Goal: Complete application form

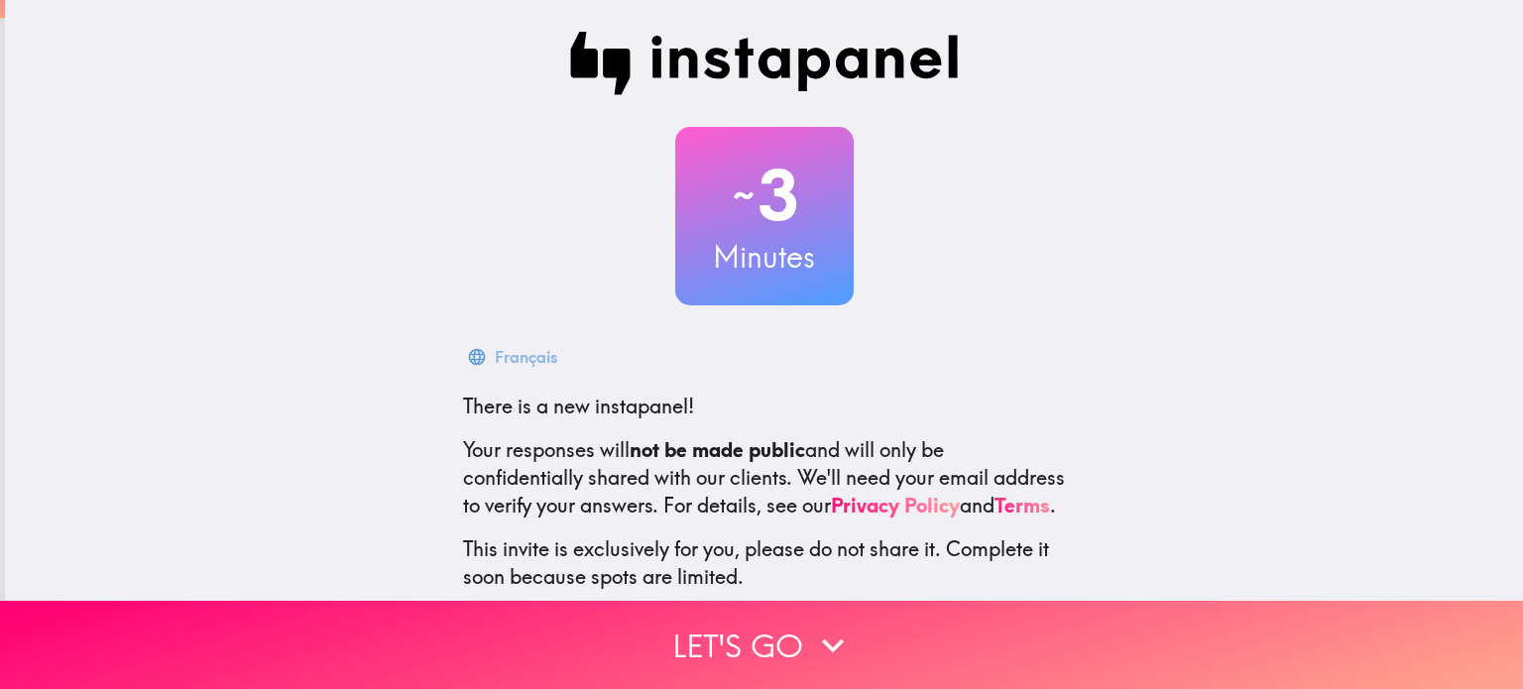
scroll to position [137, 0]
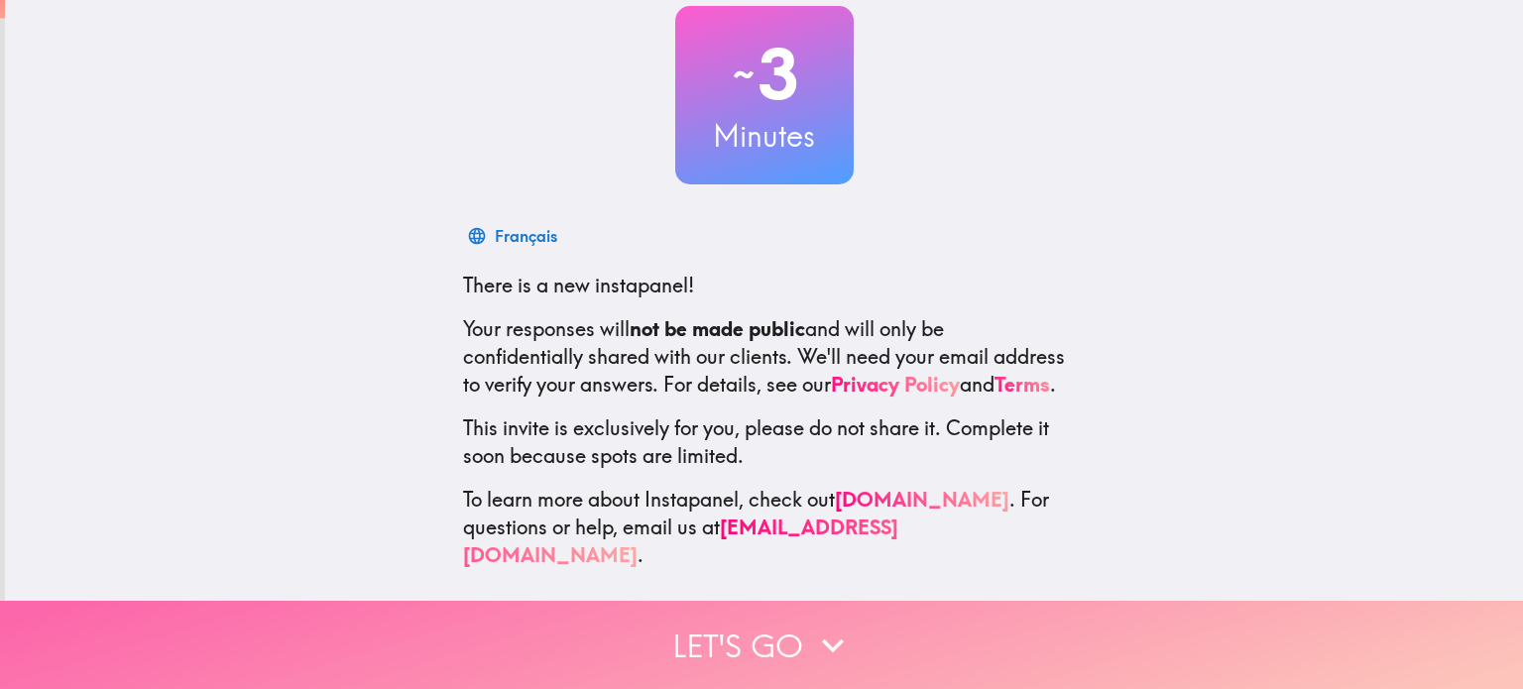
click at [829, 625] on icon "button" at bounding box center [833, 646] width 44 height 44
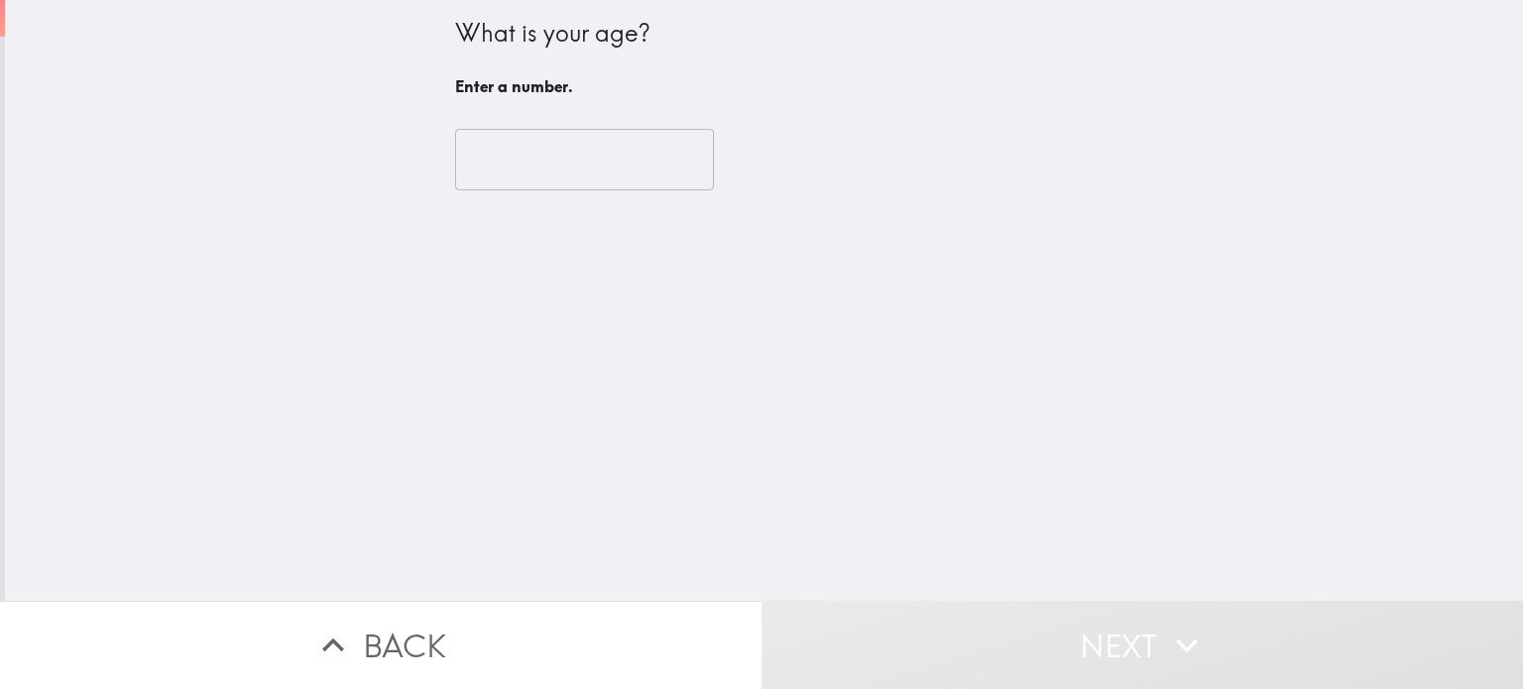
click at [595, 162] on input "number" at bounding box center [584, 159] width 259 height 61
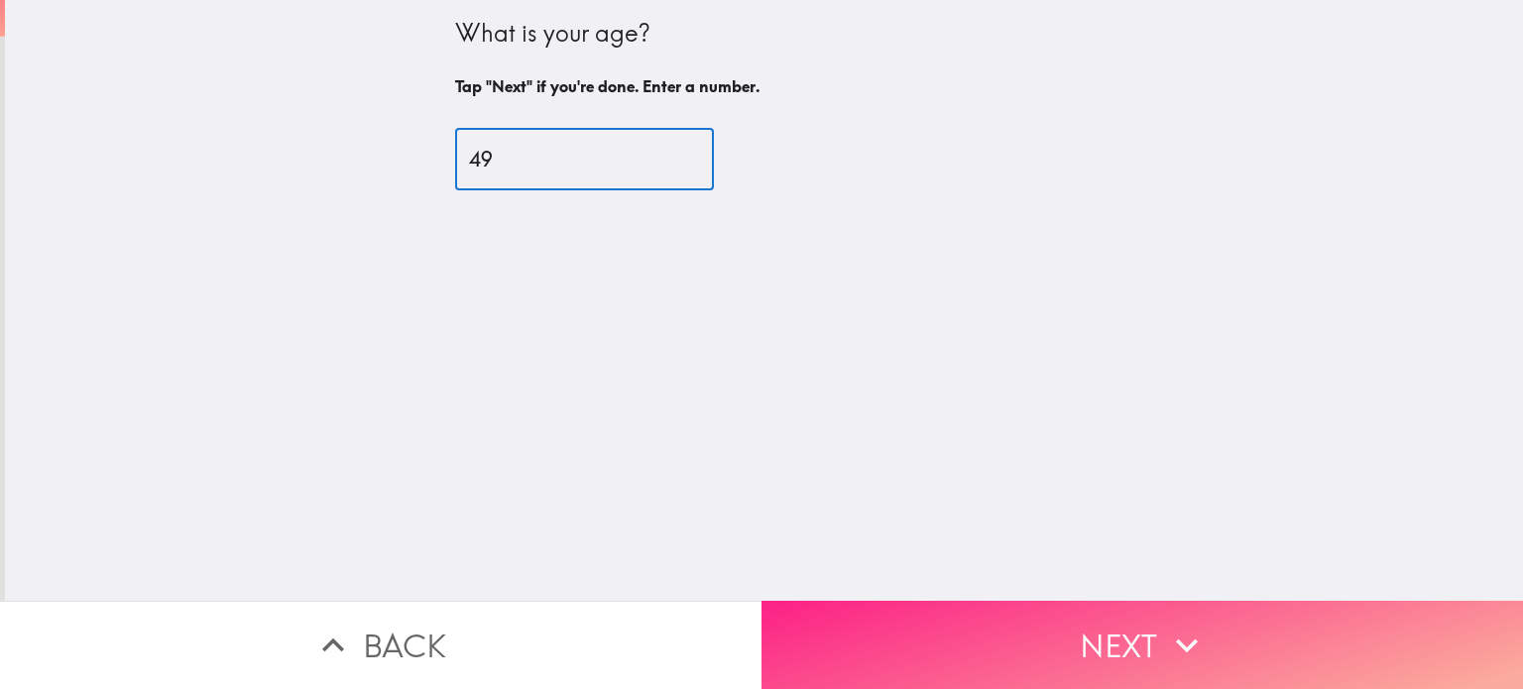
type input "49"
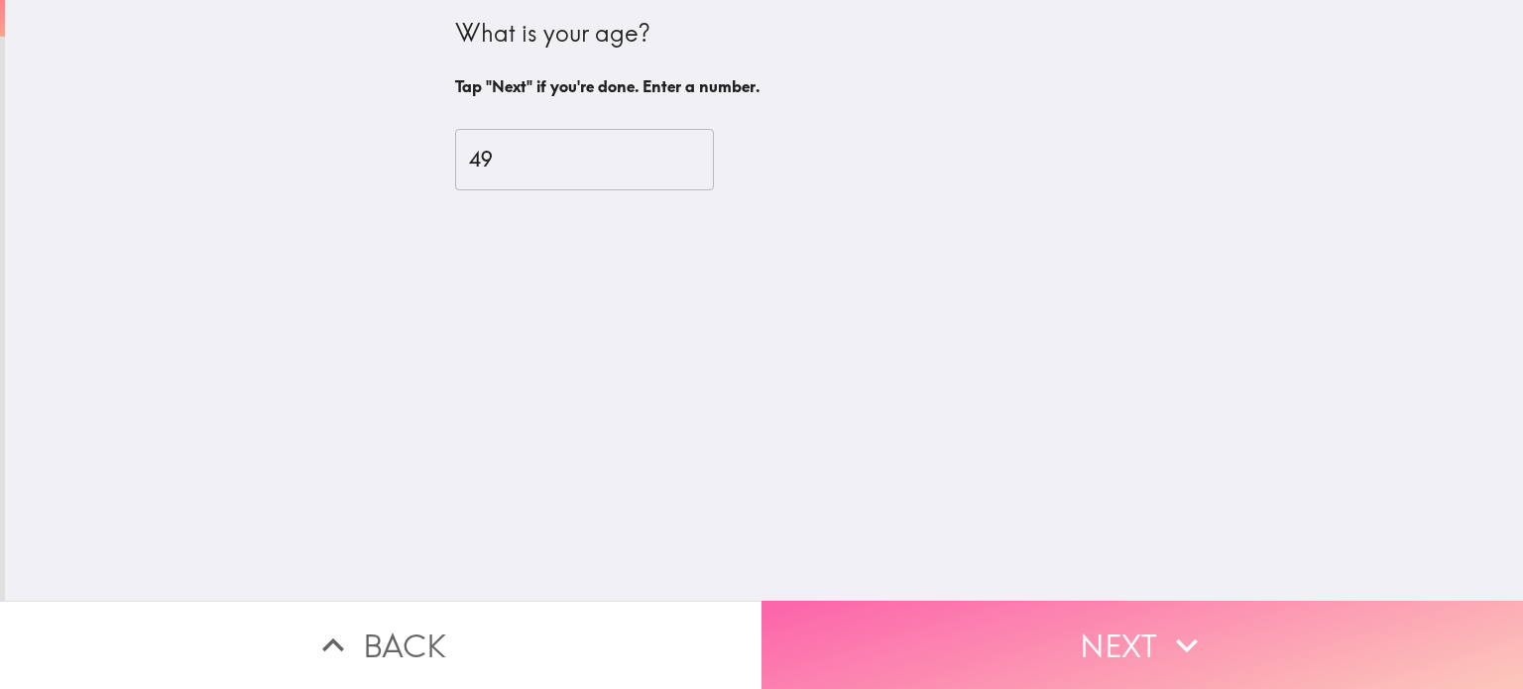
click at [1072, 623] on button "Next" at bounding box center [1143, 645] width 762 height 88
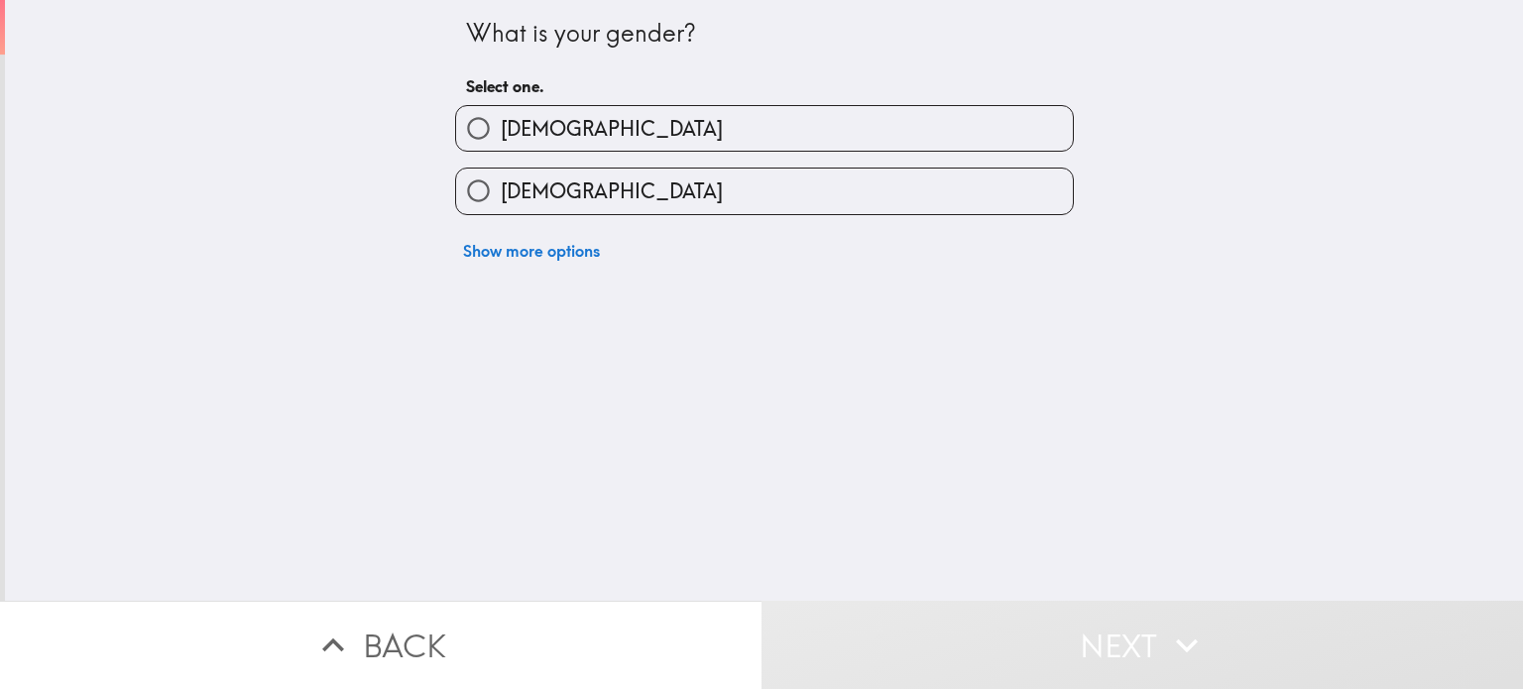
click at [603, 129] on label "[DEMOGRAPHIC_DATA]" at bounding box center [764, 128] width 617 height 45
click at [501, 129] on input "[DEMOGRAPHIC_DATA]" at bounding box center [478, 128] width 45 height 45
radio input "true"
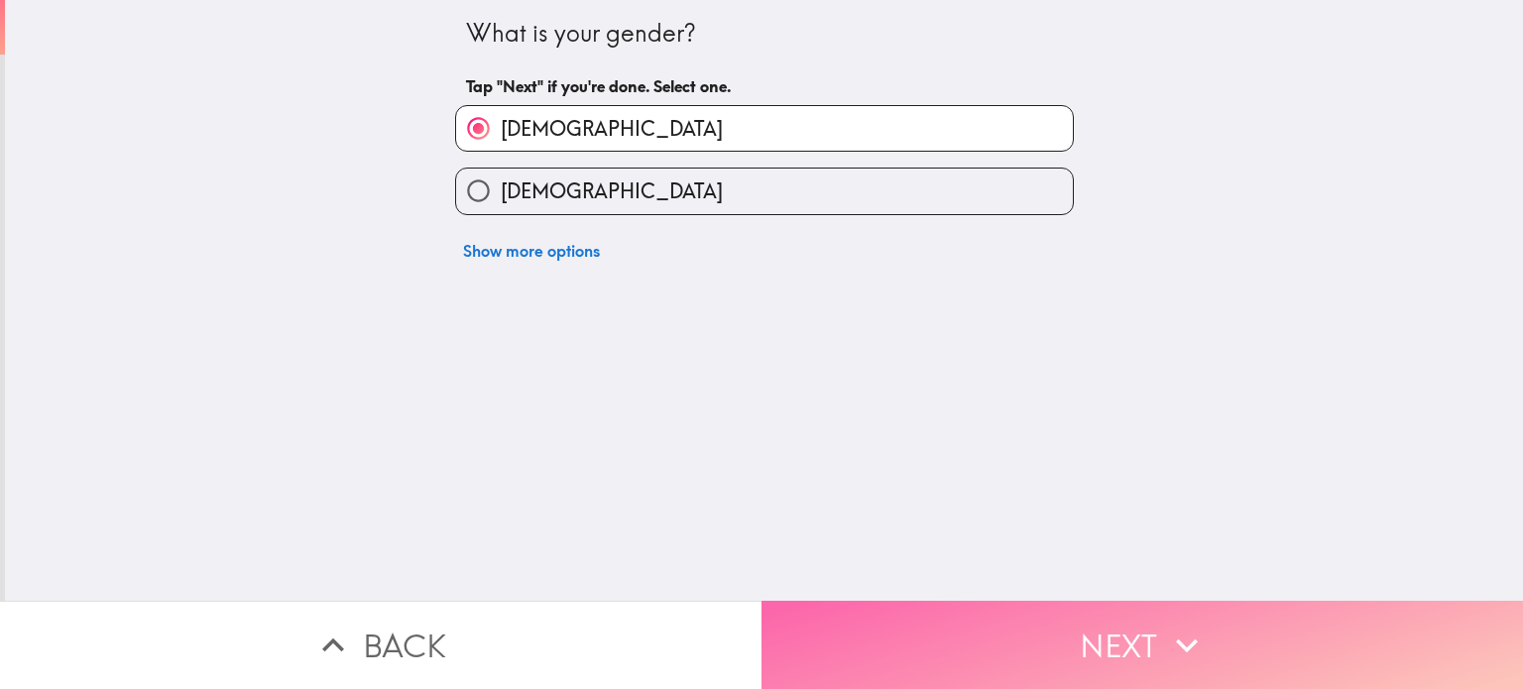
click at [1095, 629] on button "Next" at bounding box center [1143, 645] width 762 height 88
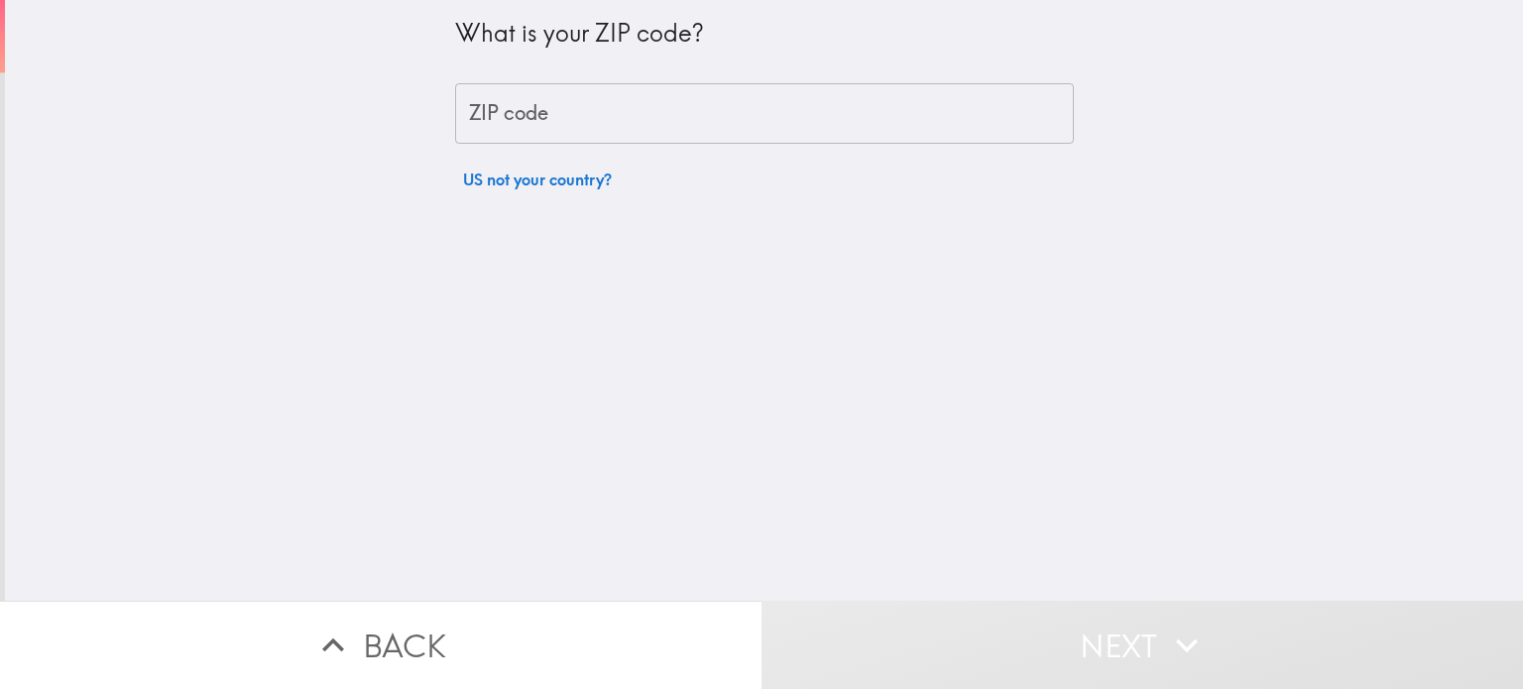
click at [678, 120] on input "ZIP code" at bounding box center [764, 113] width 619 height 61
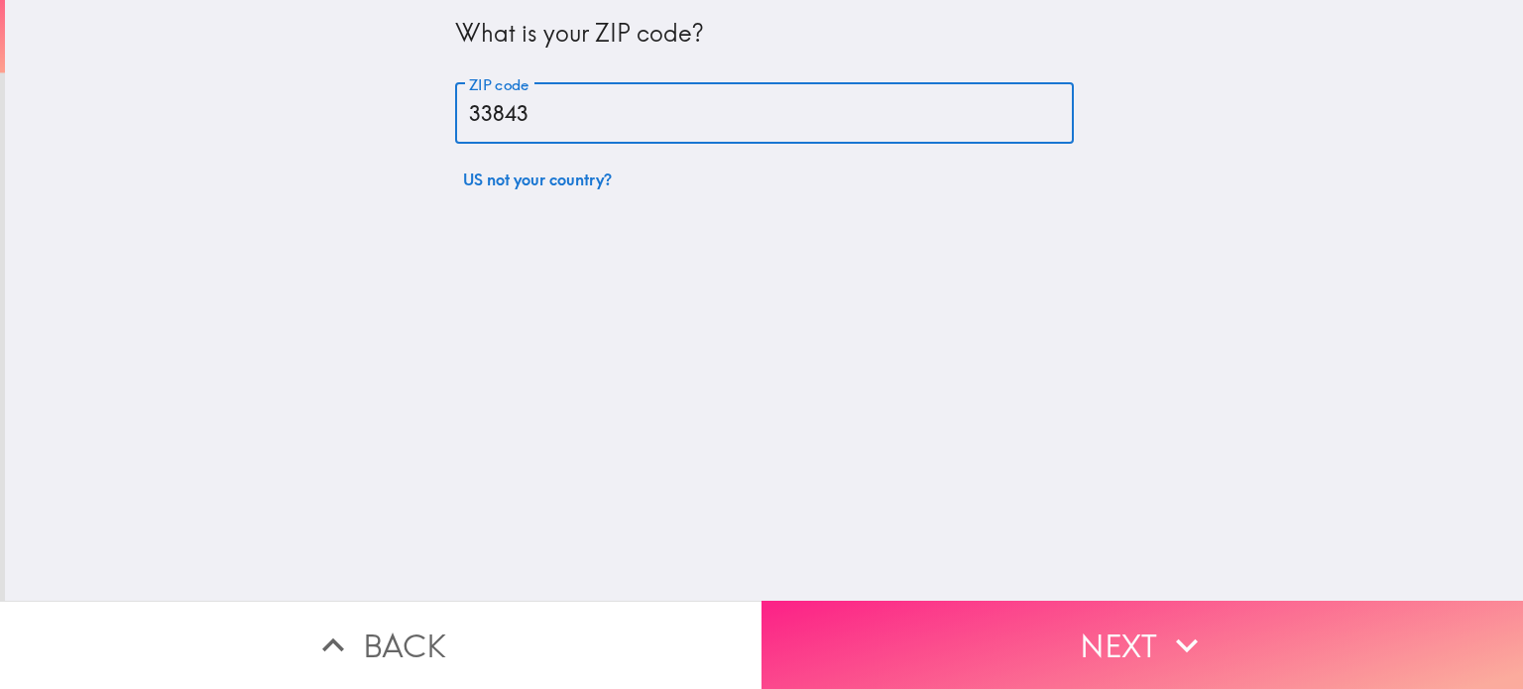
type input "33843"
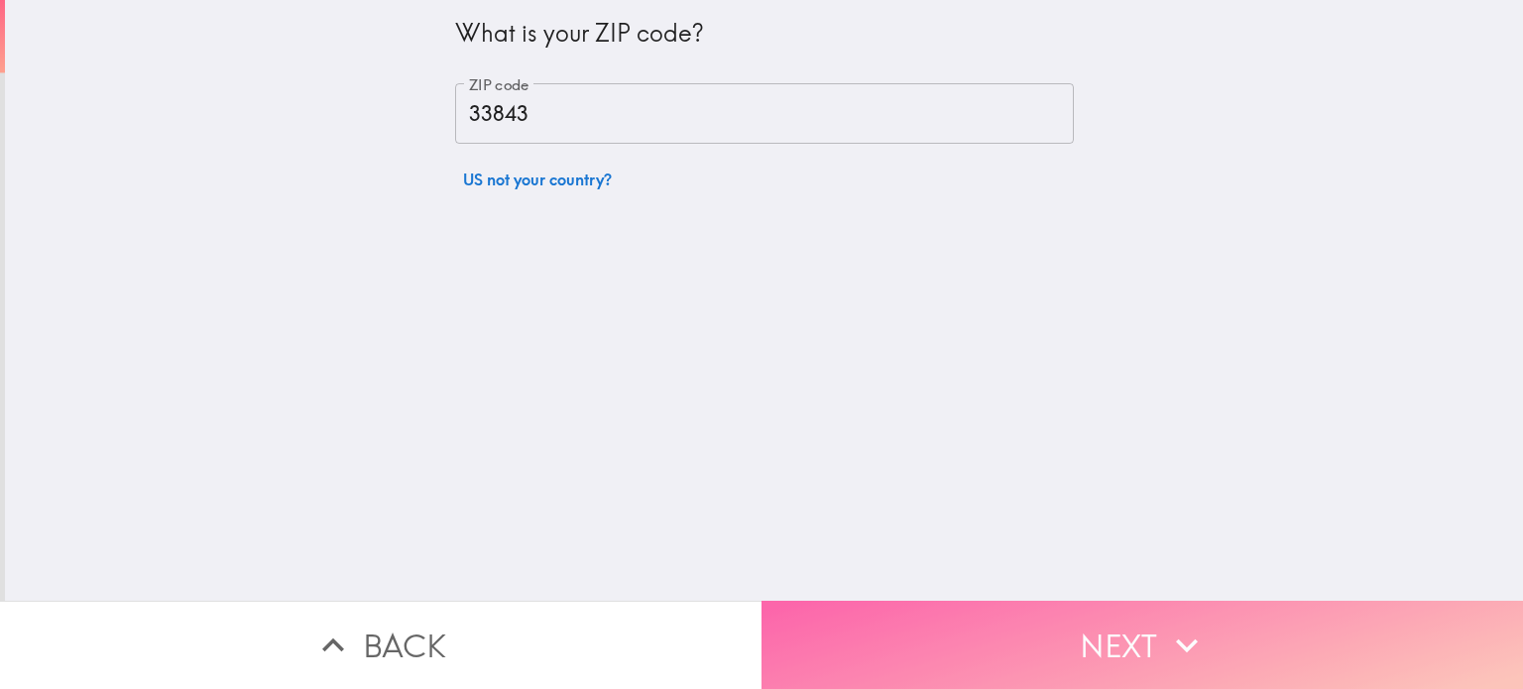
click at [1083, 618] on button "Next" at bounding box center [1143, 645] width 762 height 88
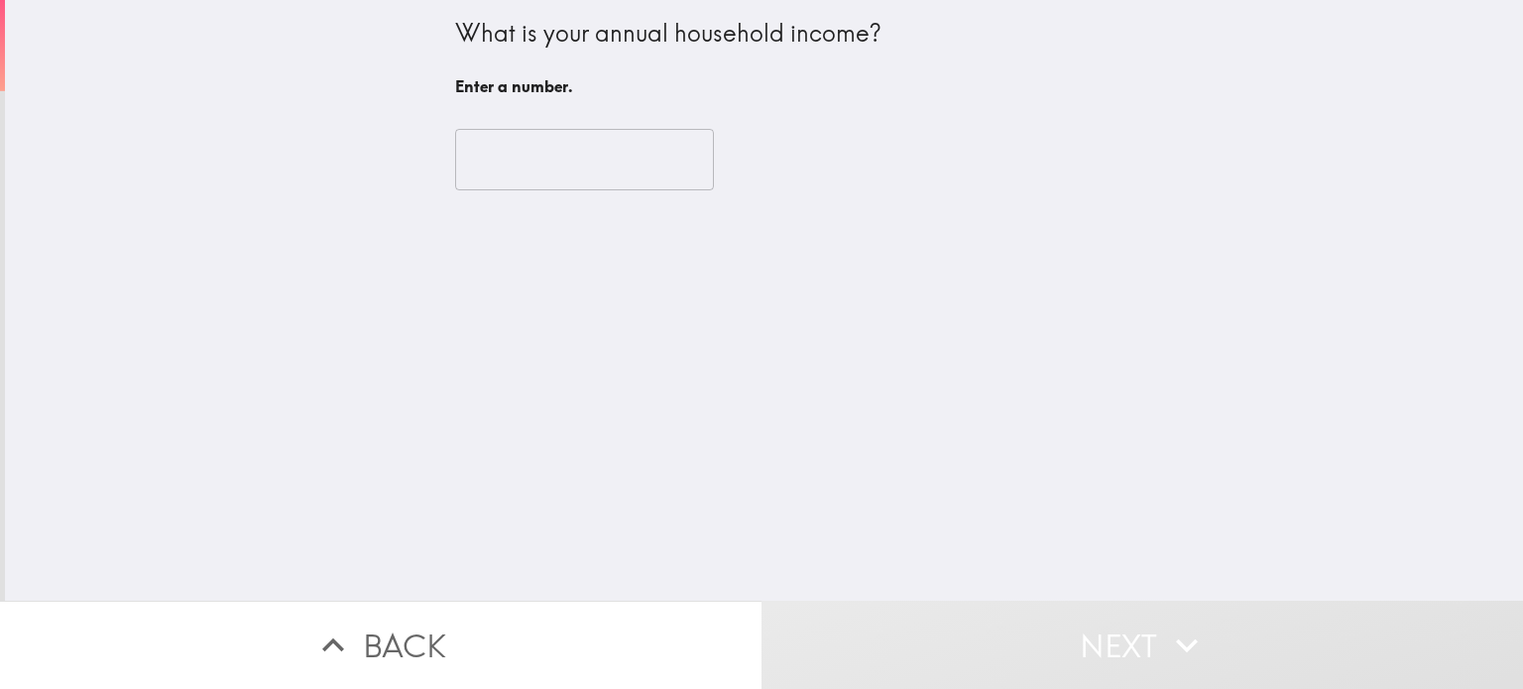
click at [599, 152] on input "number" at bounding box center [584, 159] width 259 height 61
click at [540, 160] on input "number" at bounding box center [584, 159] width 259 height 61
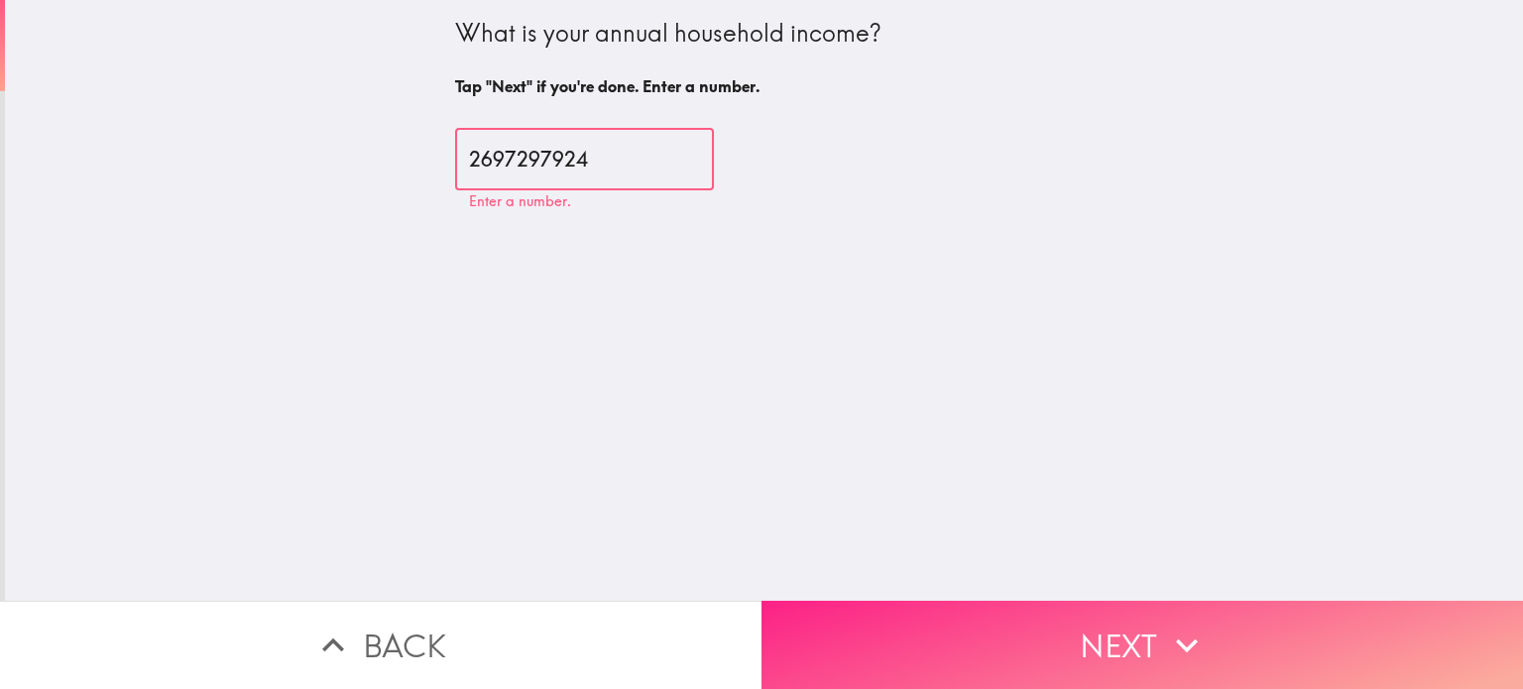
type input "2697297924"
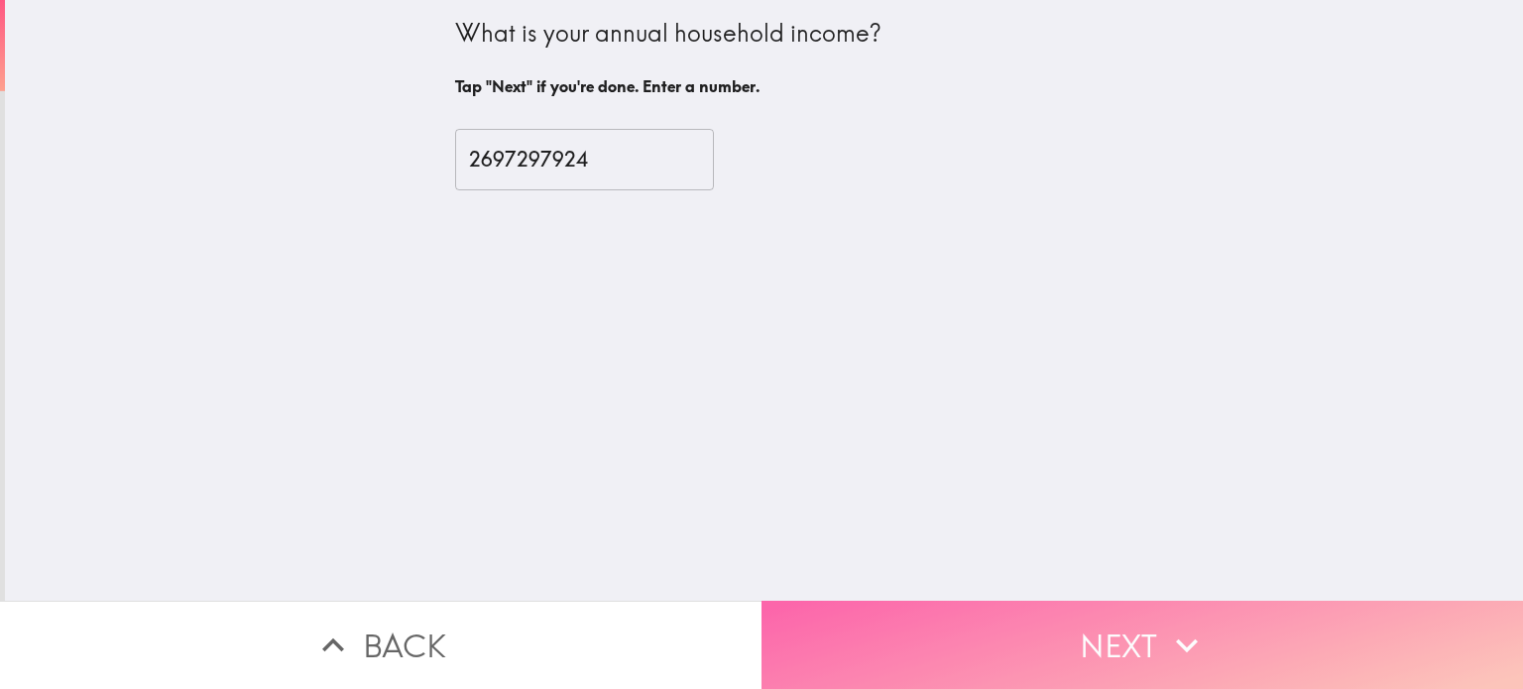
click at [1058, 626] on button "Next" at bounding box center [1143, 645] width 762 height 88
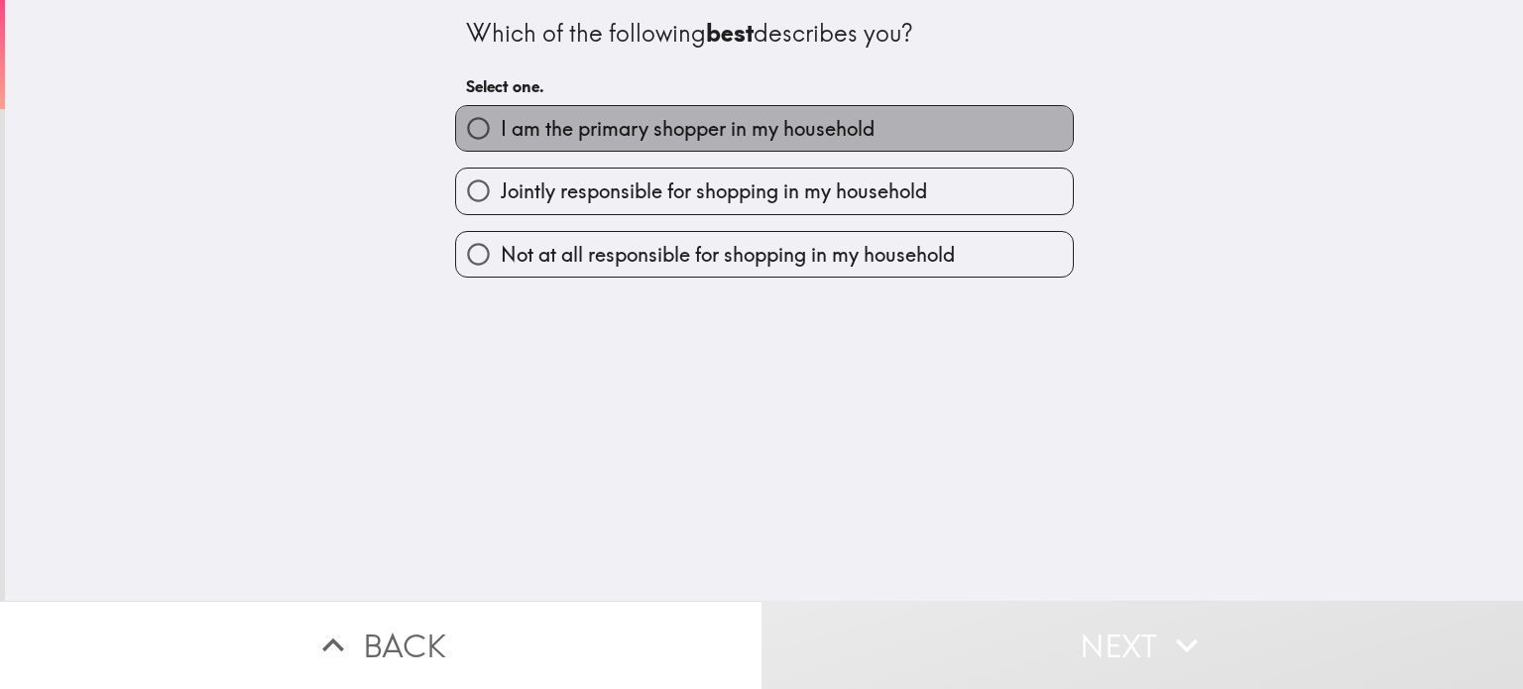
click at [663, 131] on span "I am the primary shopper in my household" at bounding box center [688, 129] width 374 height 28
click at [501, 131] on input "I am the primary shopper in my household" at bounding box center [478, 128] width 45 height 45
radio input "true"
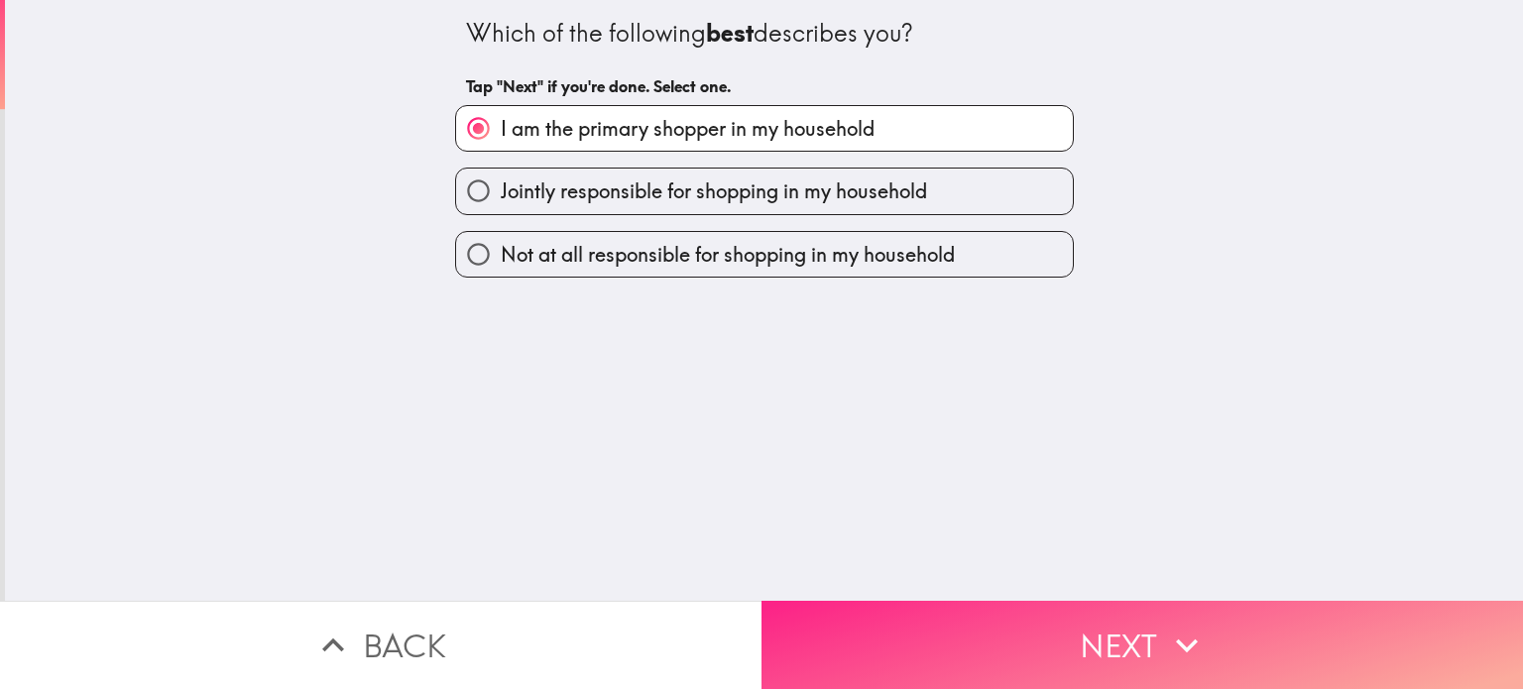
click at [1107, 634] on button "Next" at bounding box center [1143, 645] width 762 height 88
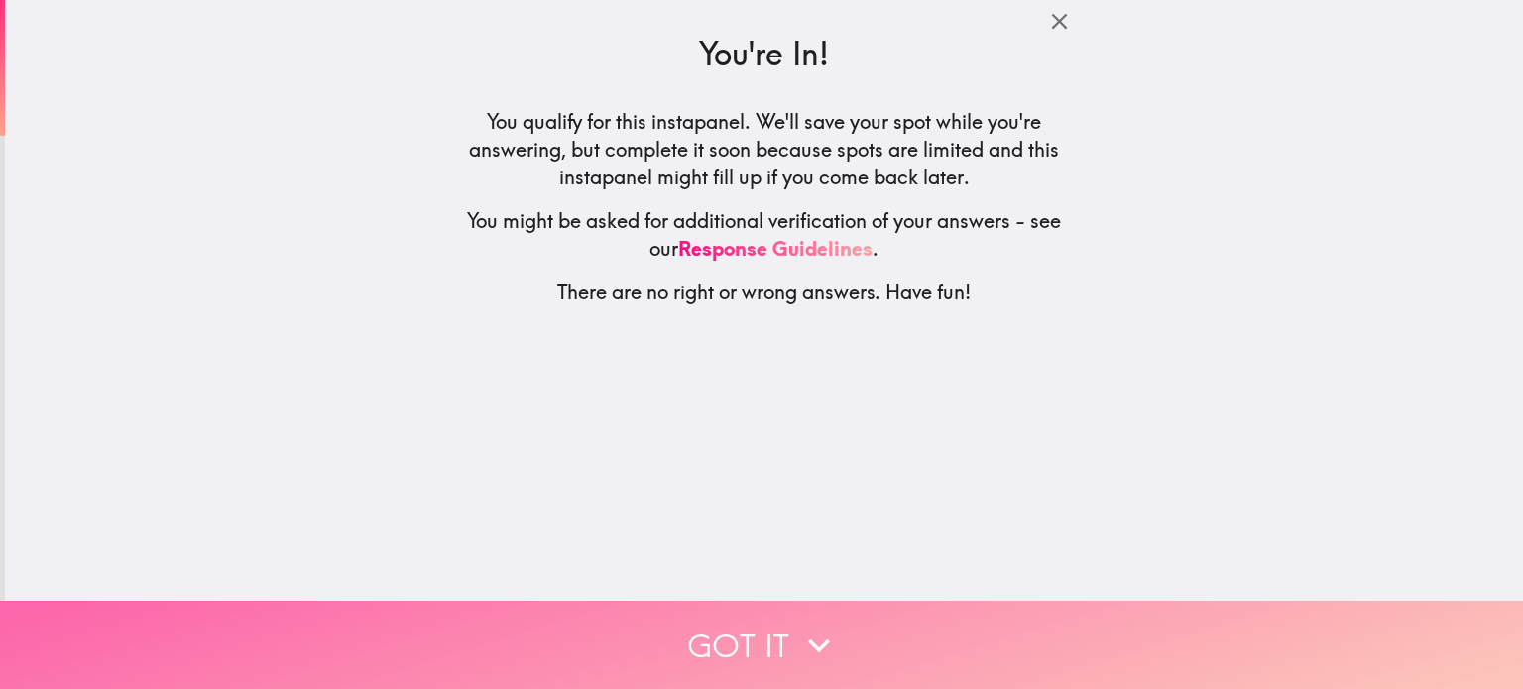
click at [760, 624] on button "Got it" at bounding box center [761, 645] width 1523 height 88
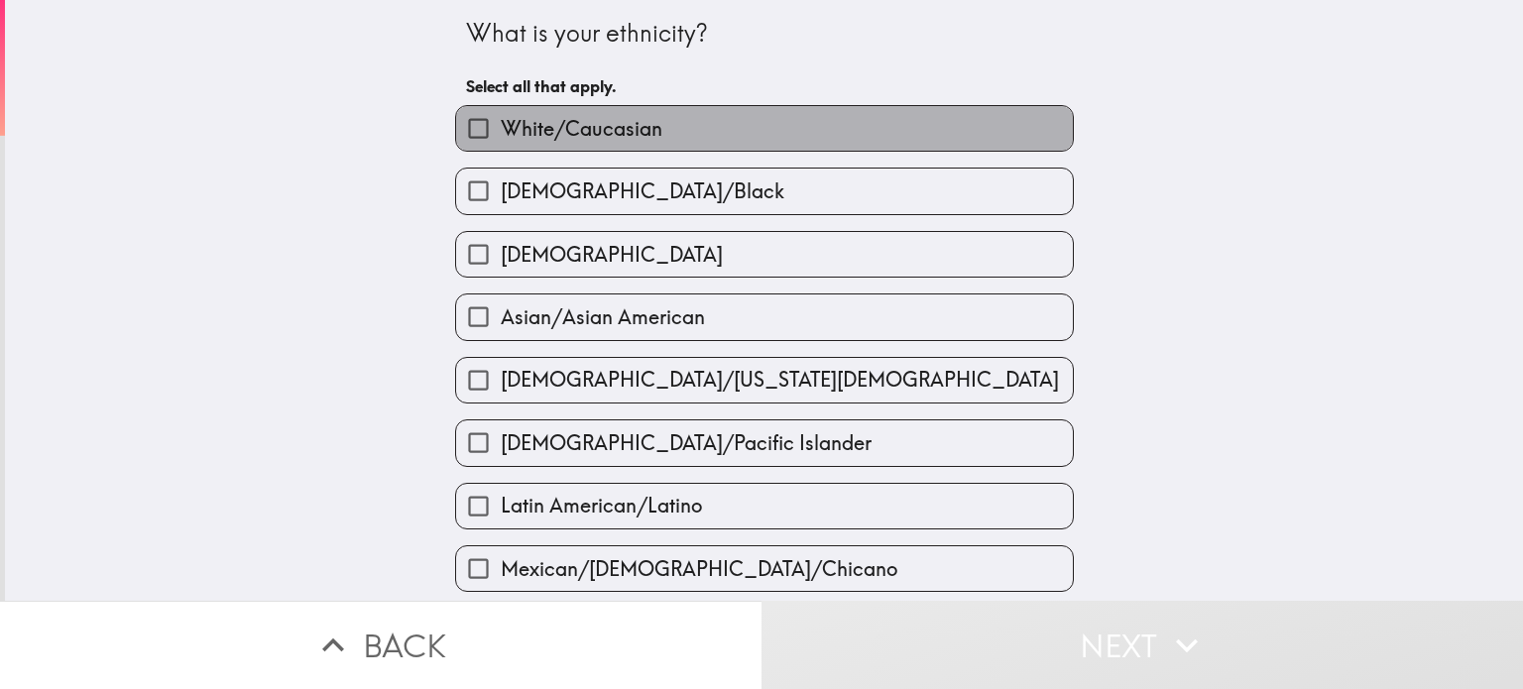
click at [571, 130] on span "White/Caucasian" at bounding box center [582, 129] width 162 height 28
click at [501, 130] on input "White/Caucasian" at bounding box center [478, 128] width 45 height 45
checkbox input "true"
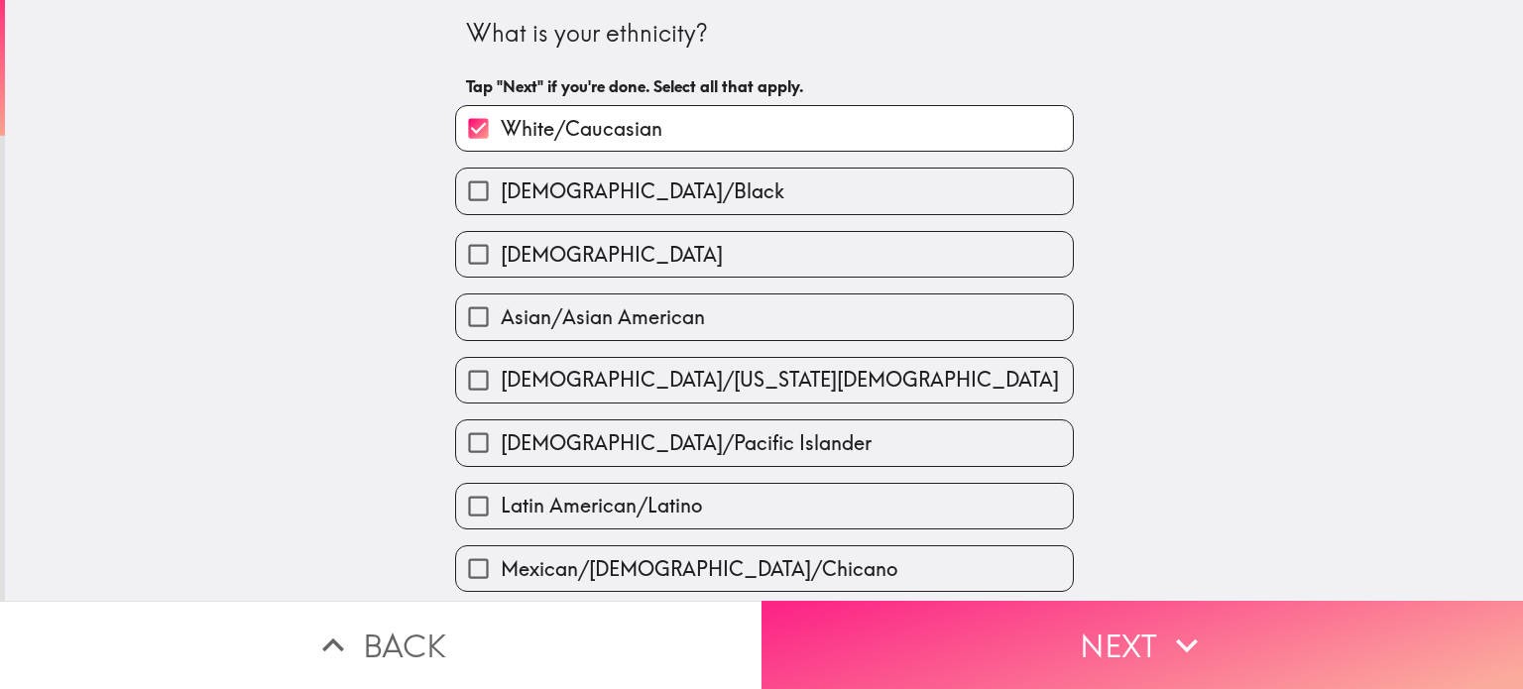
click at [1123, 629] on button "Next" at bounding box center [1143, 645] width 762 height 88
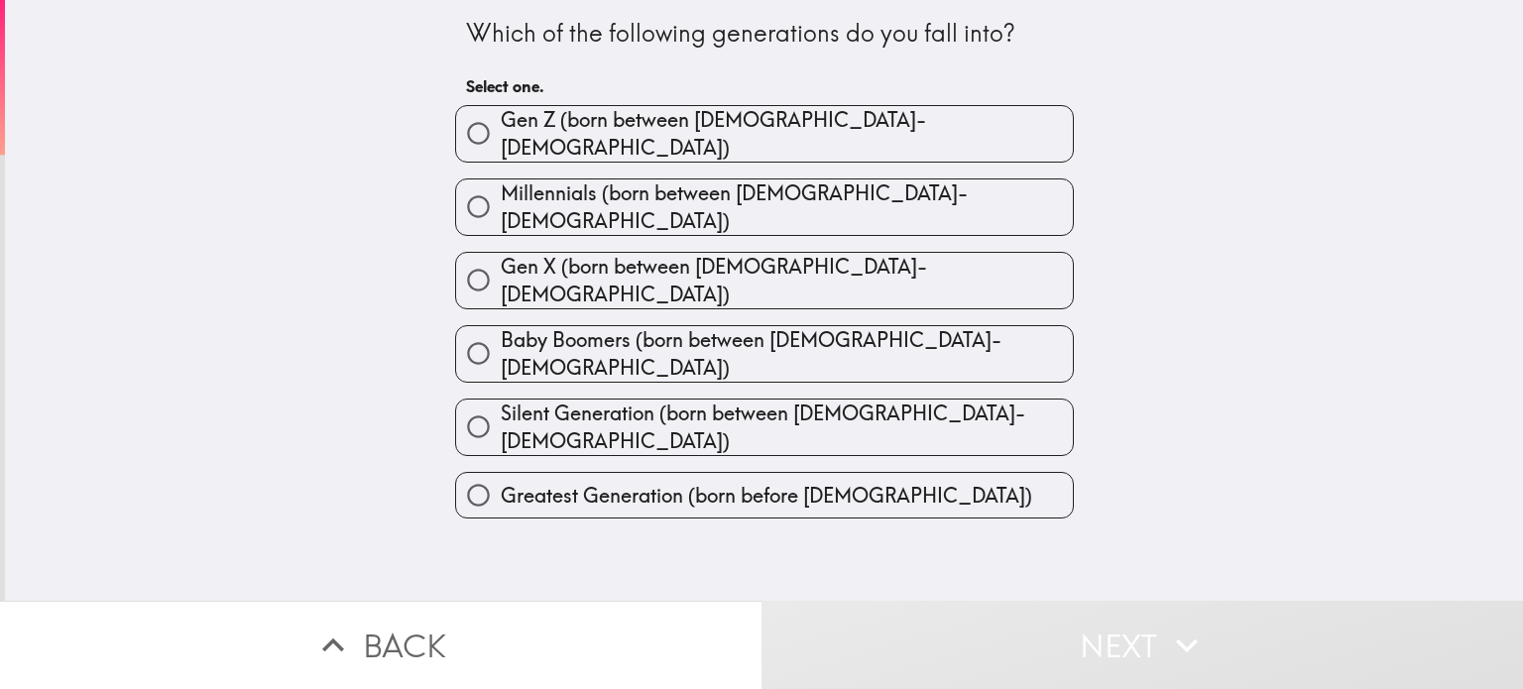
click at [625, 482] on span "Greatest Generation (born before [DEMOGRAPHIC_DATA])" at bounding box center [767, 496] width 532 height 28
click at [501, 473] on input "Greatest Generation (born before [DEMOGRAPHIC_DATA])" at bounding box center [478, 495] width 45 height 45
radio input "true"
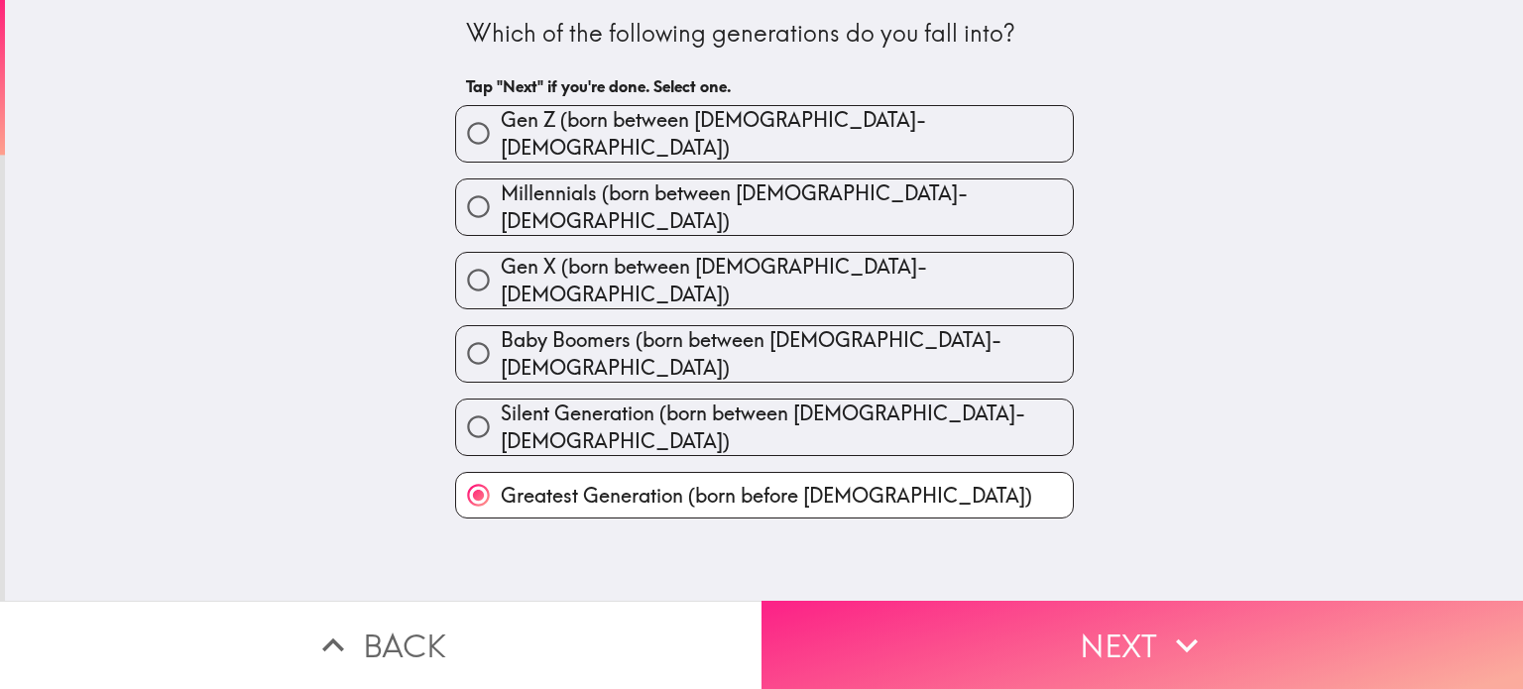
click at [1086, 617] on button "Next" at bounding box center [1143, 645] width 762 height 88
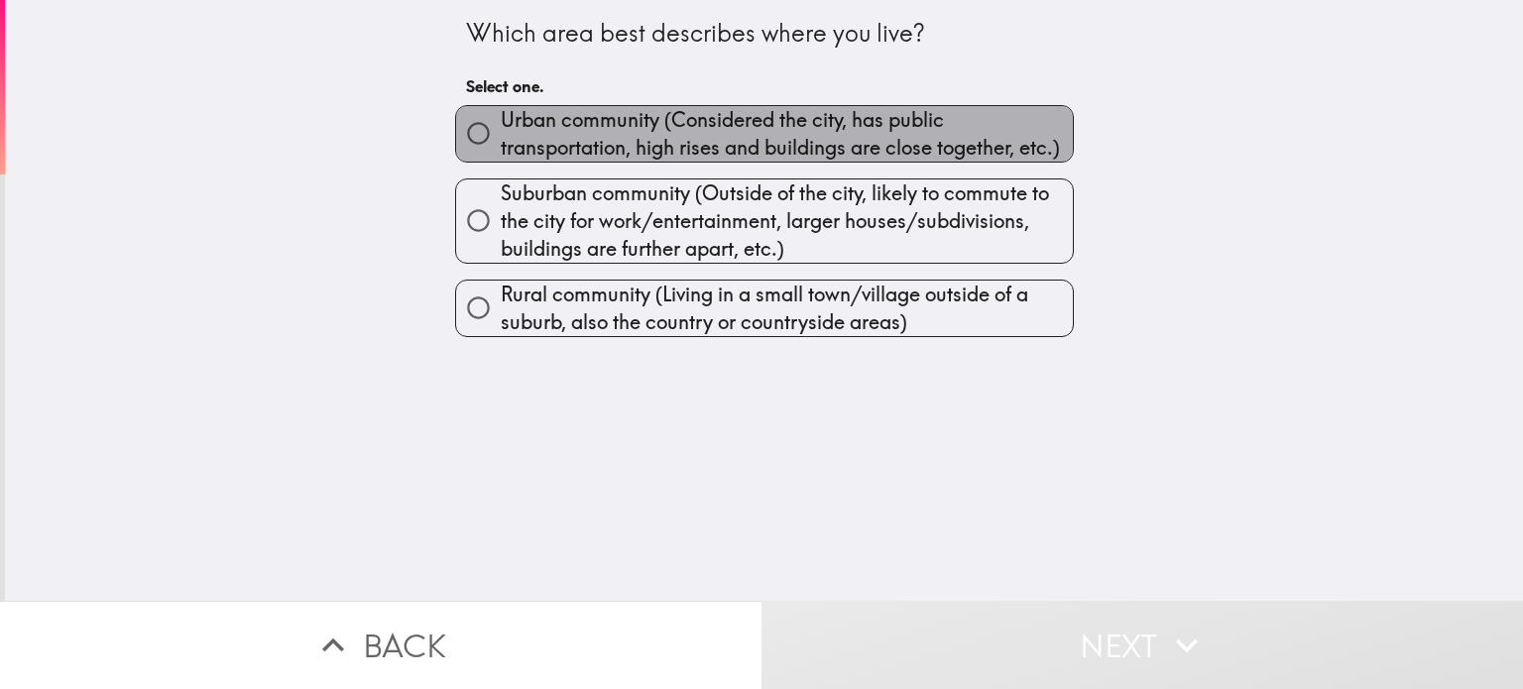
click at [595, 139] on span "Urban community (Considered the city, has public transportation, high rises and…" at bounding box center [787, 134] width 572 height 56
click at [501, 139] on input "Urban community (Considered the city, has public transportation, high rises and…" at bounding box center [478, 133] width 45 height 45
radio input "true"
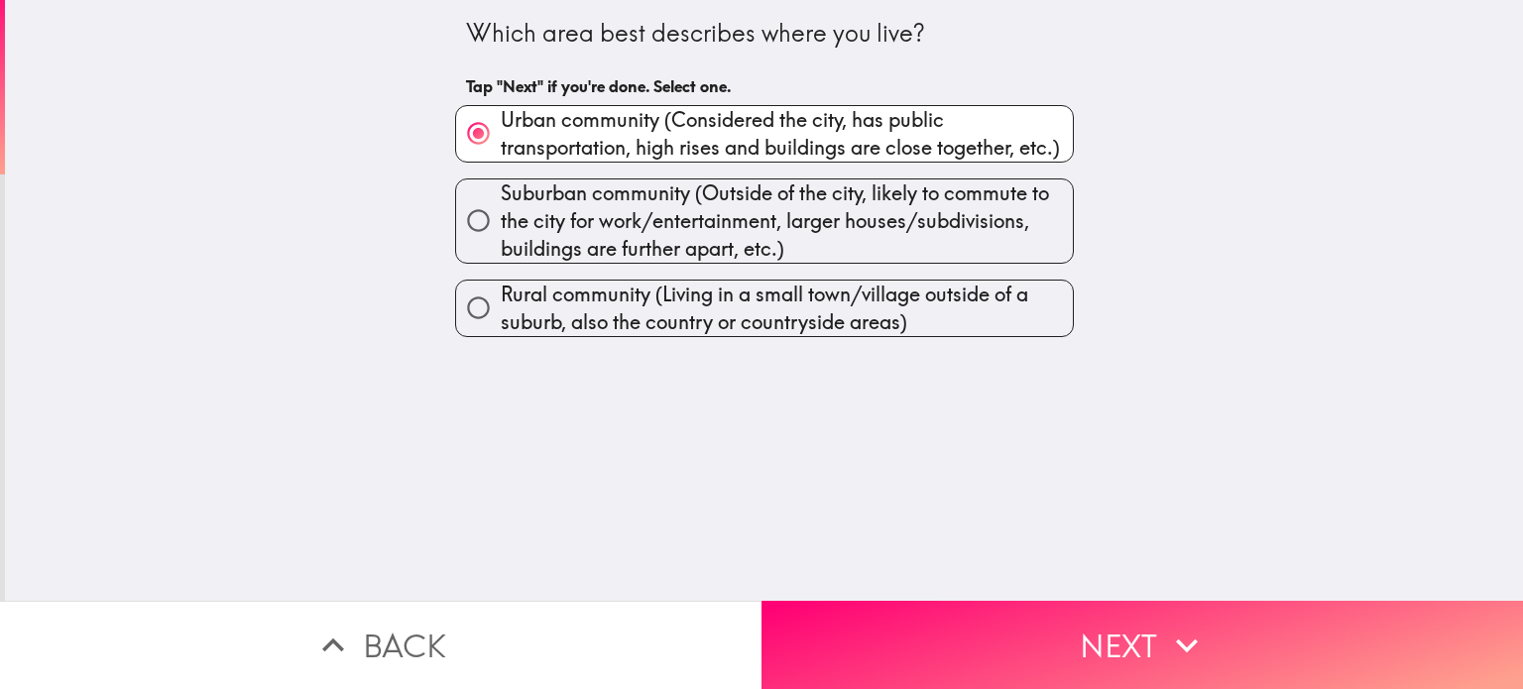
click at [727, 298] on span "Rural community (Living in a small town/village outside of a suburb, also the c…" at bounding box center [787, 309] width 572 height 56
click at [501, 298] on input "Rural community (Living in a small town/village outside of a suburb, also the c…" at bounding box center [478, 308] width 45 height 45
radio input "true"
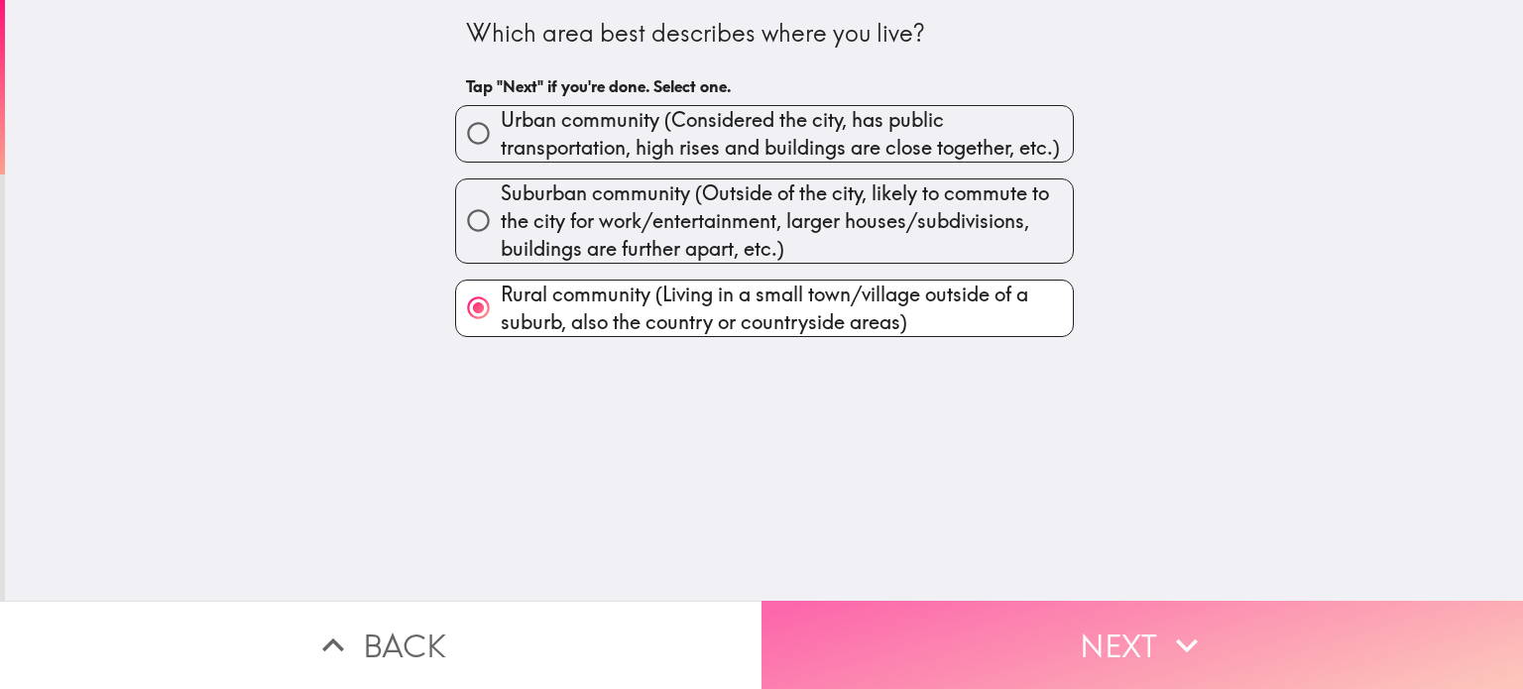
click at [1051, 613] on button "Next" at bounding box center [1143, 645] width 762 height 88
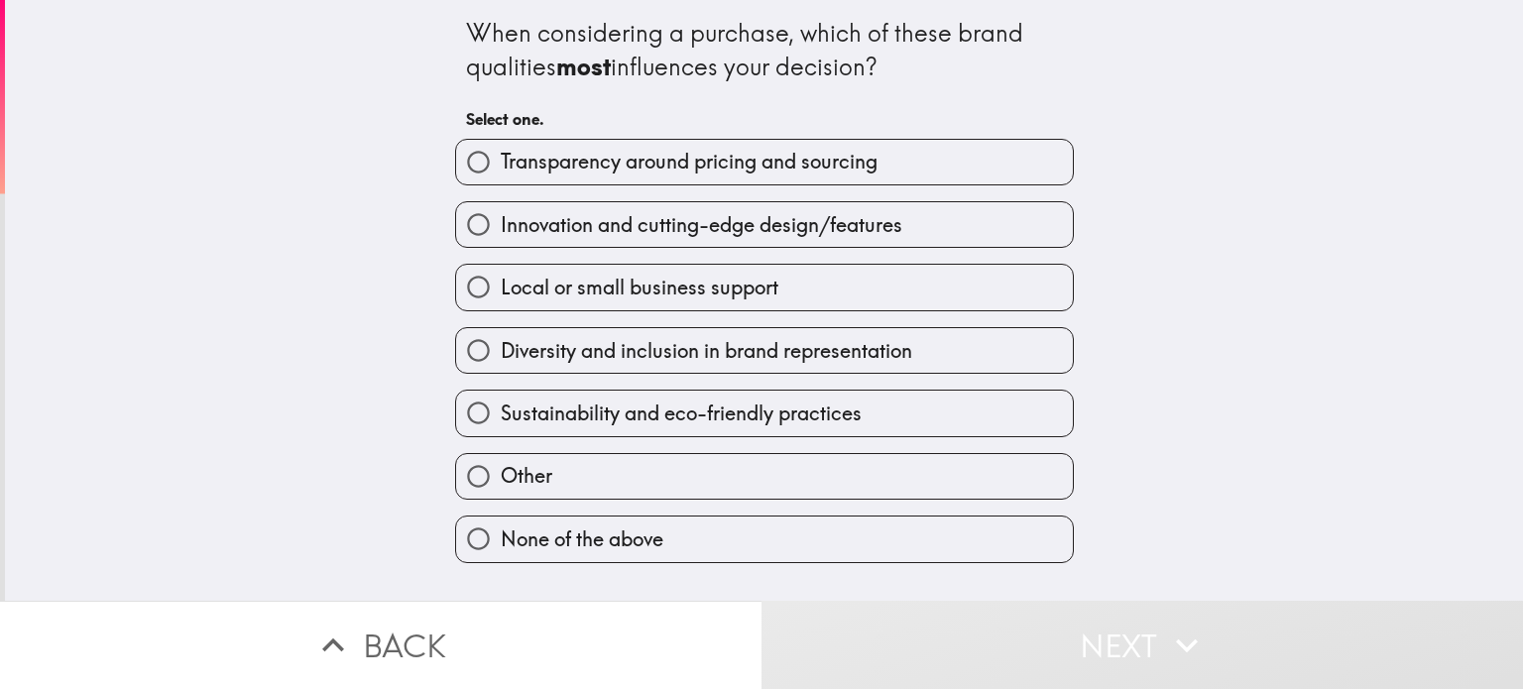
click at [591, 170] on span "Transparency around pricing and sourcing" at bounding box center [689, 162] width 377 height 28
click at [501, 170] on input "Transparency around pricing and sourcing" at bounding box center [478, 162] width 45 height 45
radio input "true"
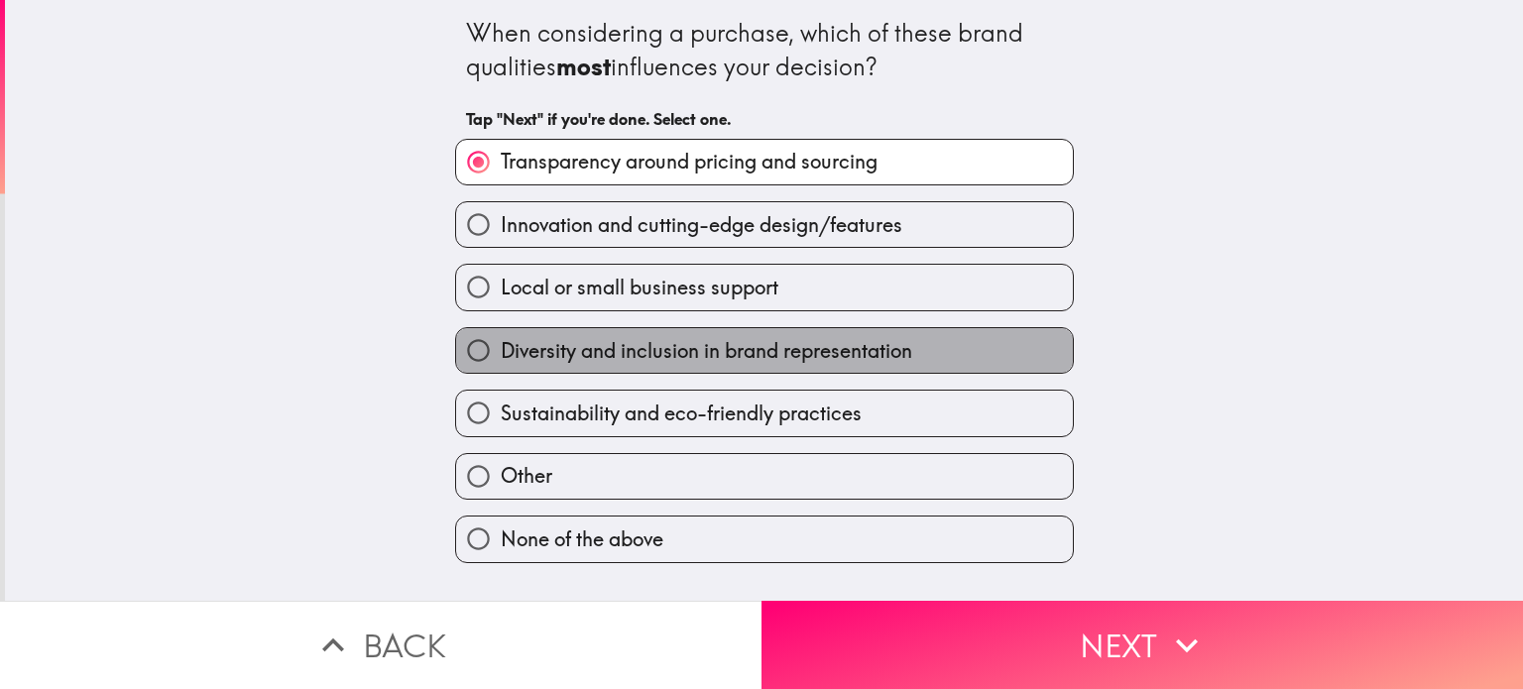
click at [646, 348] on span "Diversity and inclusion in brand representation" at bounding box center [707, 351] width 412 height 28
click at [501, 348] on input "Diversity and inclusion in brand representation" at bounding box center [478, 350] width 45 height 45
radio input "true"
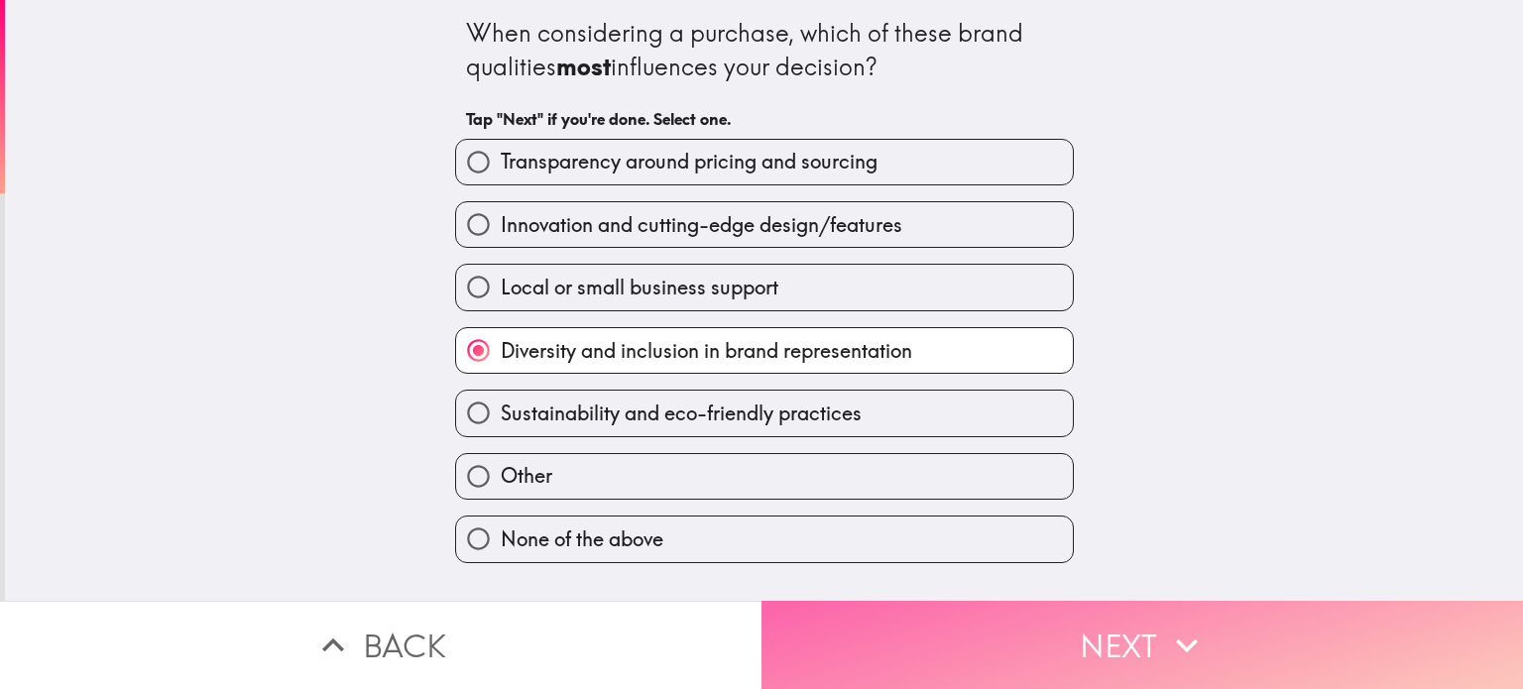
click at [1096, 621] on button "Next" at bounding box center [1143, 645] width 762 height 88
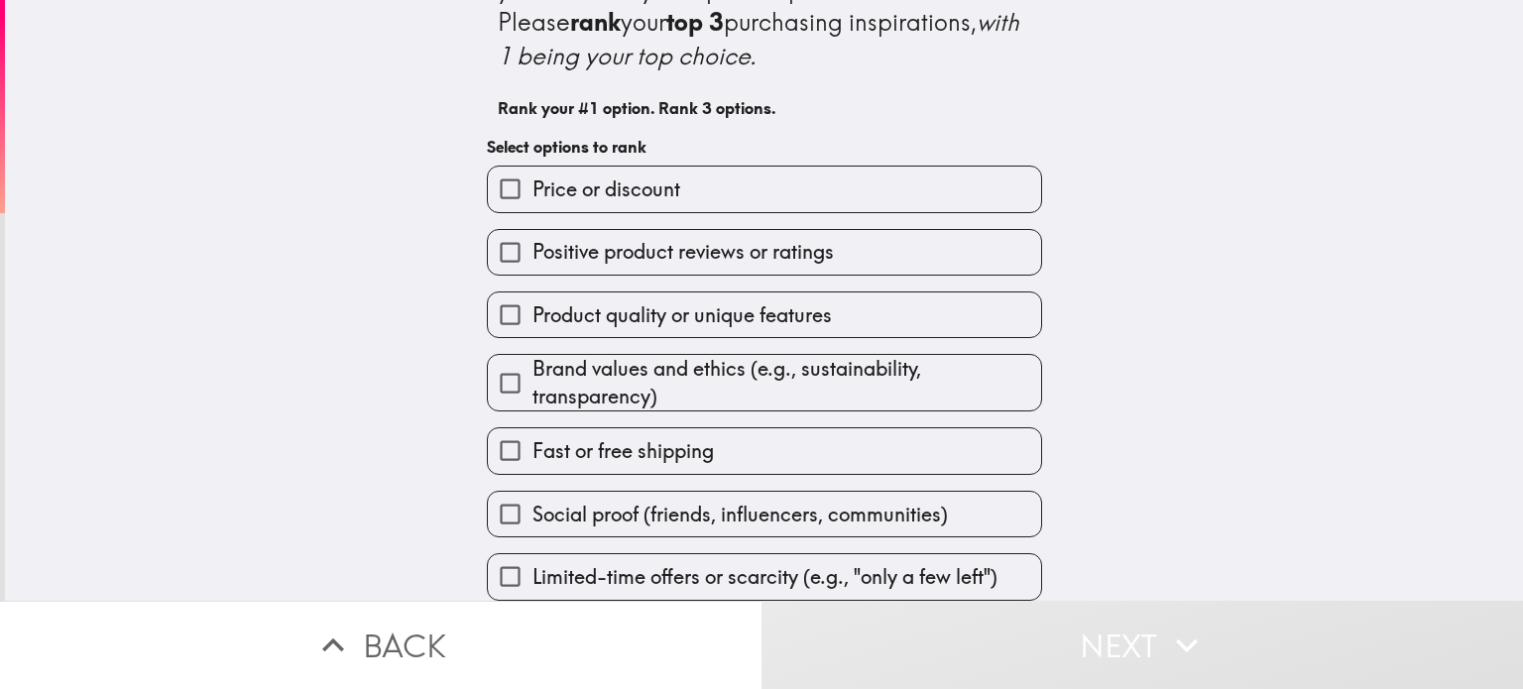
scroll to position [90, 0]
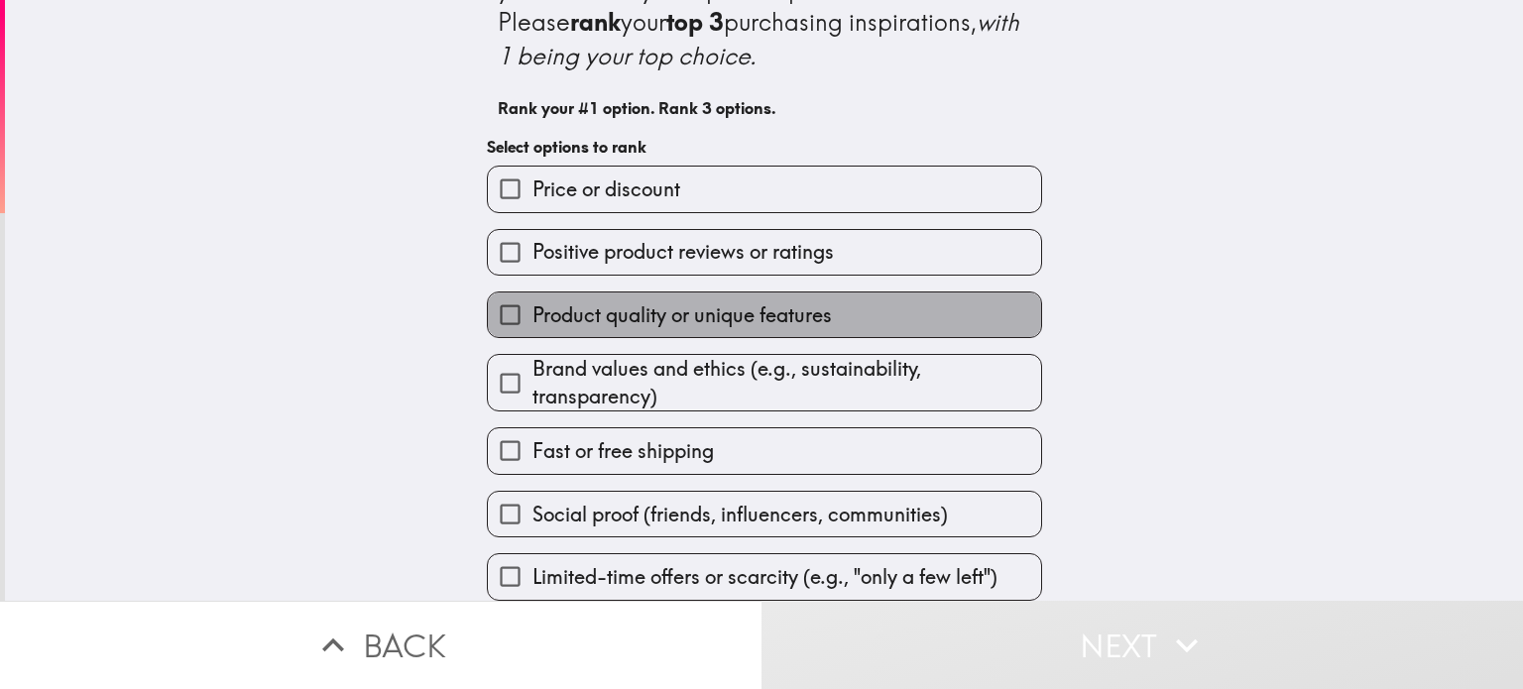
click at [642, 302] on span "Product quality or unique features" at bounding box center [683, 315] width 300 height 28
click at [533, 302] on input "Product quality or unique features" at bounding box center [510, 315] width 45 height 45
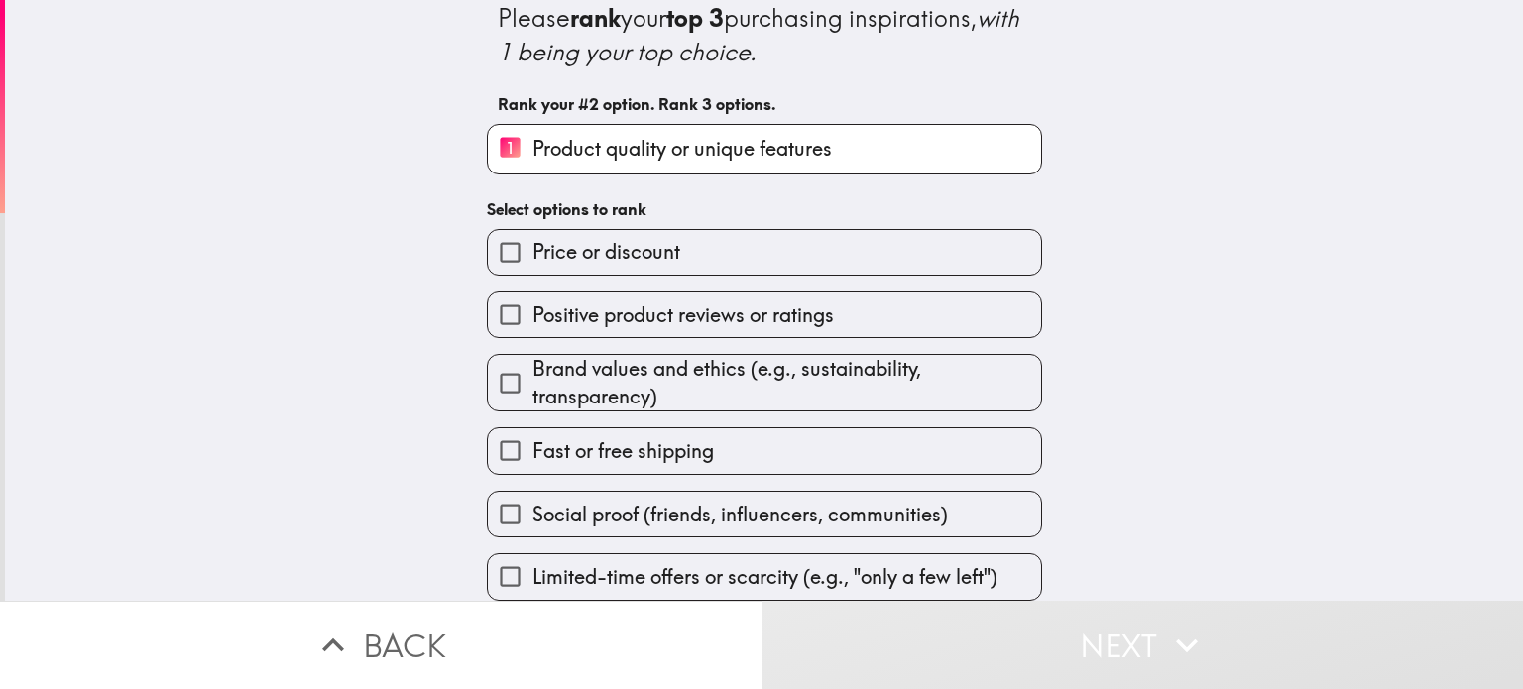
click at [533, 305] on span "Positive product reviews or ratings" at bounding box center [683, 315] width 301 height 28
click at [533, 305] on input "Positive product reviews or ratings" at bounding box center [510, 315] width 45 height 45
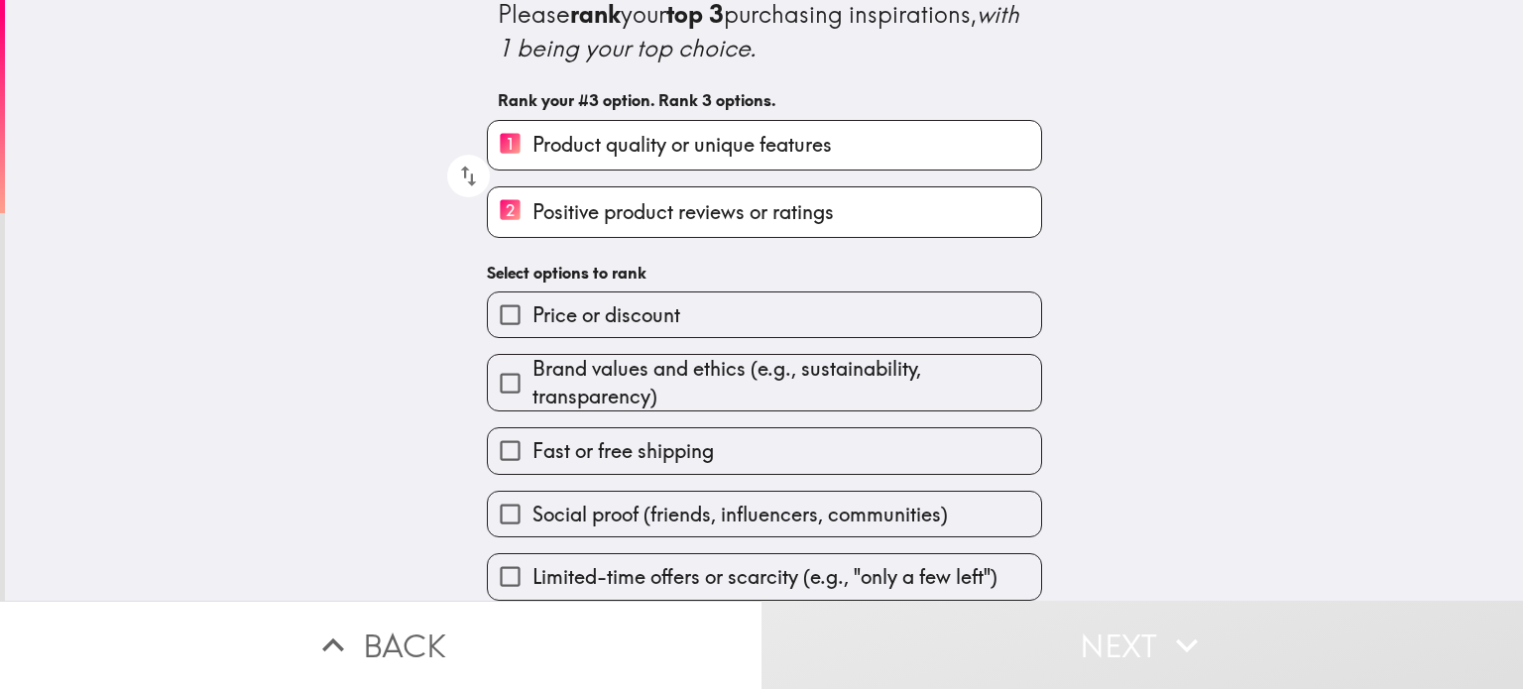
click at [591, 447] on span "Fast or free shipping" at bounding box center [623, 451] width 181 height 28
click at [533, 447] on input "Fast or free shipping" at bounding box center [510, 450] width 45 height 45
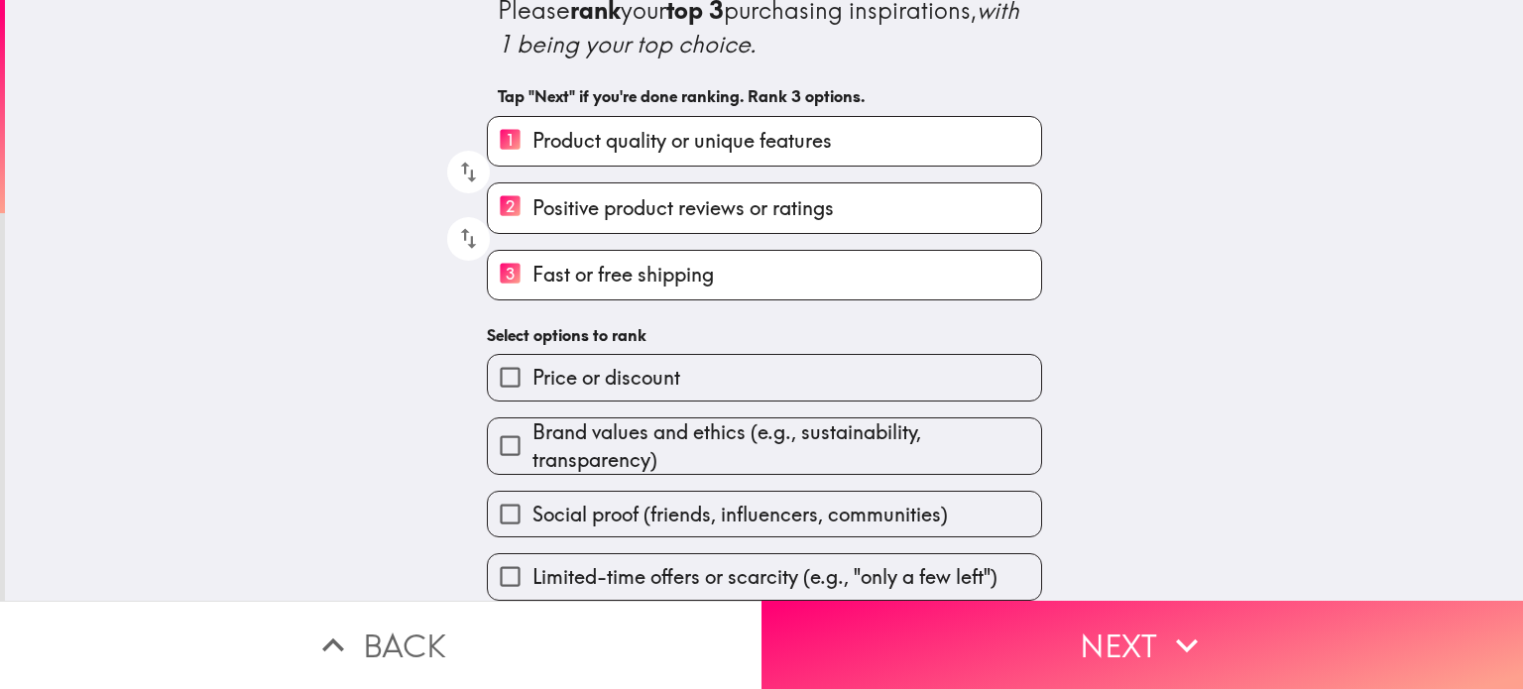
scroll to position [102, 0]
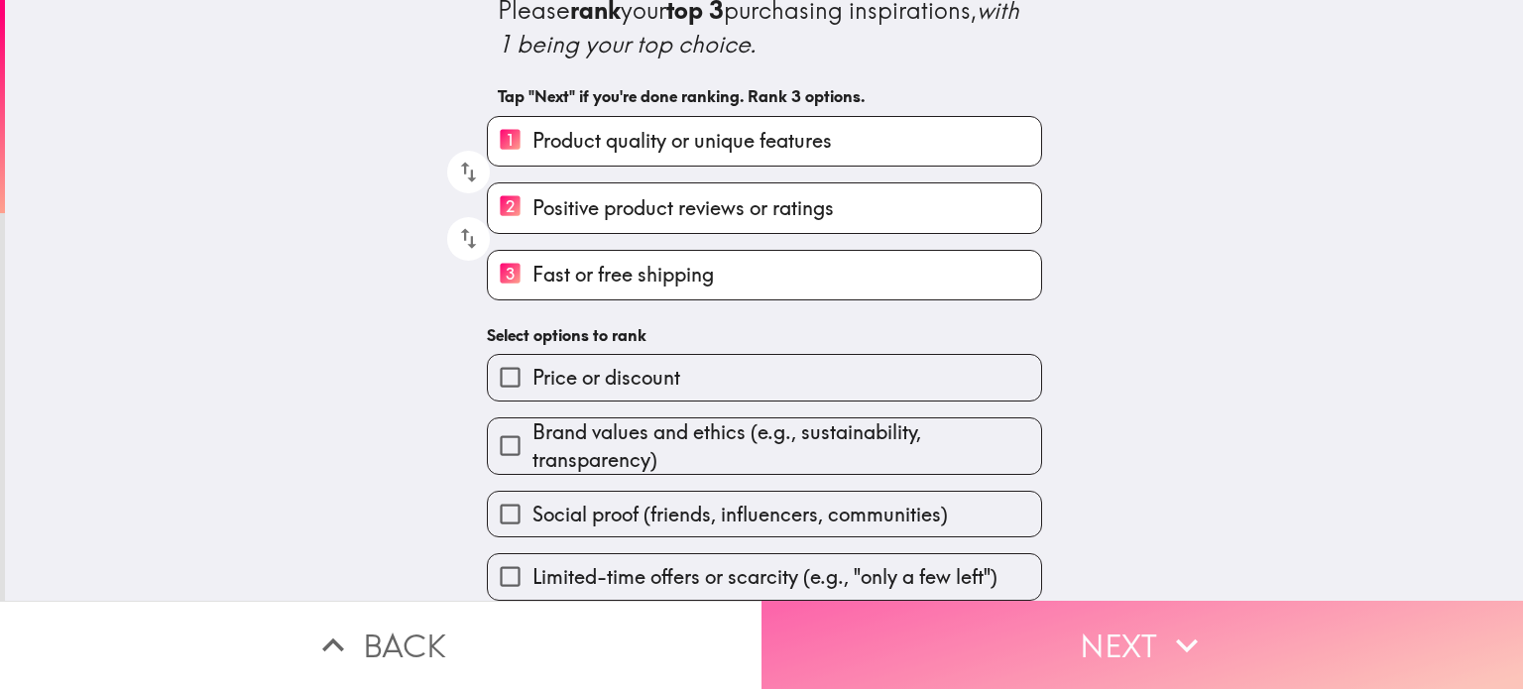
click at [1029, 612] on button "Next" at bounding box center [1143, 645] width 762 height 88
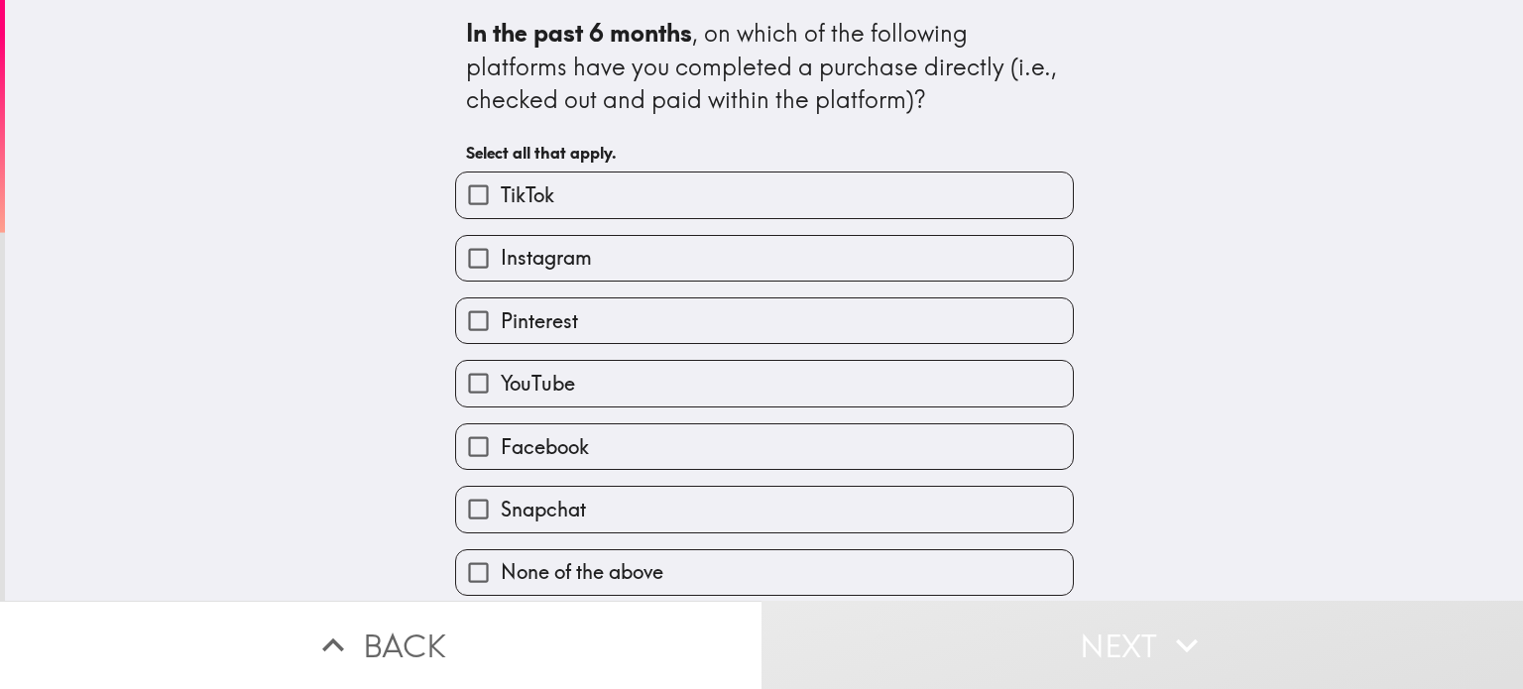
click at [456, 193] on input "TikTok" at bounding box center [478, 195] width 45 height 45
checkbox input "true"
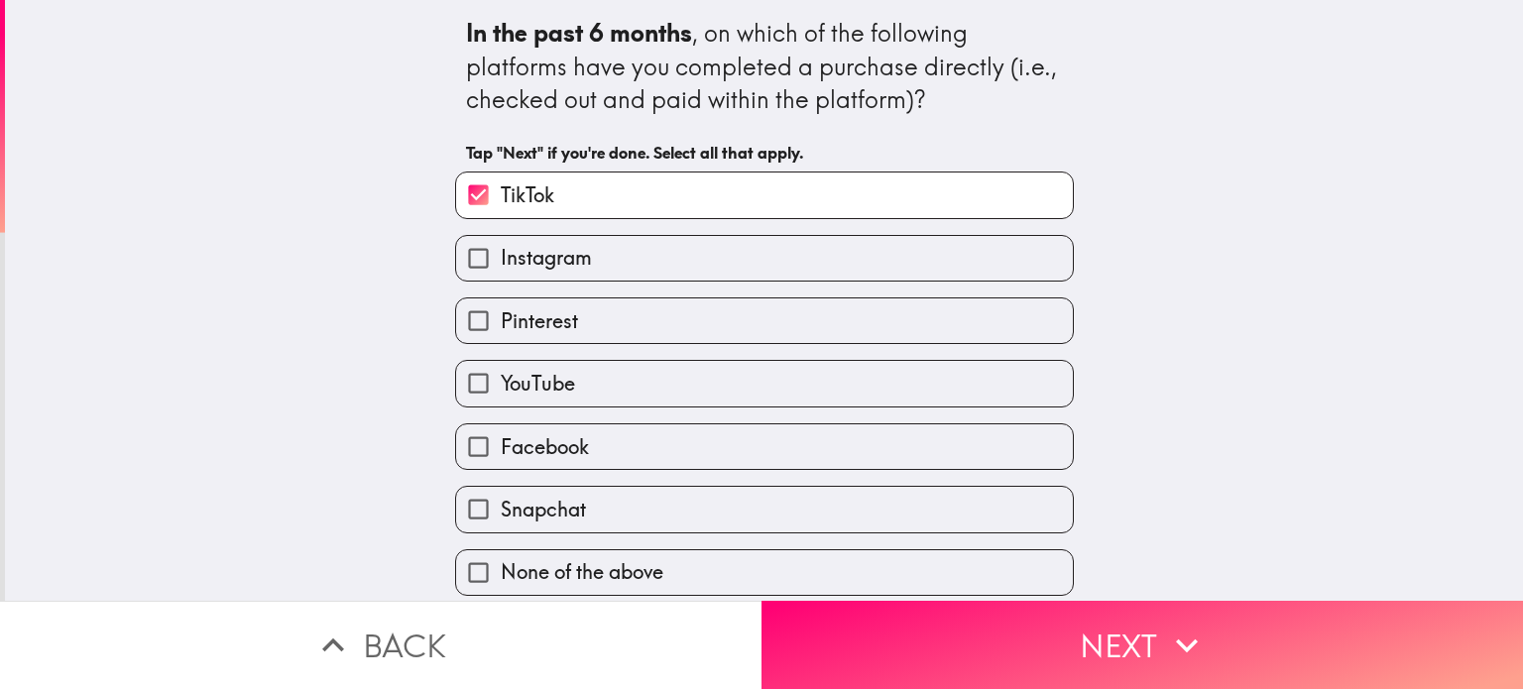
click at [457, 253] on input "Instagram" at bounding box center [478, 258] width 45 height 45
checkbox input "true"
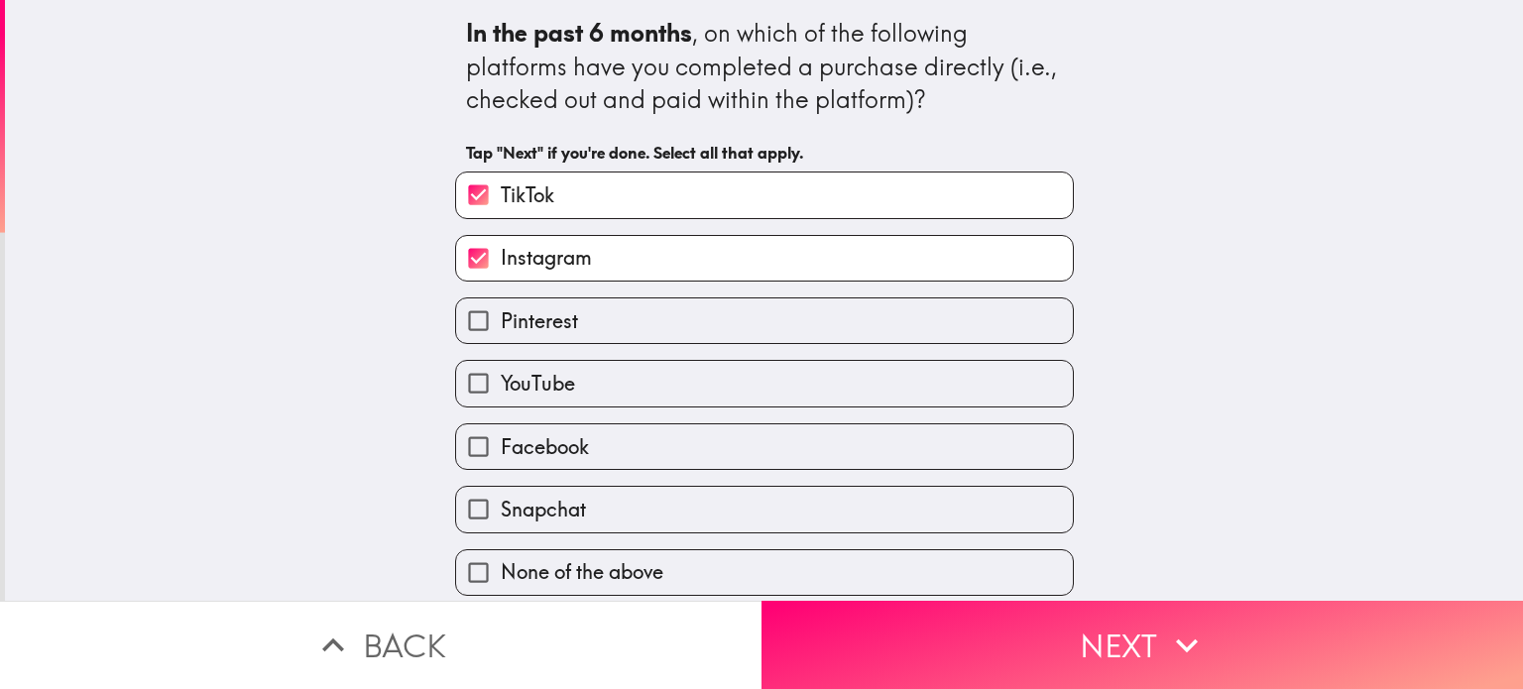
click at [460, 328] on input "Pinterest" at bounding box center [478, 321] width 45 height 45
checkbox input "true"
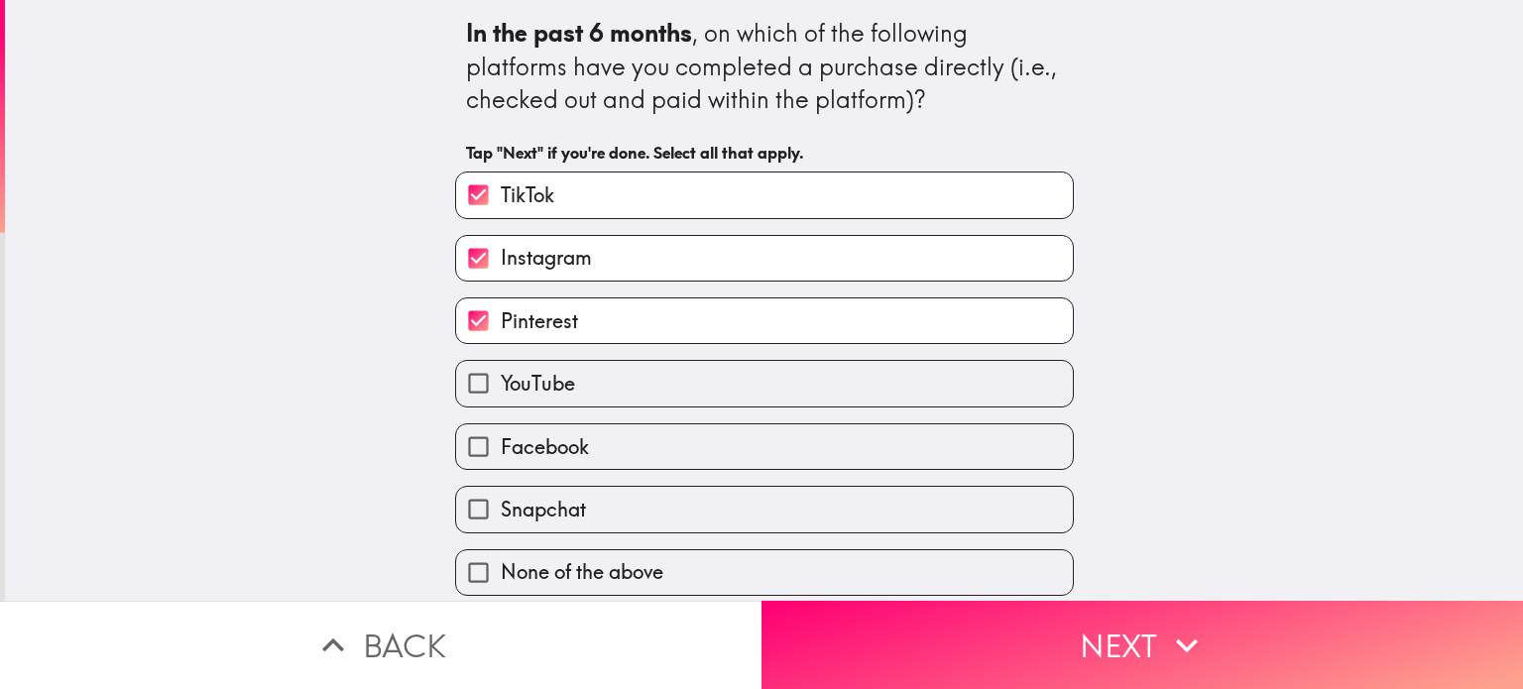
click at [463, 387] on input "YouTube" at bounding box center [478, 383] width 45 height 45
checkbox input "true"
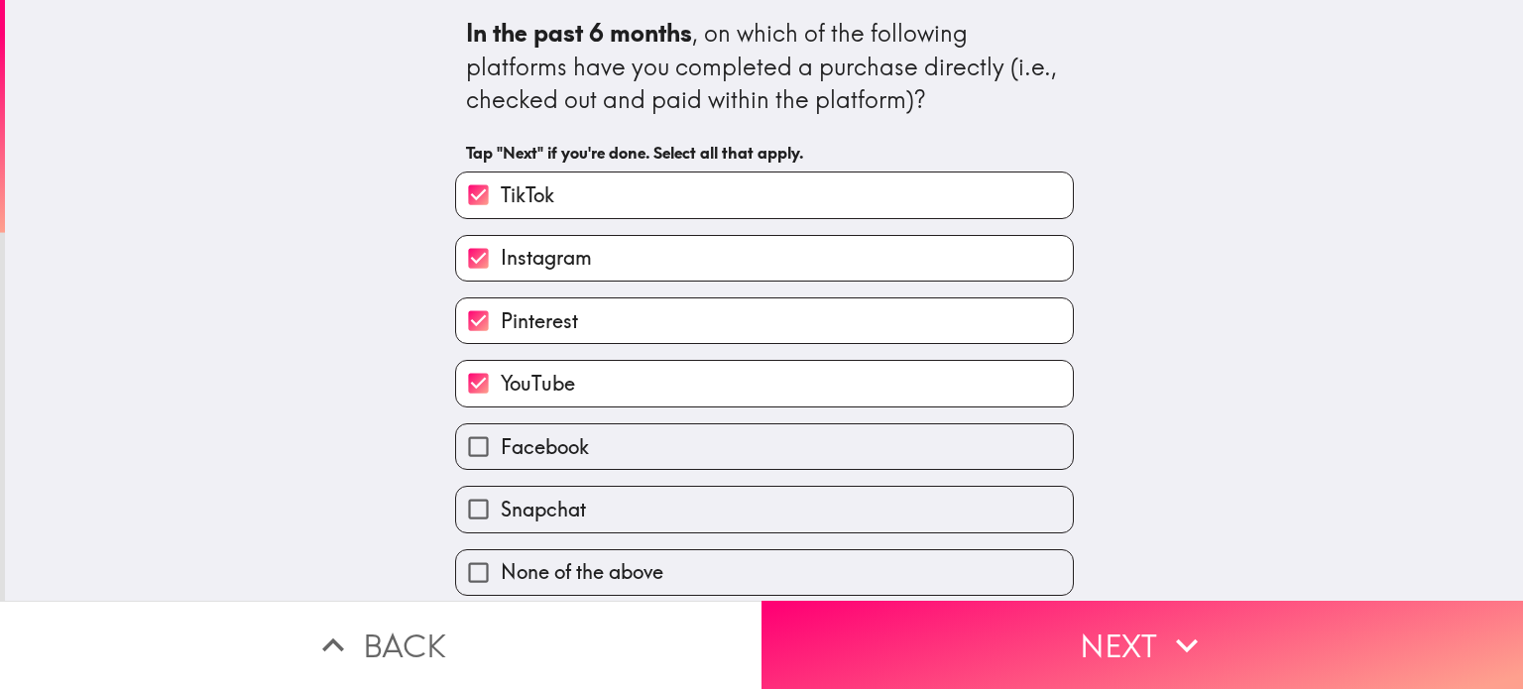
click at [464, 439] on input "Facebook" at bounding box center [478, 446] width 45 height 45
checkbox input "true"
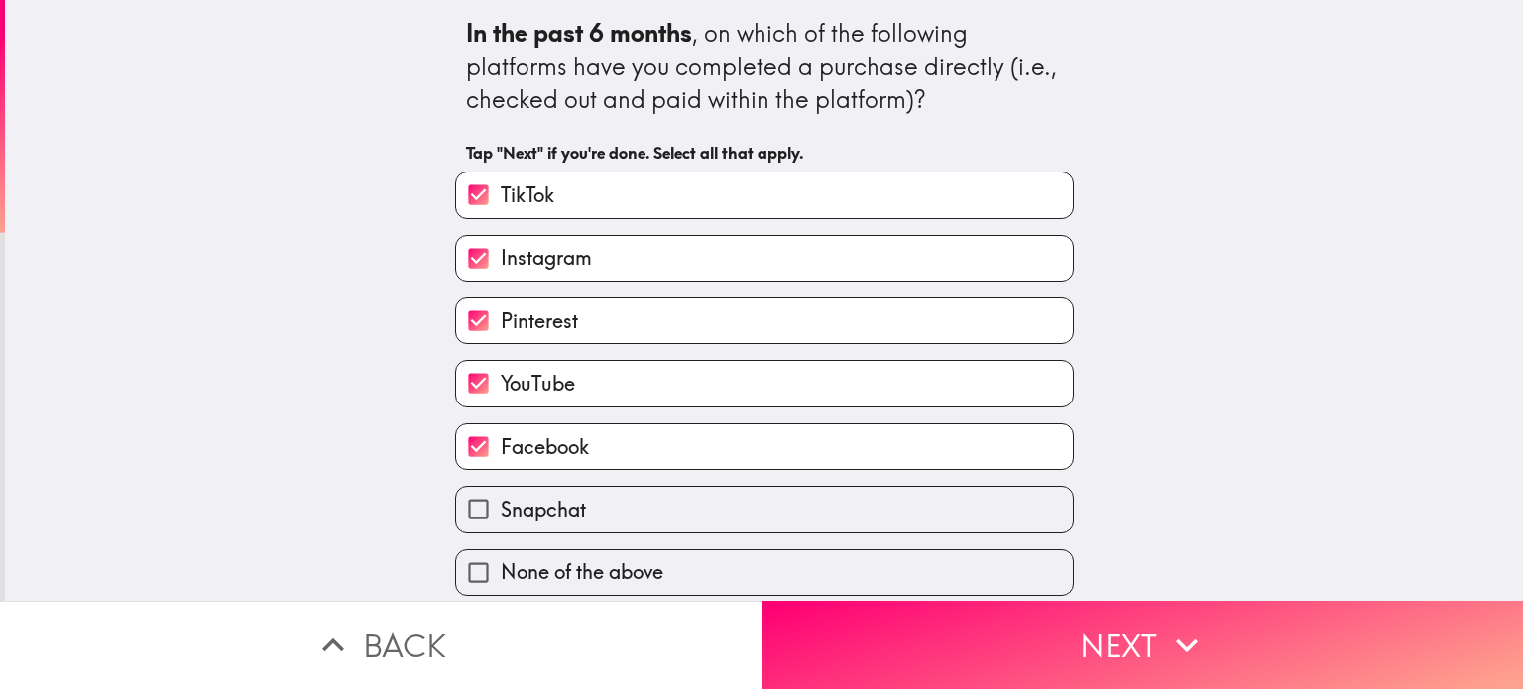
scroll to position [8, 0]
click at [470, 498] on input "Snapchat" at bounding box center [478, 509] width 45 height 45
checkbox input "true"
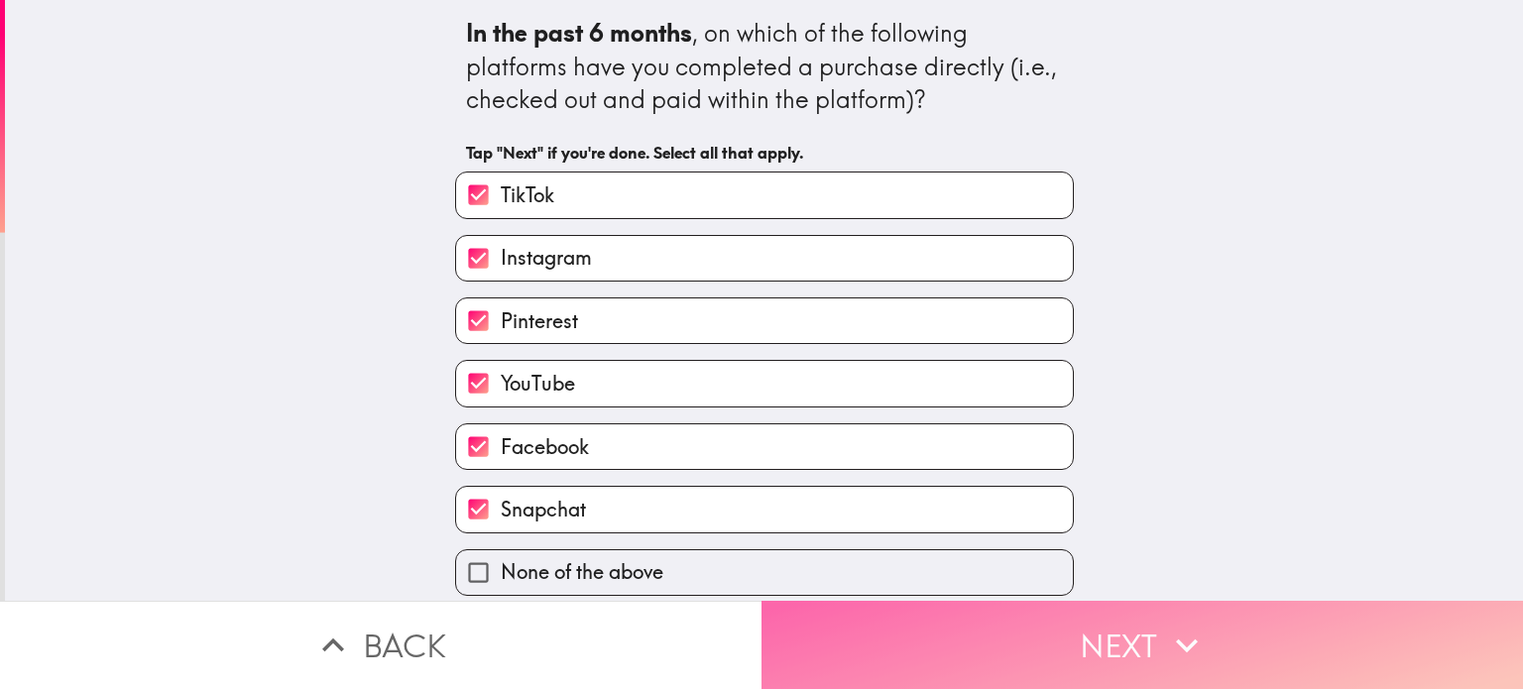
click at [1069, 632] on button "Next" at bounding box center [1143, 645] width 762 height 88
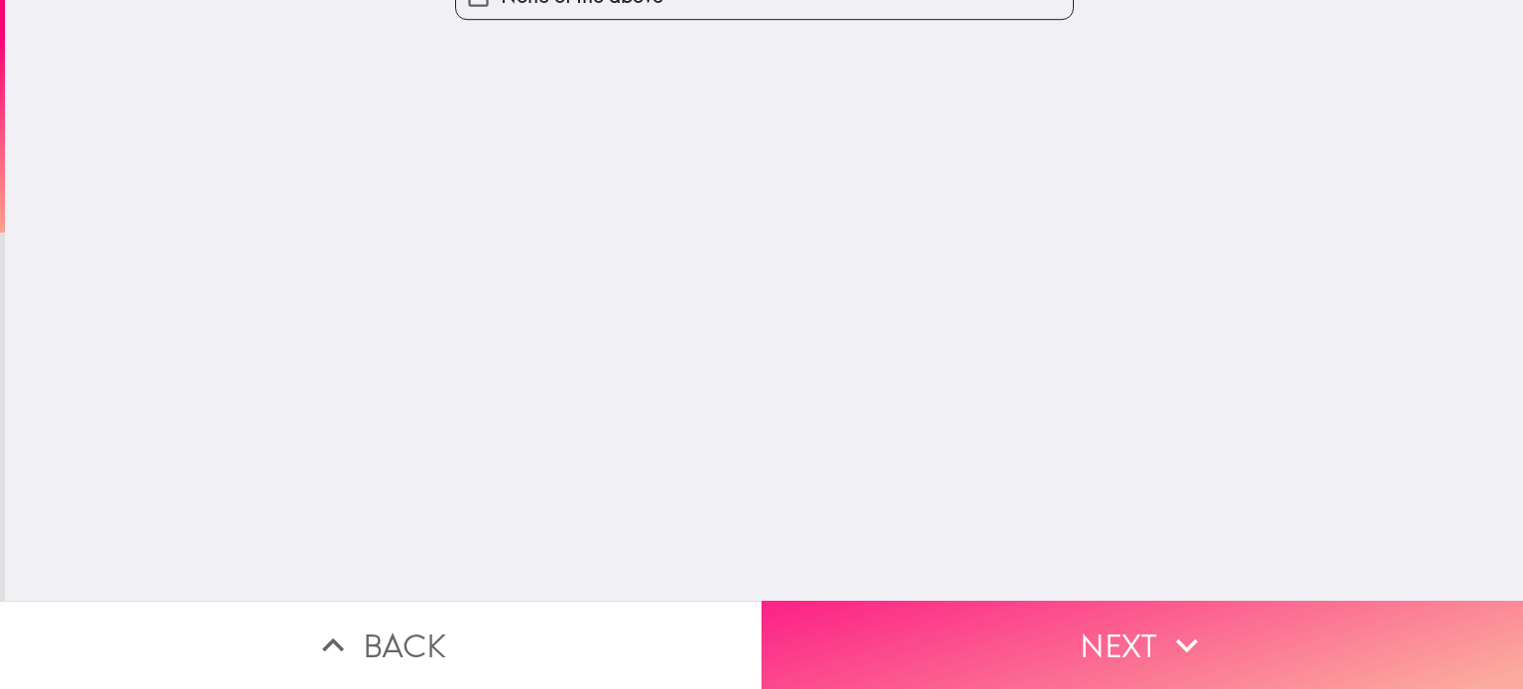
scroll to position [0, 0]
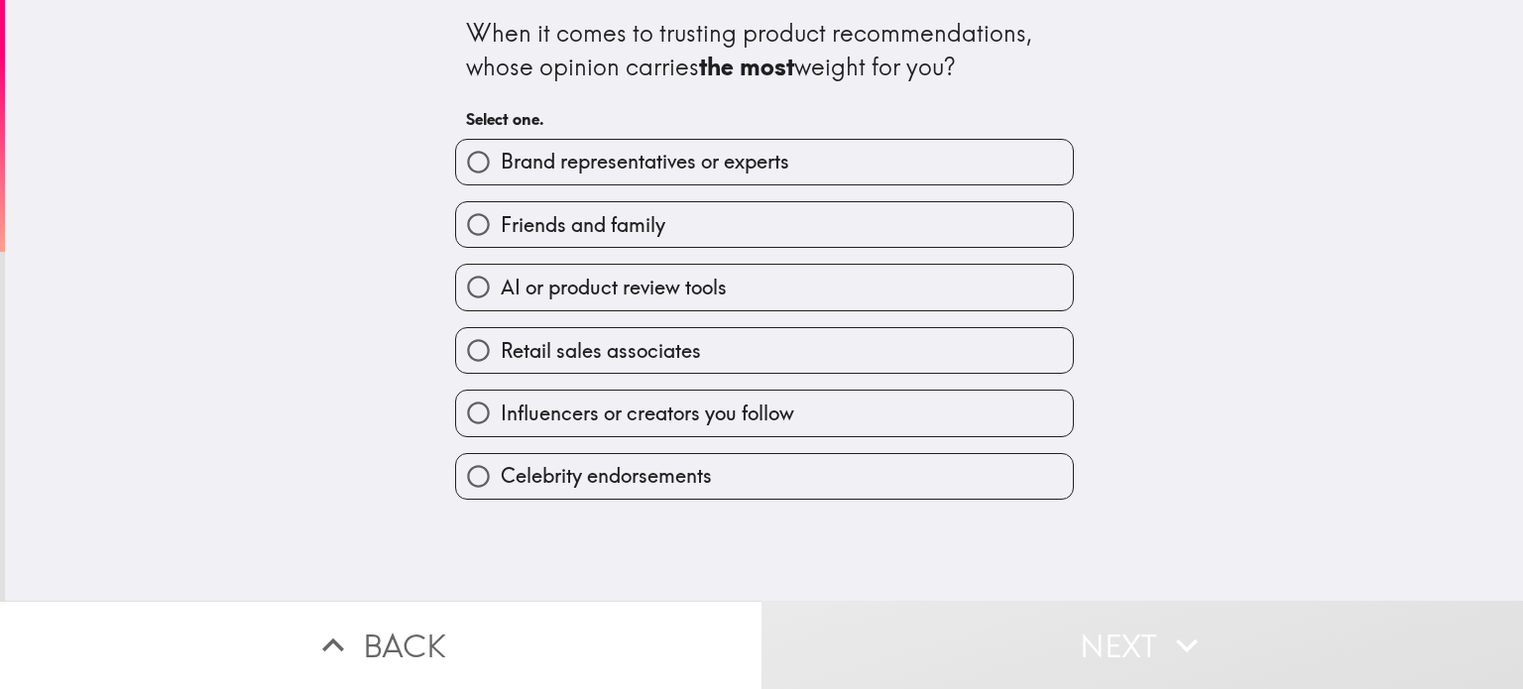
click at [551, 161] on span "Brand representatives or experts" at bounding box center [645, 162] width 289 height 28
click at [501, 161] on input "Brand representatives or experts" at bounding box center [478, 162] width 45 height 45
radio input "true"
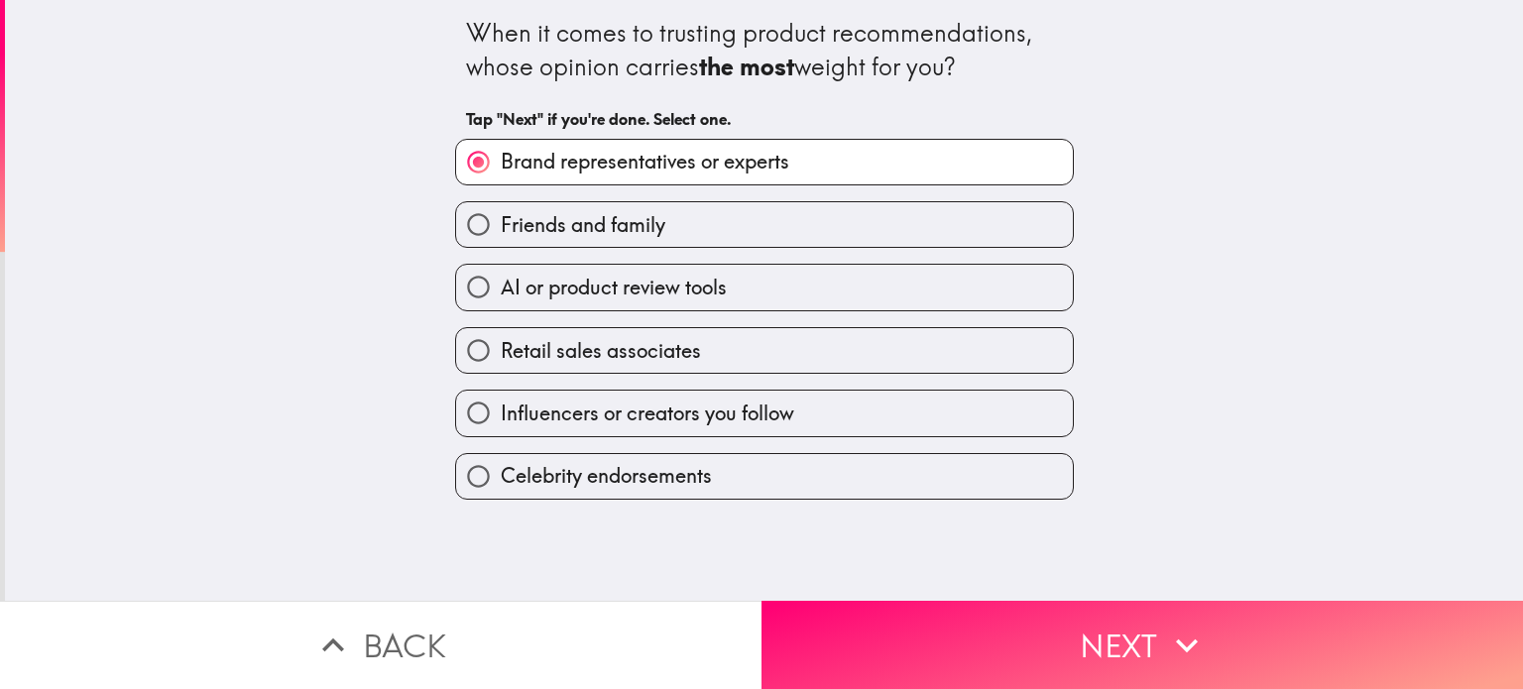
click at [528, 347] on span "Retail sales associates" at bounding box center [601, 351] width 200 height 28
click at [501, 347] on input "Retail sales associates" at bounding box center [478, 350] width 45 height 45
radio input "true"
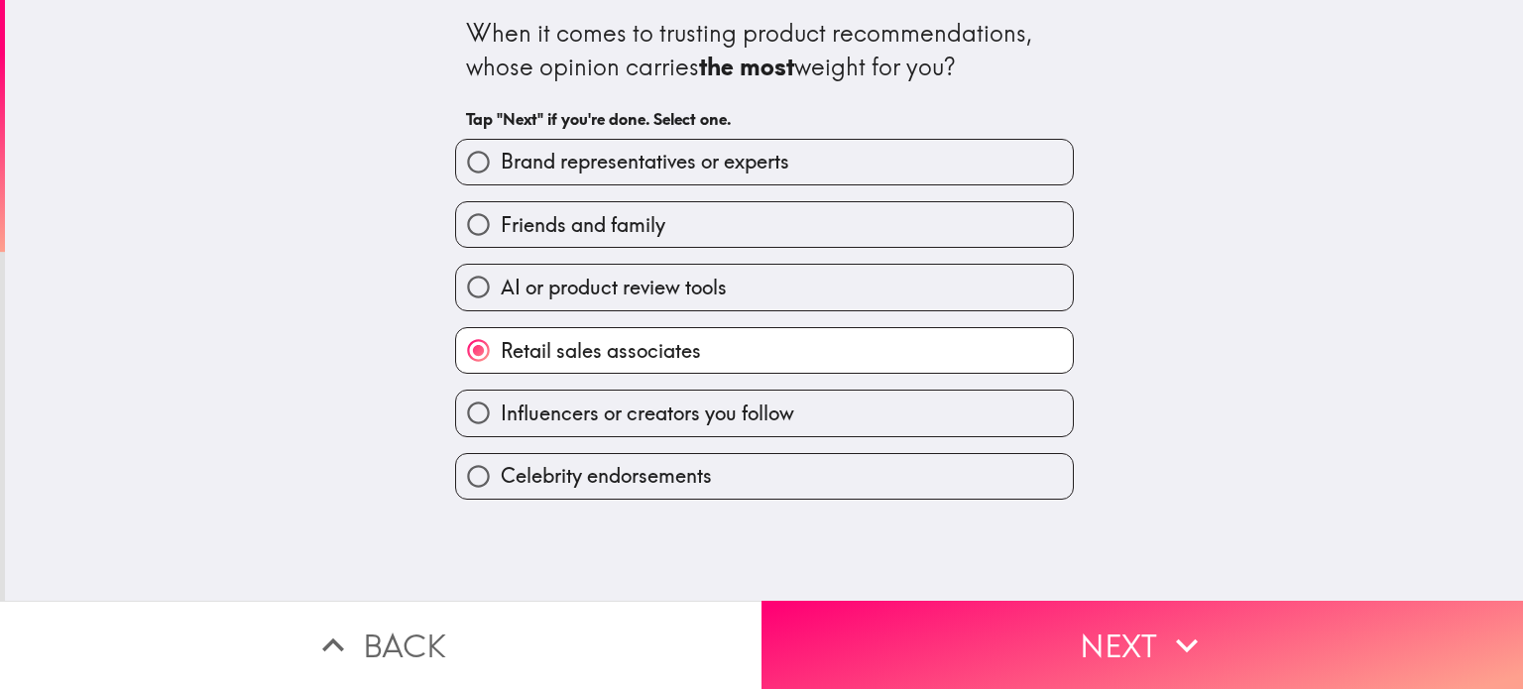
click at [540, 159] on span "Brand representatives or experts" at bounding box center [645, 162] width 289 height 28
click at [501, 159] on input "Brand representatives or experts" at bounding box center [478, 162] width 45 height 45
radio input "true"
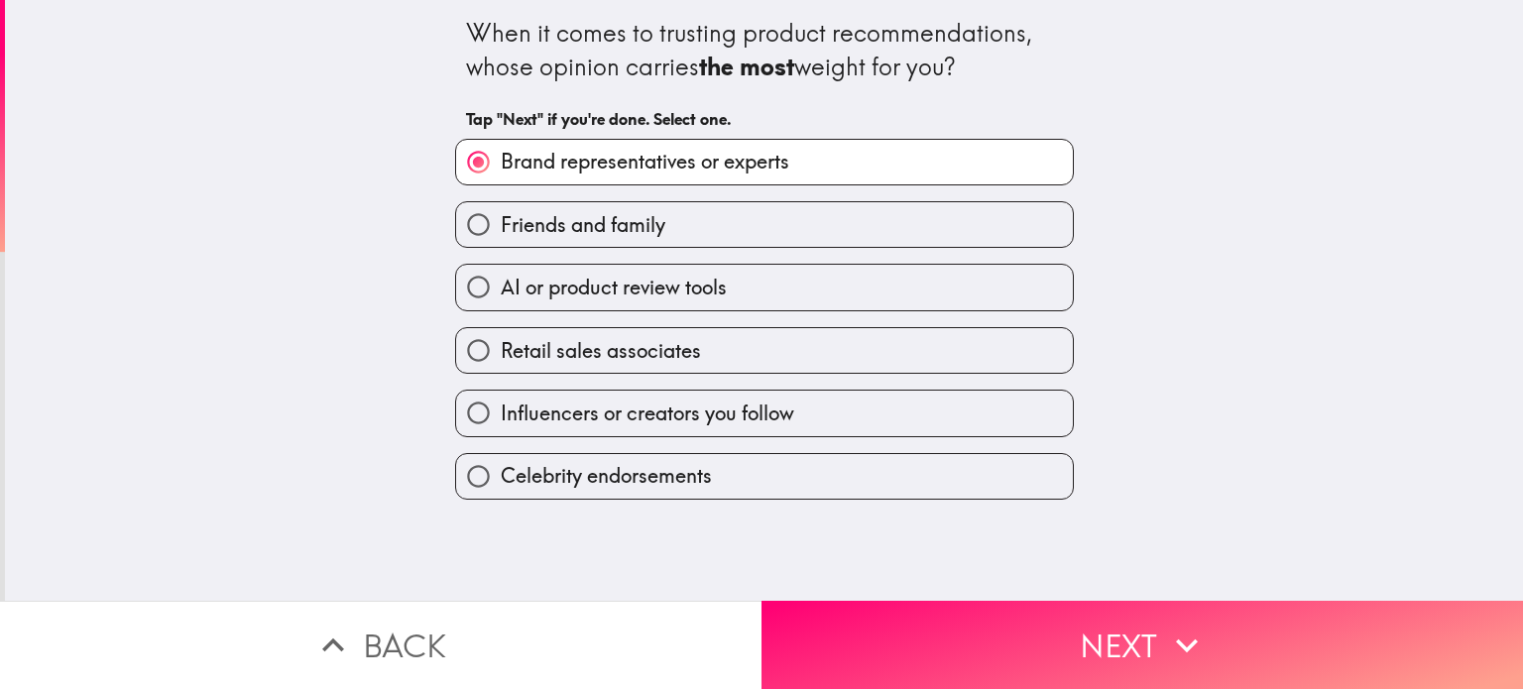
click at [558, 352] on span "Retail sales associates" at bounding box center [601, 351] width 200 height 28
click at [501, 352] on input "Retail sales associates" at bounding box center [478, 350] width 45 height 45
radio input "true"
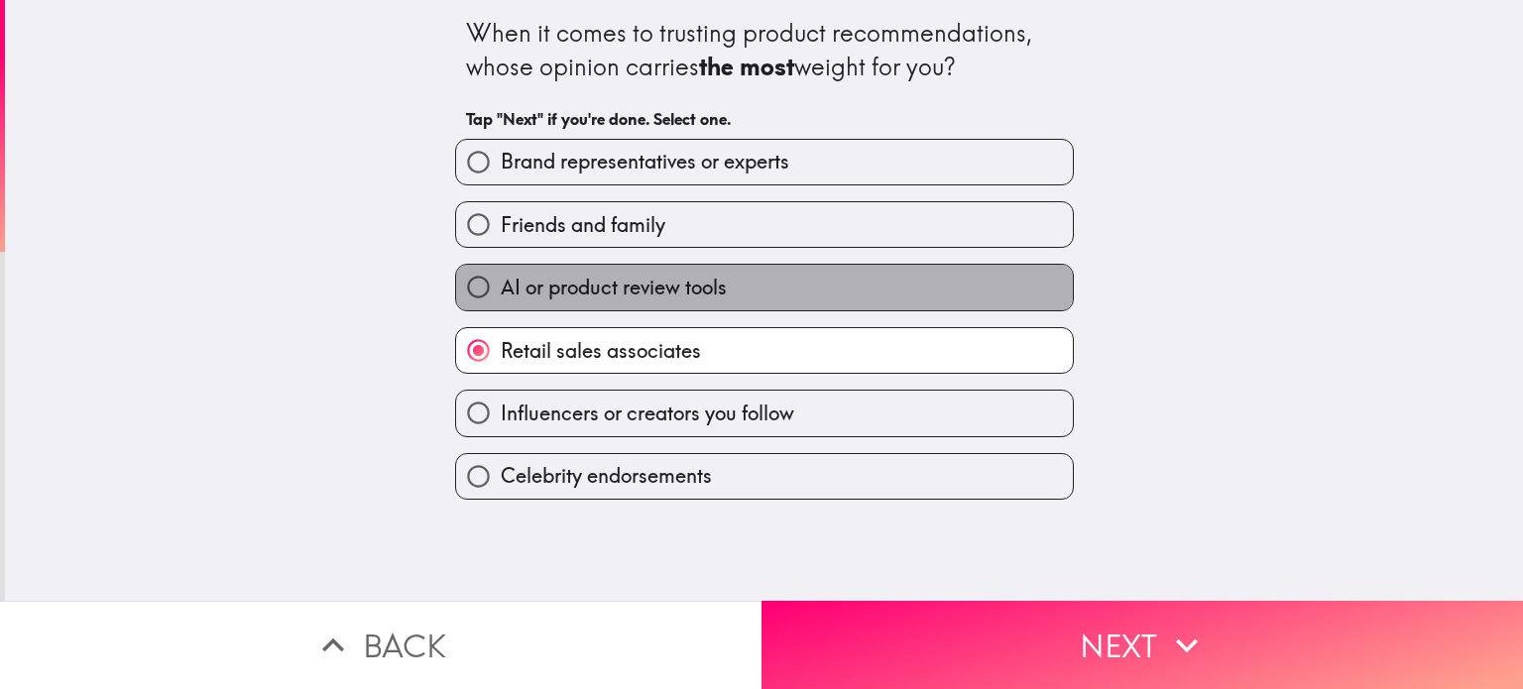
click at [590, 287] on span "AI or product review tools" at bounding box center [614, 288] width 226 height 28
click at [501, 287] on input "AI or product review tools" at bounding box center [478, 287] width 45 height 45
radio input "true"
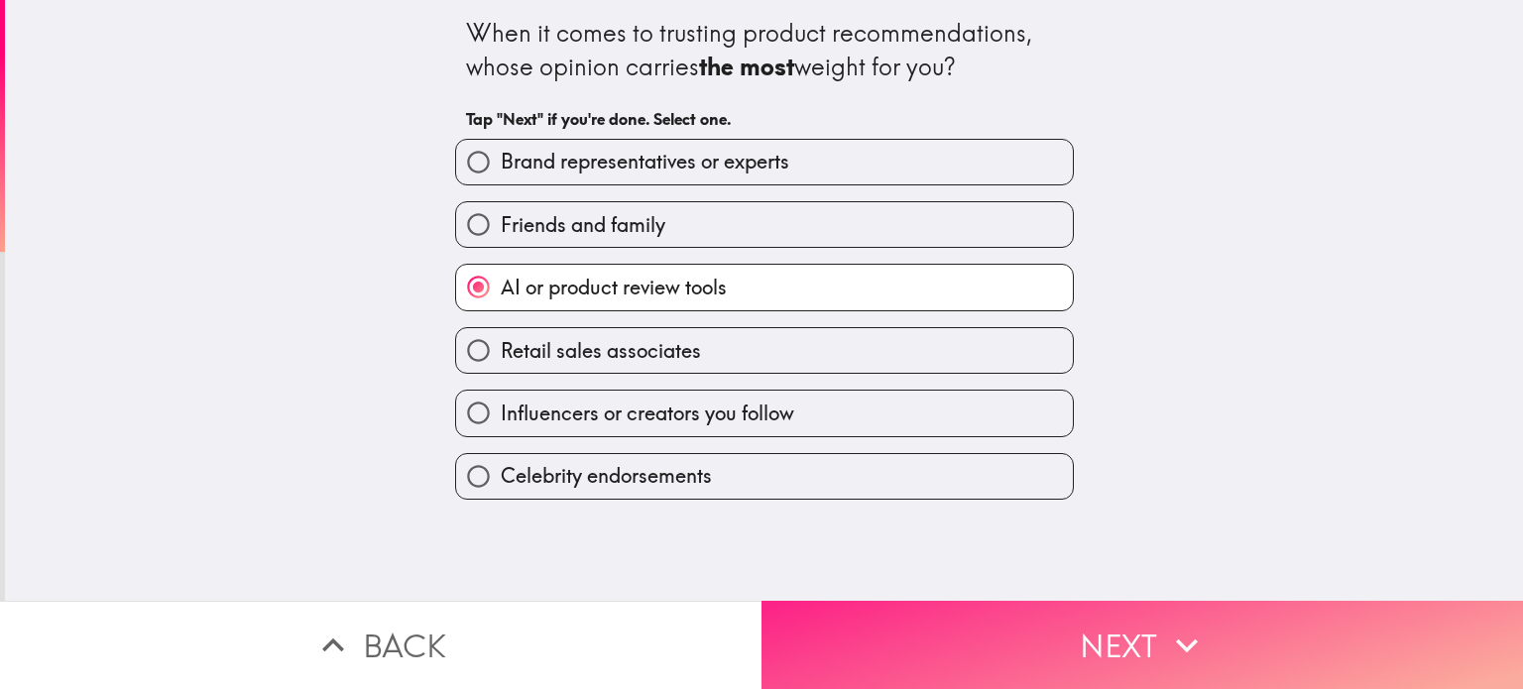
click at [1065, 634] on button "Next" at bounding box center [1143, 645] width 762 height 88
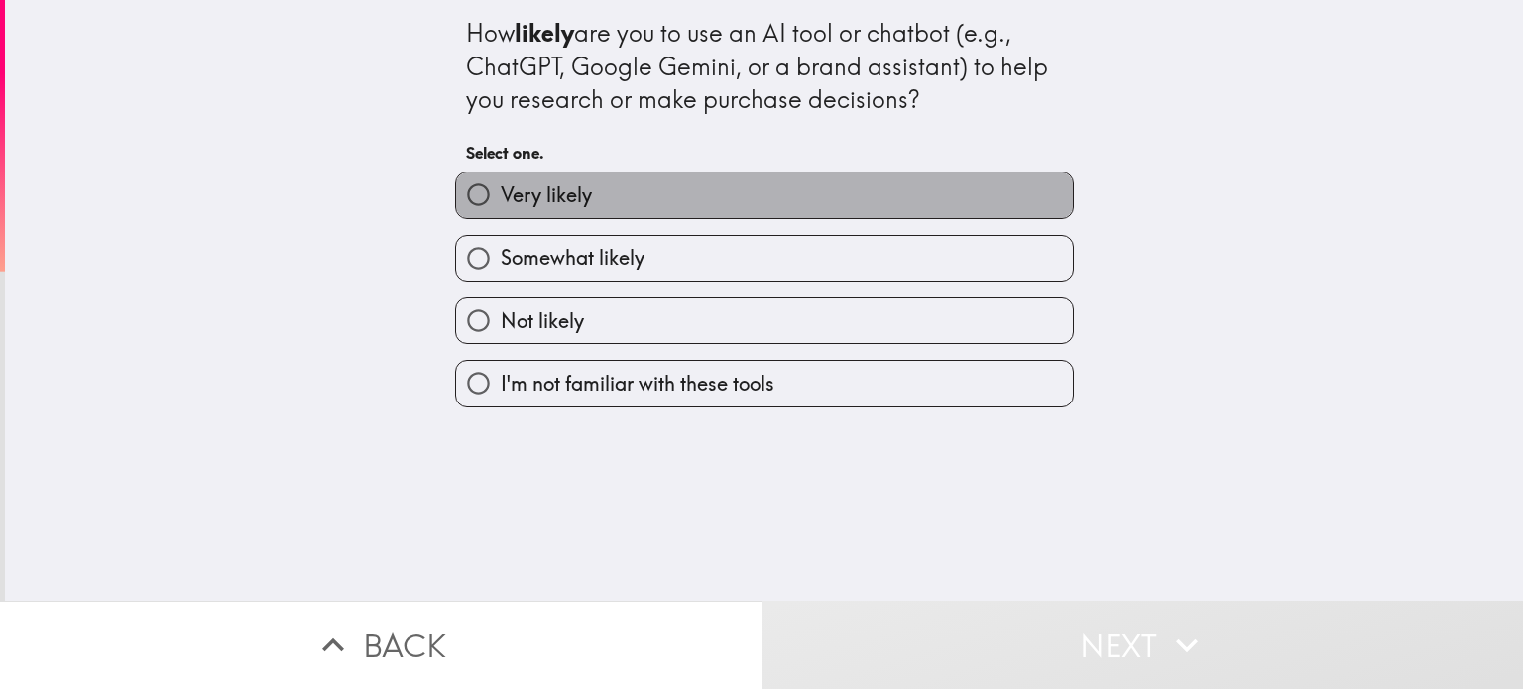
click at [525, 196] on span "Very likely" at bounding box center [546, 195] width 91 height 28
click at [501, 196] on input "Very likely" at bounding box center [478, 195] width 45 height 45
radio input "true"
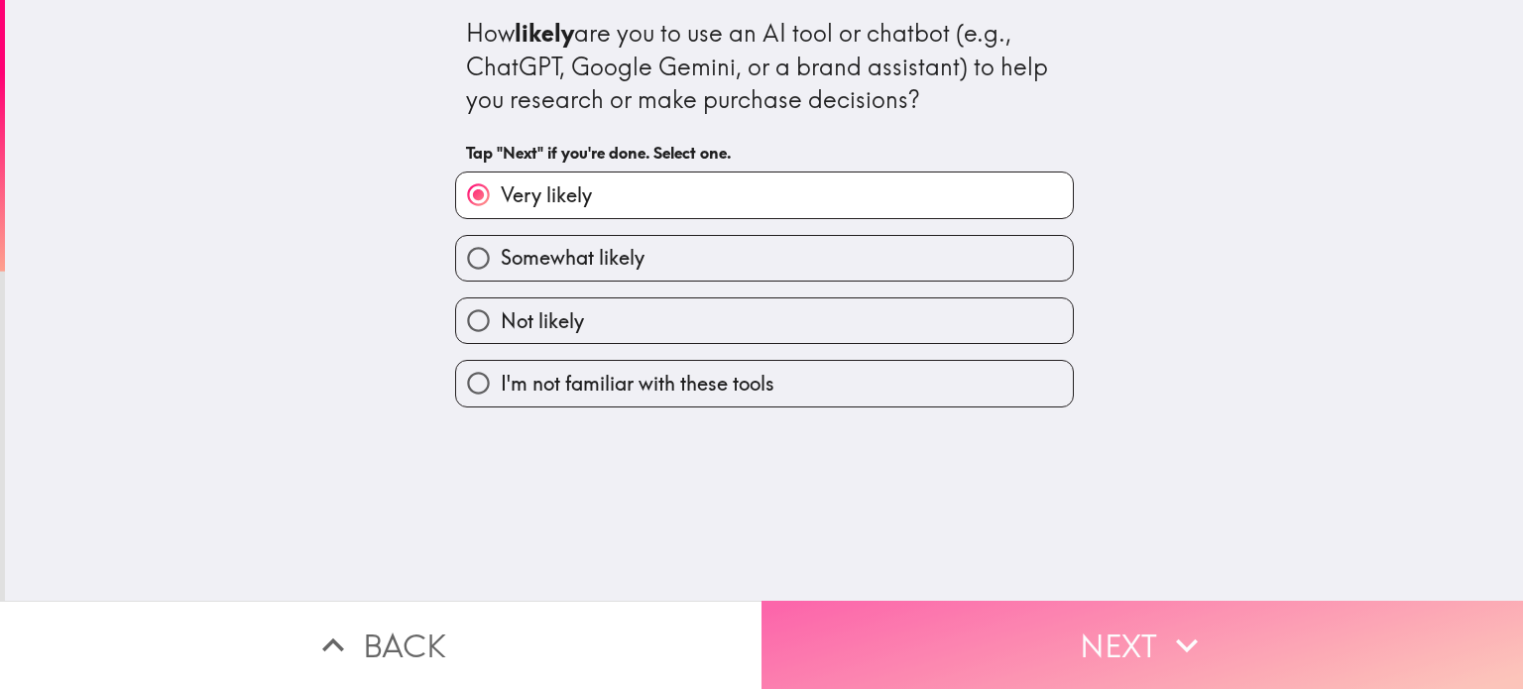
click at [1083, 623] on button "Next" at bounding box center [1143, 645] width 762 height 88
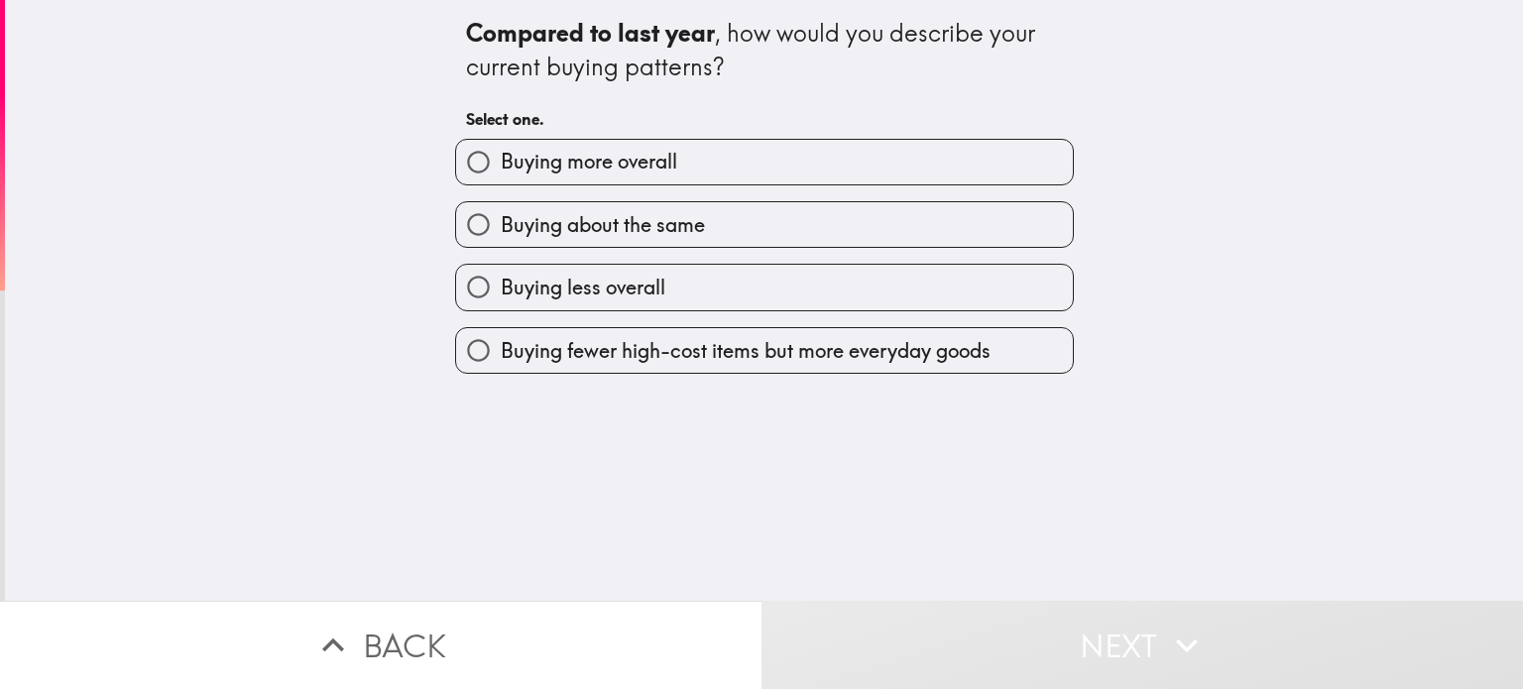
click at [571, 225] on span "Buying about the same" at bounding box center [603, 225] width 204 height 28
click at [501, 225] on input "Buying about the same" at bounding box center [478, 224] width 45 height 45
radio input "true"
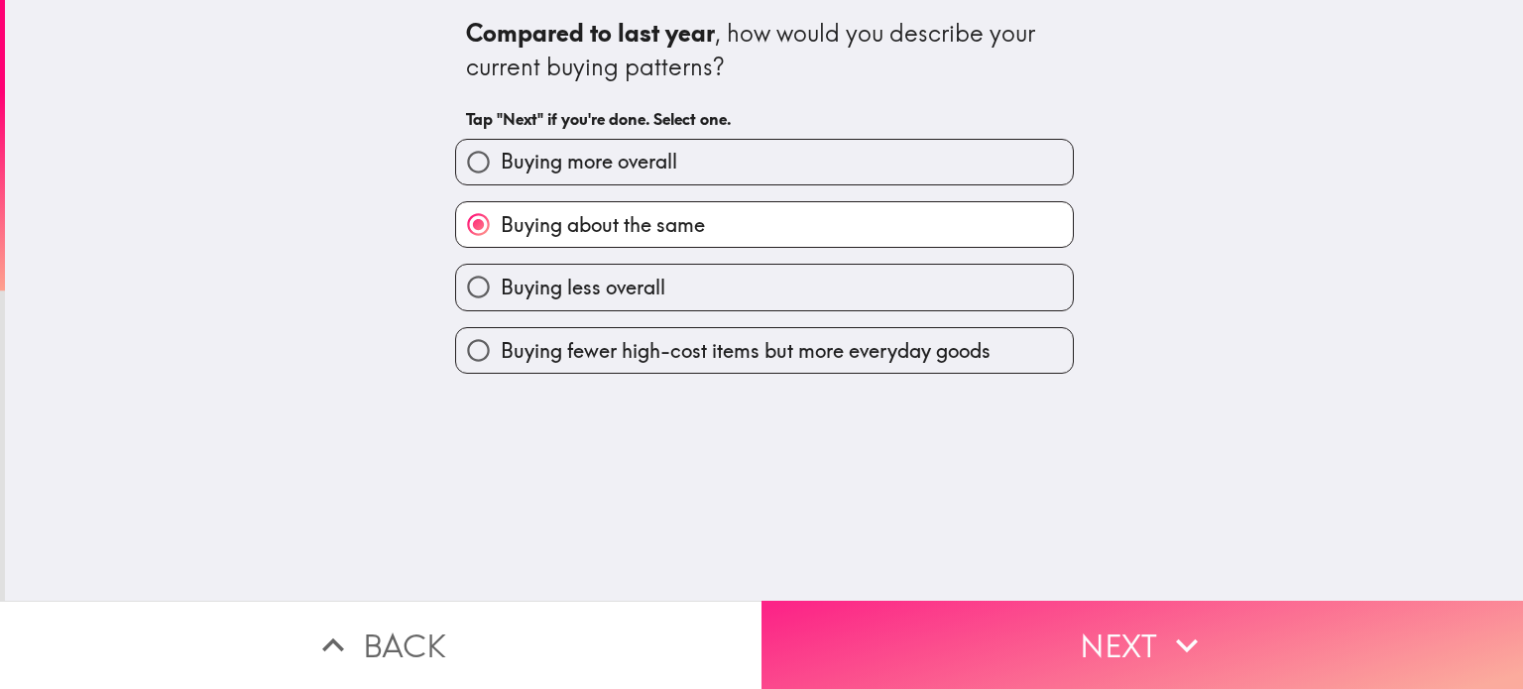
click at [1080, 621] on button "Next" at bounding box center [1143, 645] width 762 height 88
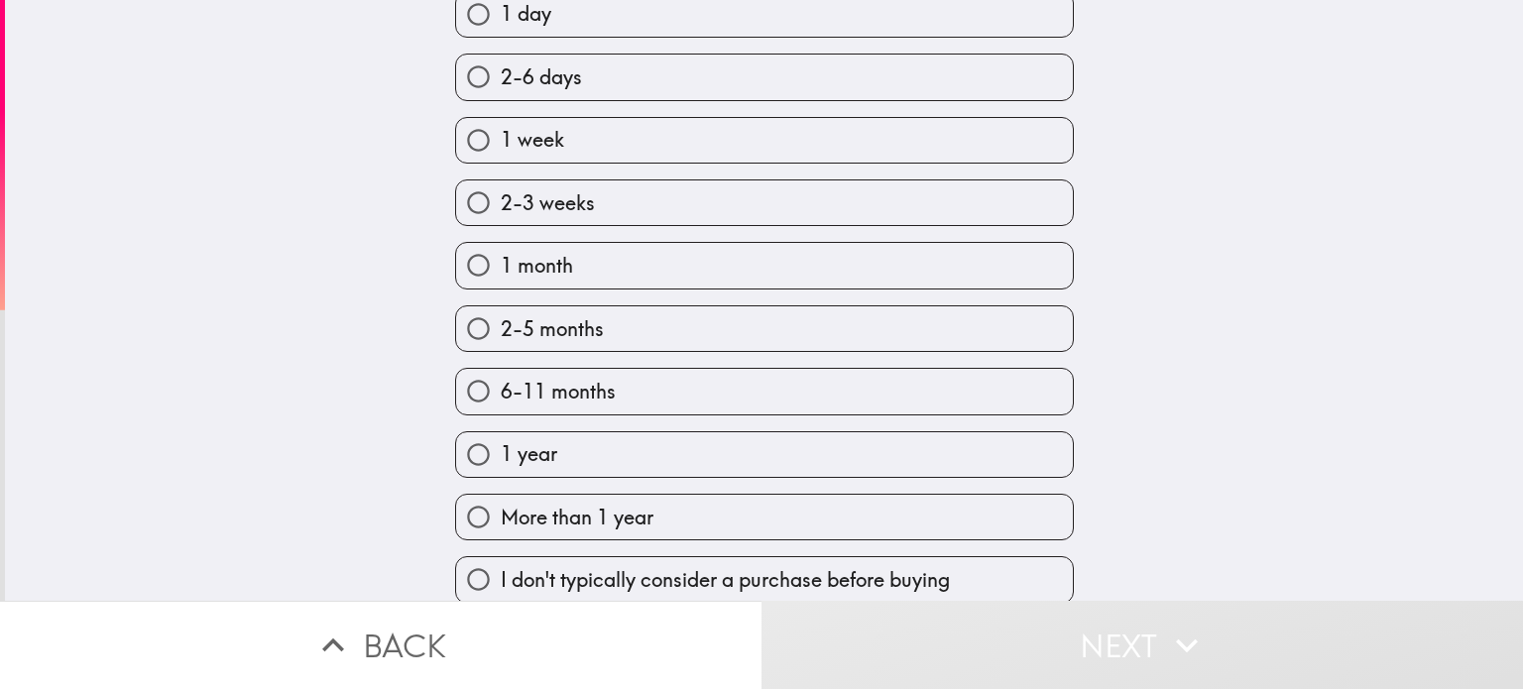
scroll to position [475, 0]
click at [592, 198] on label "2-3 weeks" at bounding box center [764, 200] width 617 height 45
click at [501, 198] on input "2-3 weeks" at bounding box center [478, 200] width 45 height 45
radio input "true"
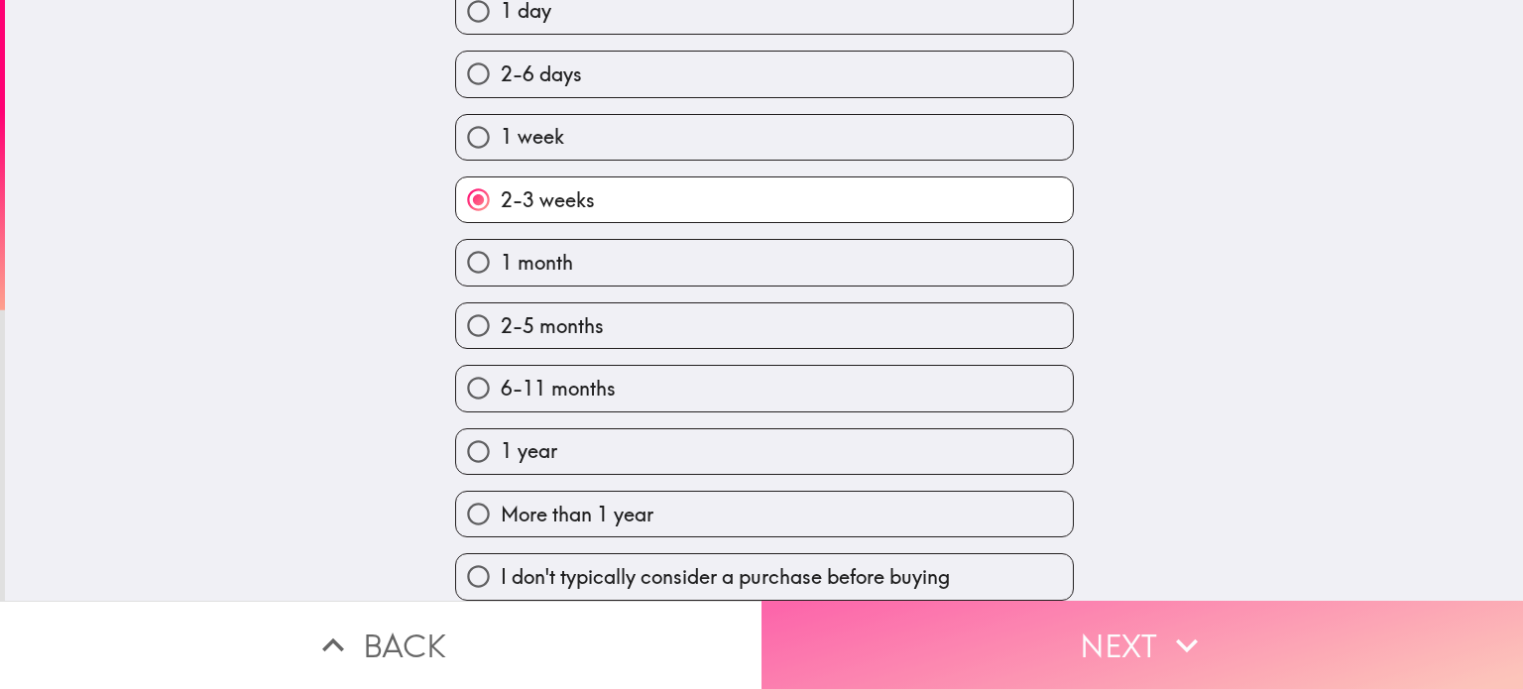
click at [1069, 614] on button "Next" at bounding box center [1143, 645] width 762 height 88
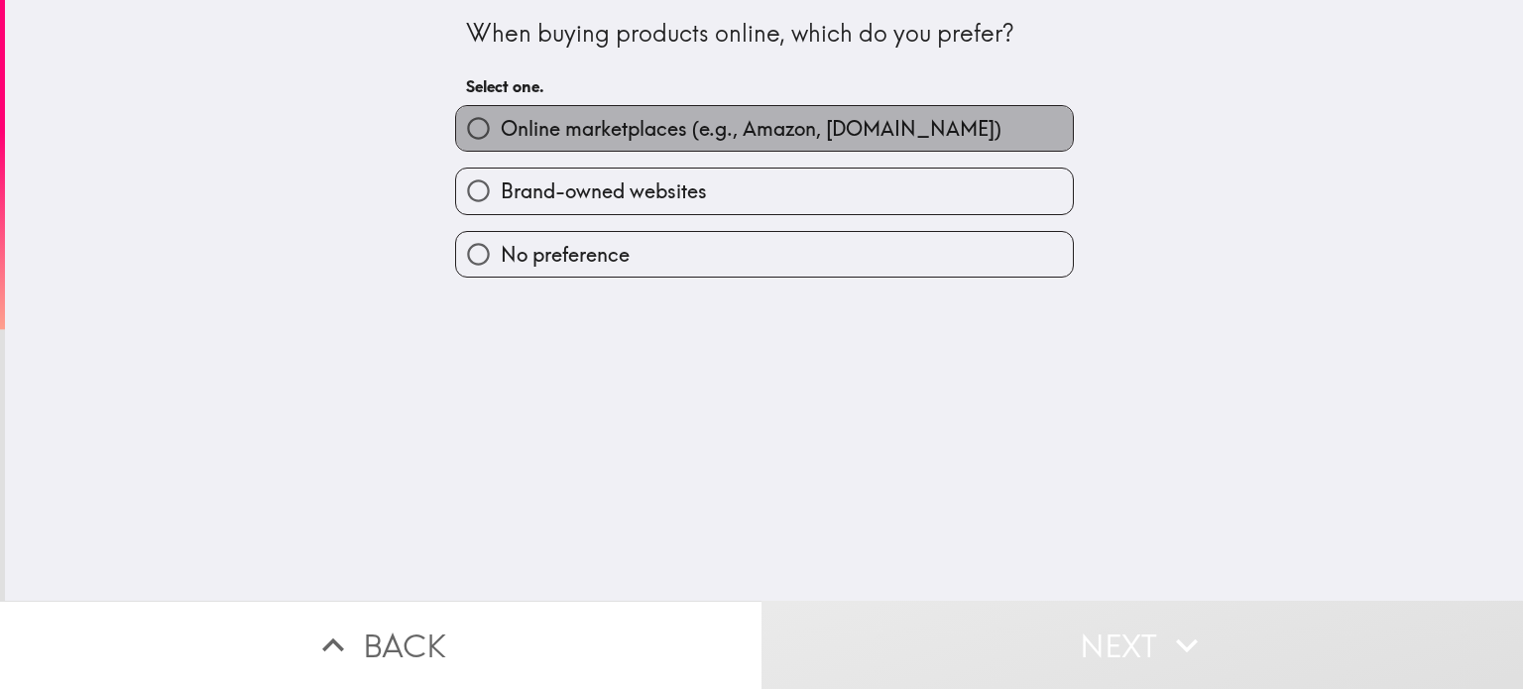
click at [597, 136] on span "Online marketplaces (e.g., Amazon, [DOMAIN_NAME])" at bounding box center [751, 129] width 501 height 28
click at [501, 136] on input "Online marketplaces (e.g., Amazon, [DOMAIN_NAME])" at bounding box center [478, 128] width 45 height 45
radio input "true"
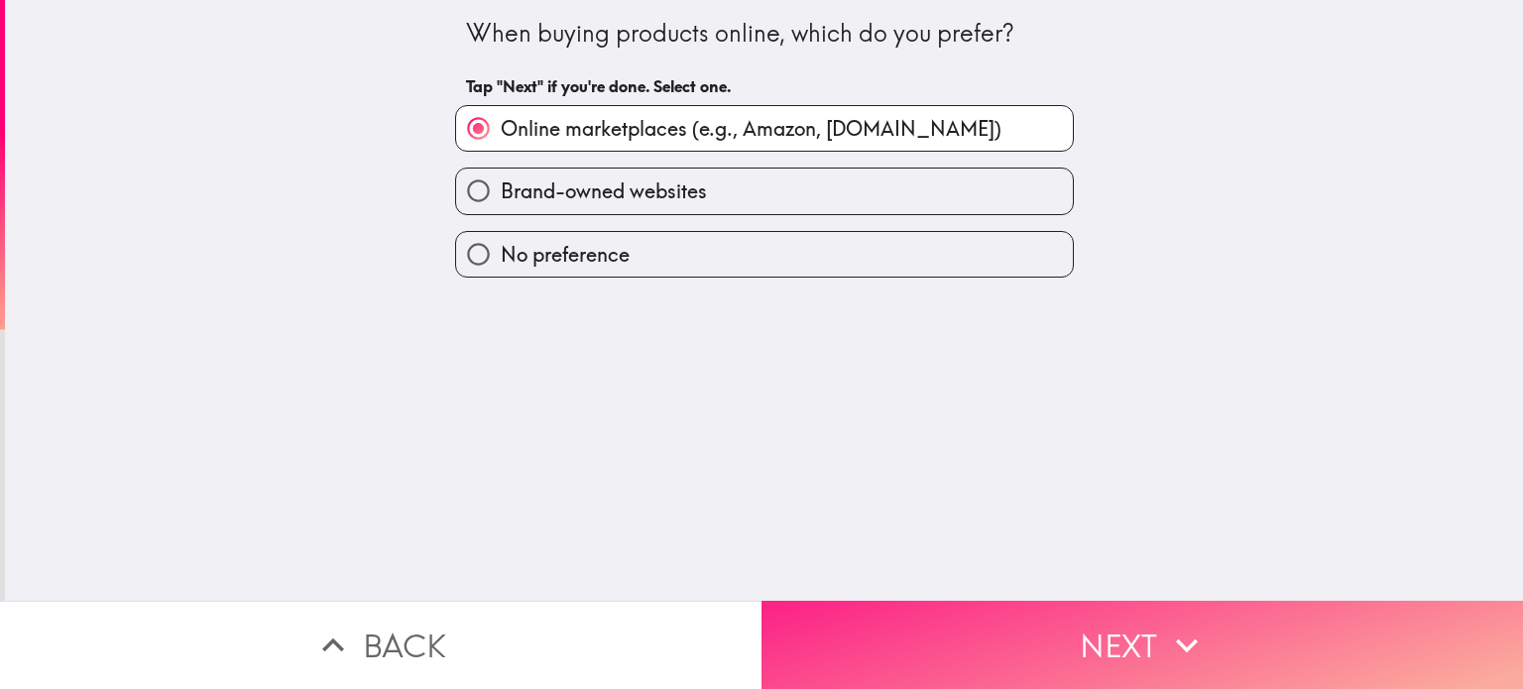
click at [1097, 619] on button "Next" at bounding box center [1143, 645] width 762 height 88
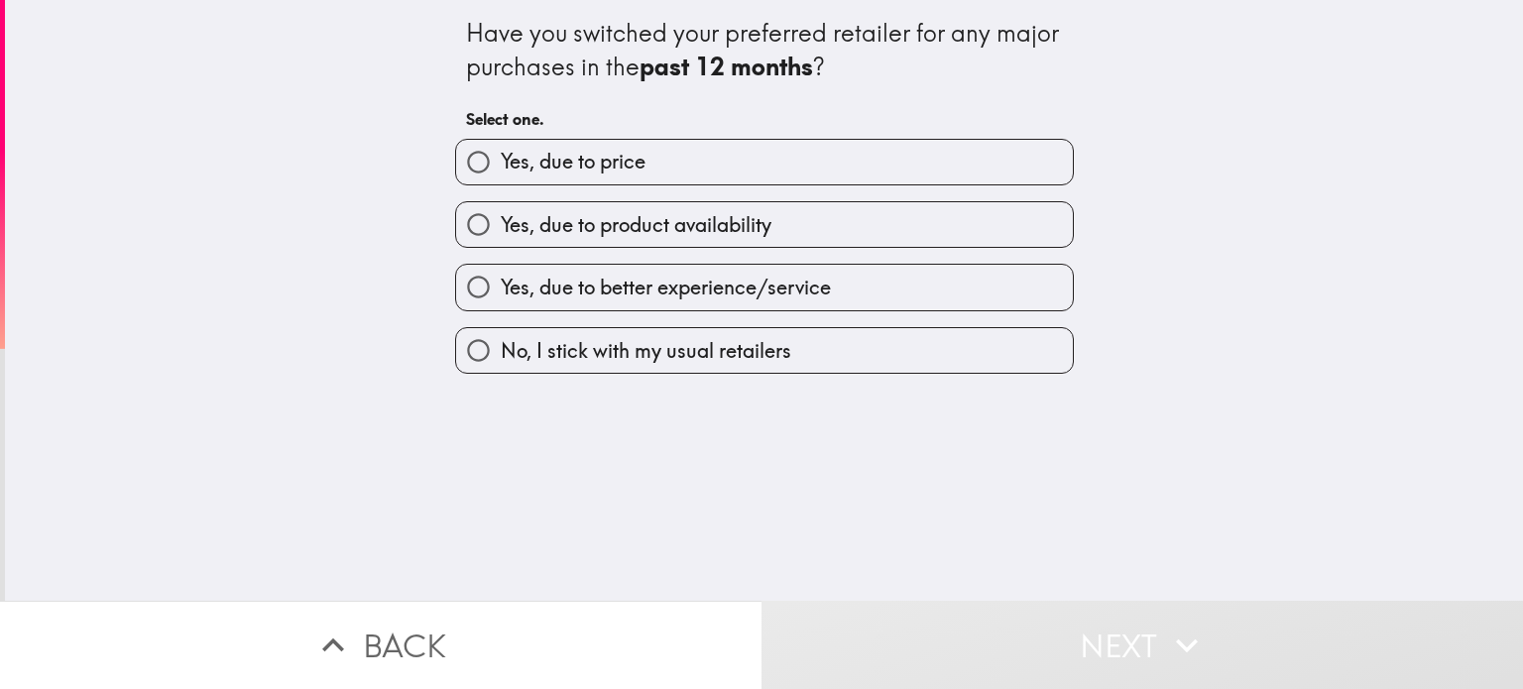
click at [606, 229] on span "Yes, due to product availability" at bounding box center [636, 225] width 271 height 28
click at [501, 229] on input "Yes, due to product availability" at bounding box center [478, 224] width 45 height 45
radio input "true"
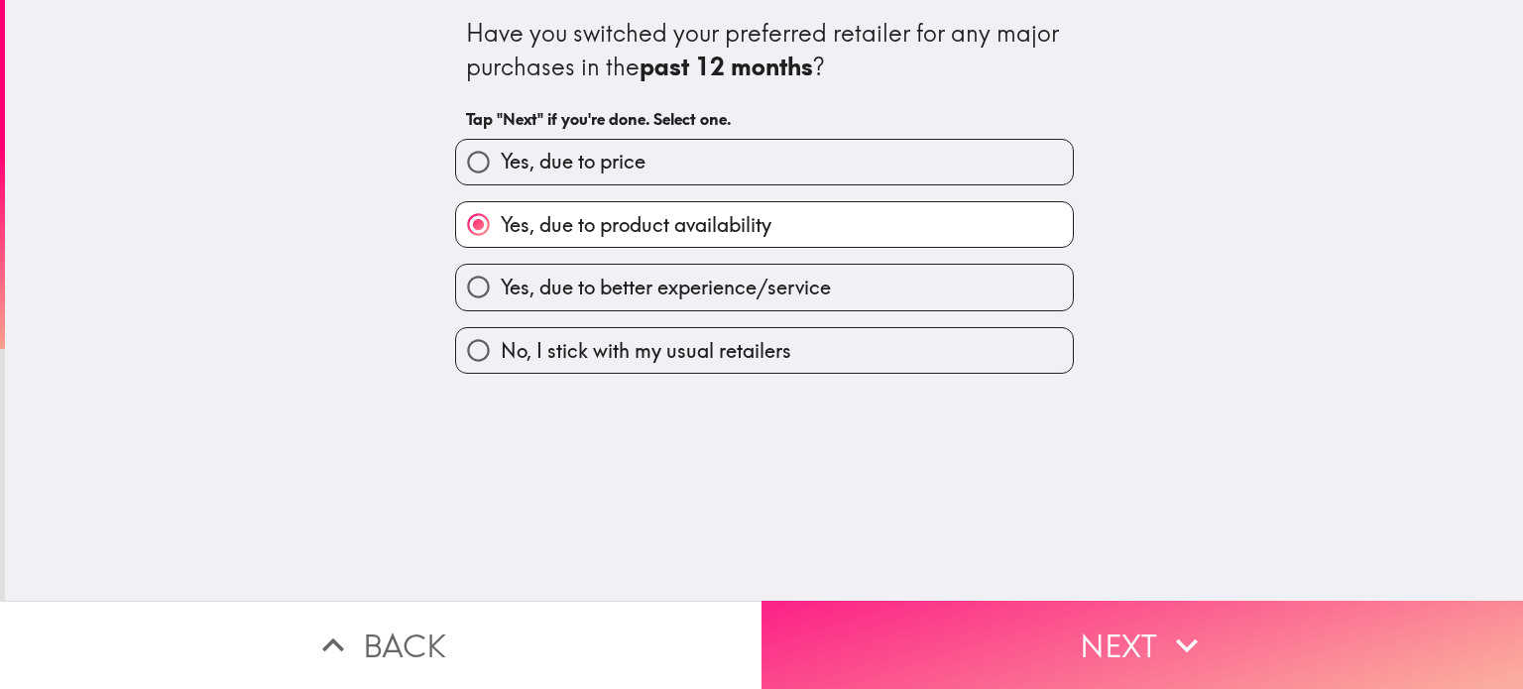
click at [1070, 618] on button "Next" at bounding box center [1143, 645] width 762 height 88
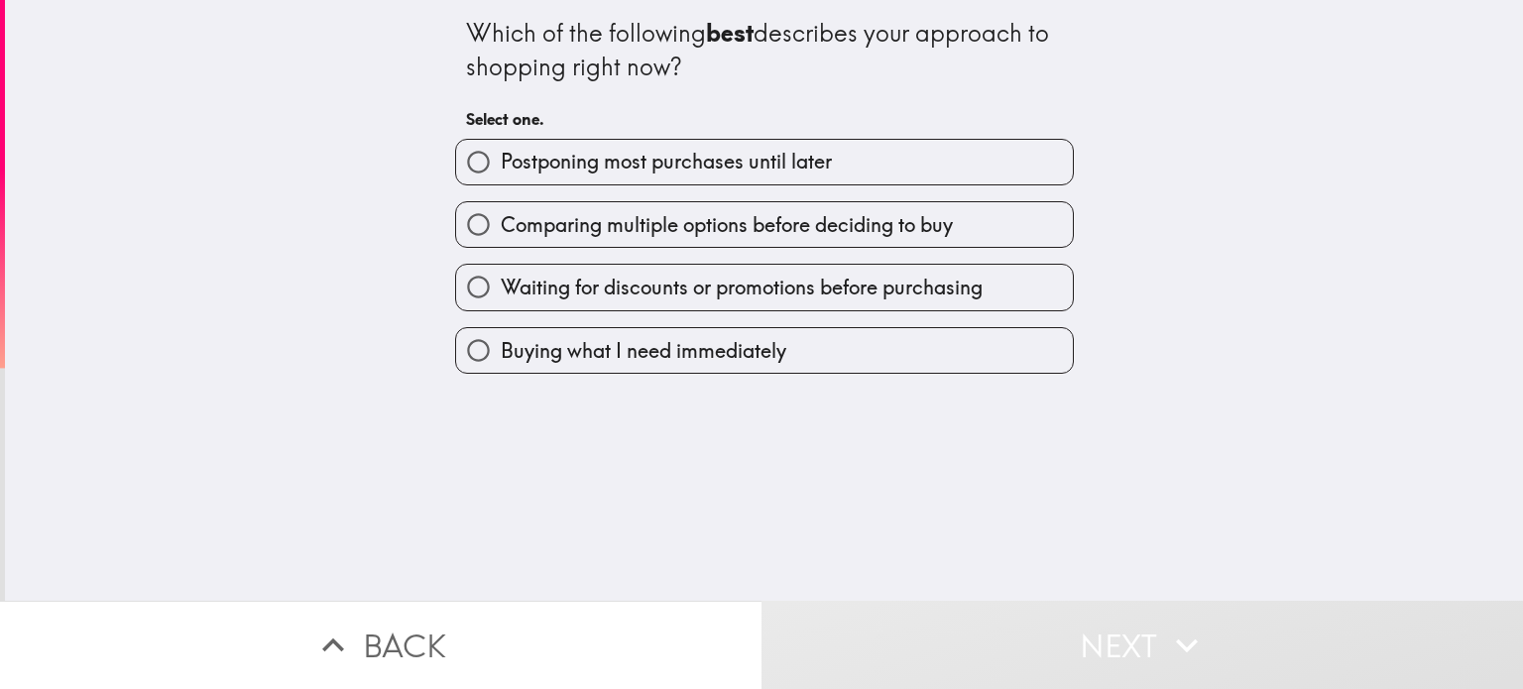
click at [660, 221] on span "Comparing multiple options before deciding to buy" at bounding box center [727, 225] width 452 height 28
click at [501, 221] on input "Comparing multiple options before deciding to buy" at bounding box center [478, 224] width 45 height 45
radio input "true"
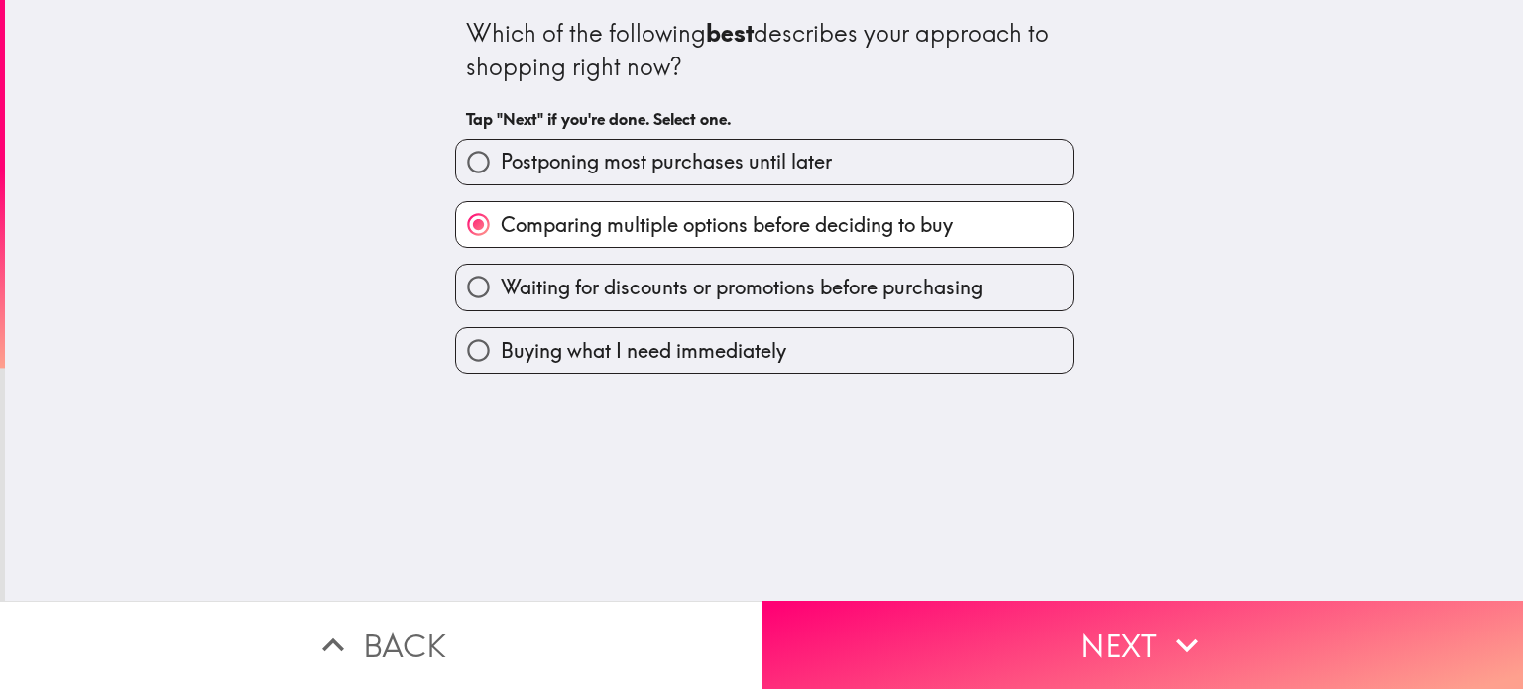
click at [752, 166] on span "Postponing most purchases until later" at bounding box center [666, 162] width 331 height 28
click at [501, 166] on input "Postponing most purchases until later" at bounding box center [478, 162] width 45 height 45
radio input "true"
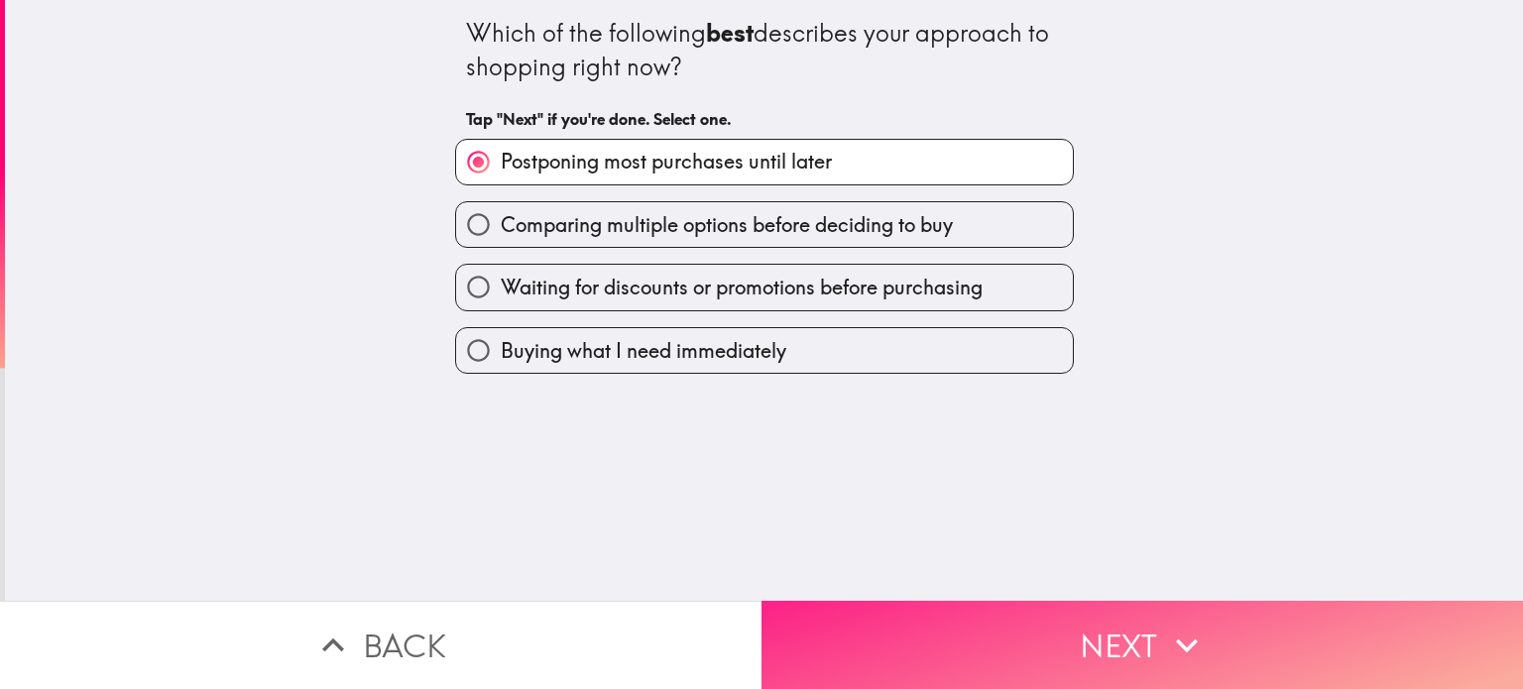
click at [1094, 614] on button "Next" at bounding box center [1143, 645] width 762 height 88
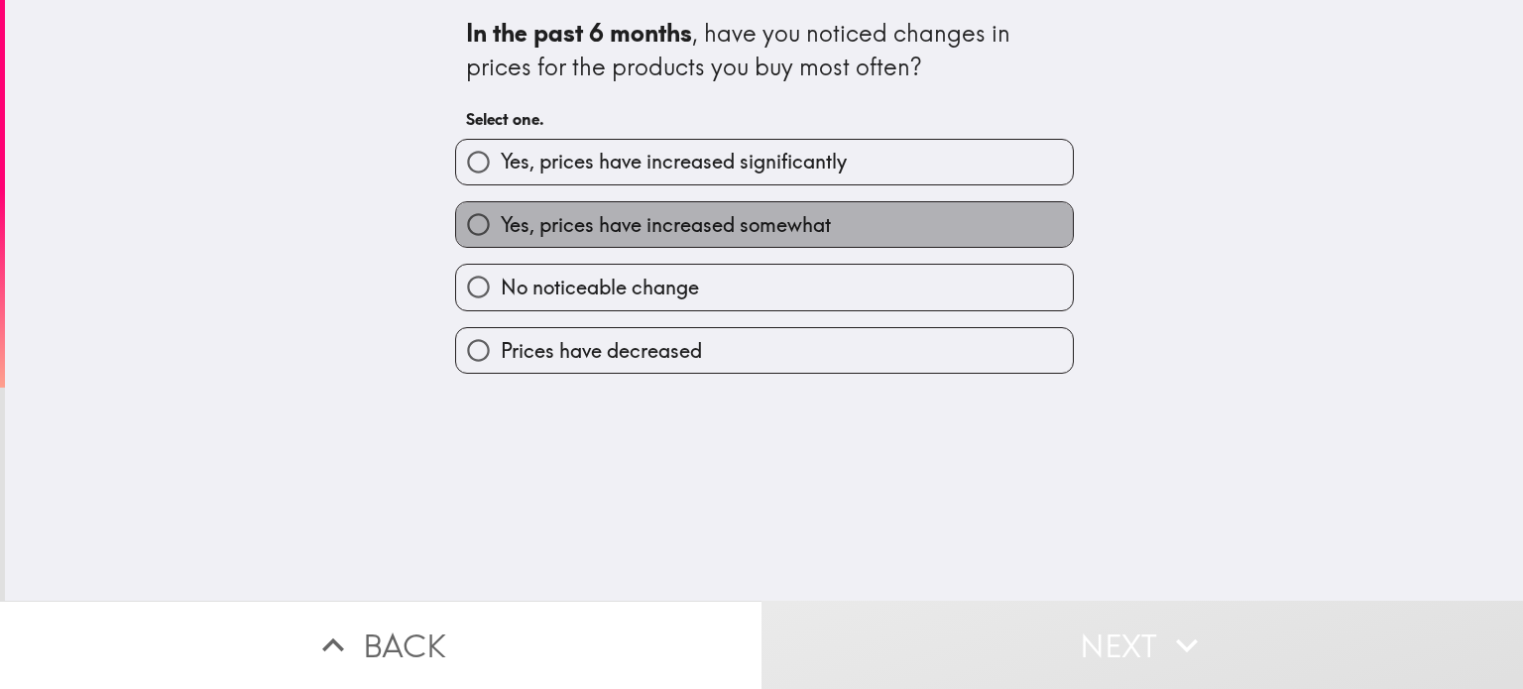
click at [595, 225] on span "Yes, prices have increased somewhat" at bounding box center [666, 225] width 330 height 28
click at [501, 225] on input "Yes, prices have increased somewhat" at bounding box center [478, 224] width 45 height 45
radio input "true"
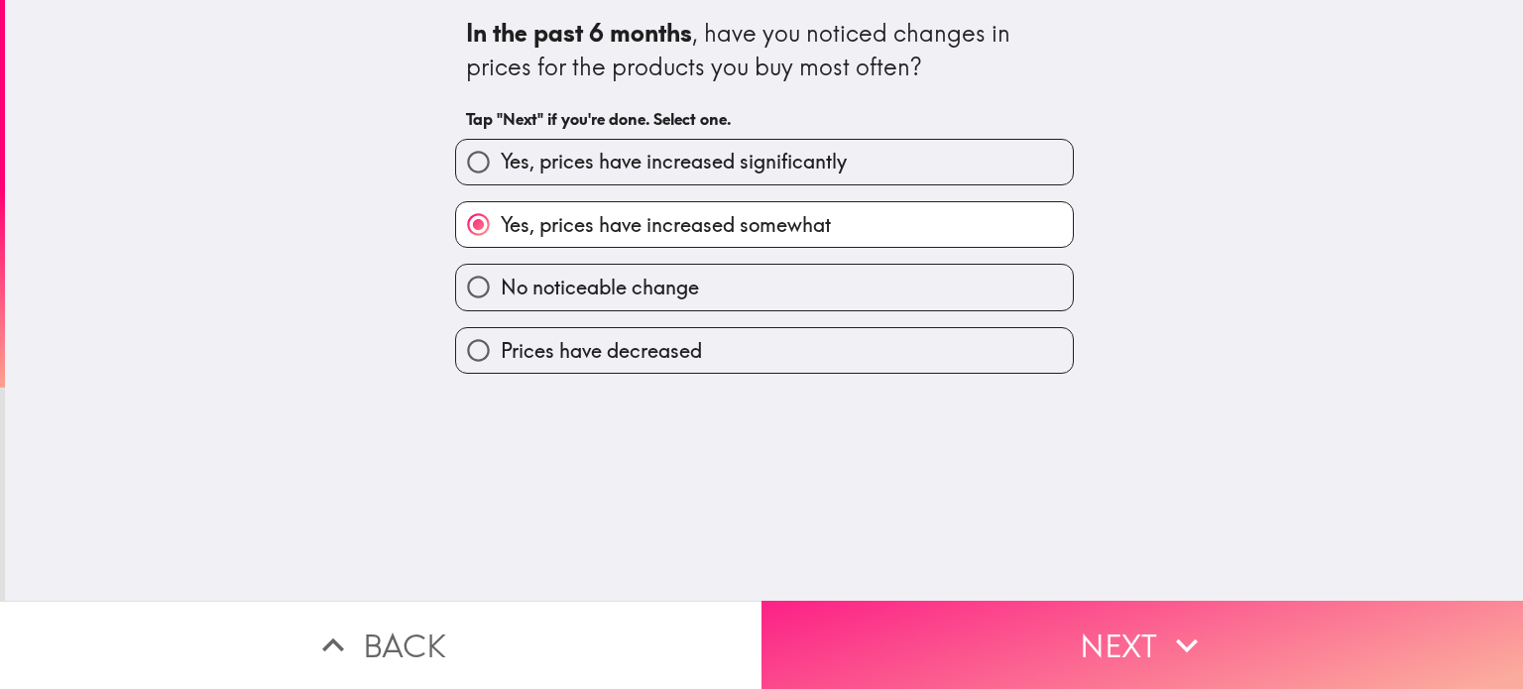
click at [1075, 619] on button "Next" at bounding box center [1143, 645] width 762 height 88
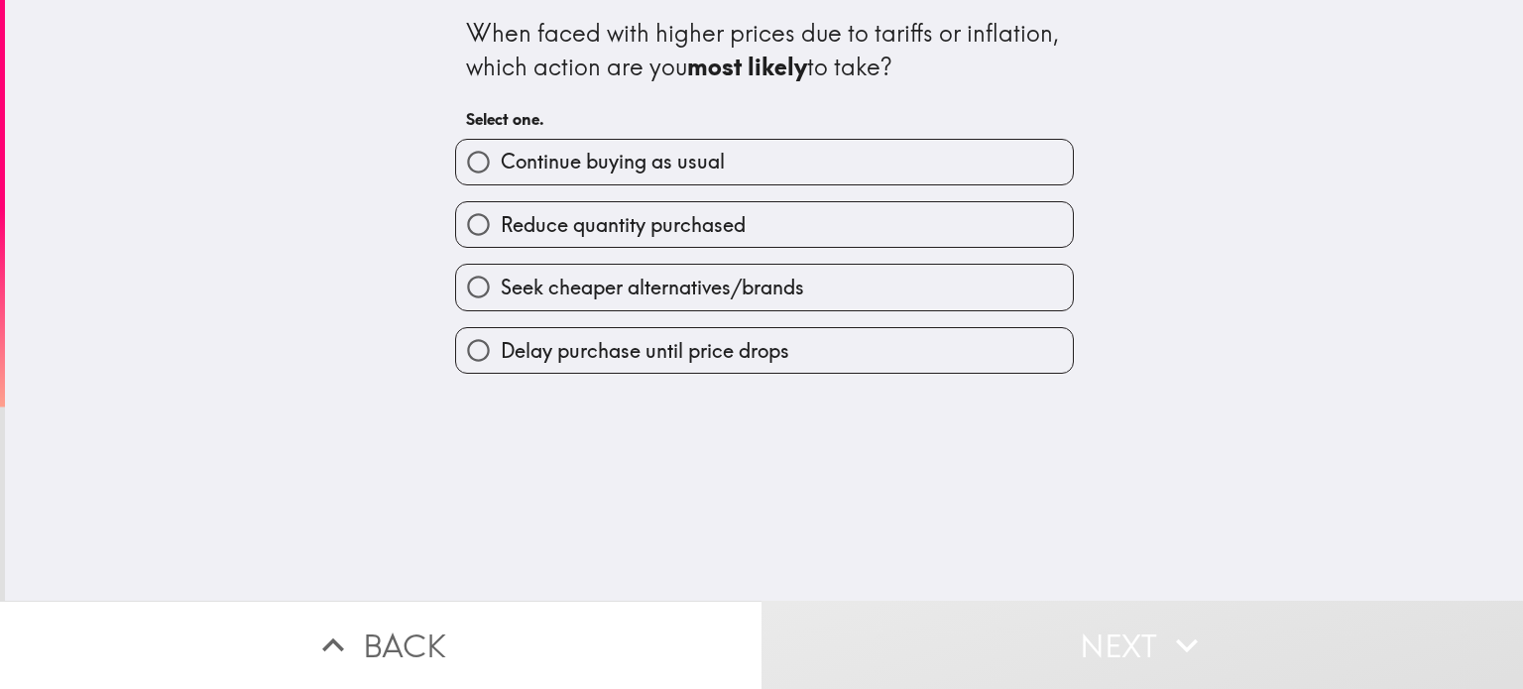
click at [597, 165] on span "Continue buying as usual" at bounding box center [613, 162] width 224 height 28
click at [501, 165] on input "Continue buying as usual" at bounding box center [478, 162] width 45 height 45
radio input "true"
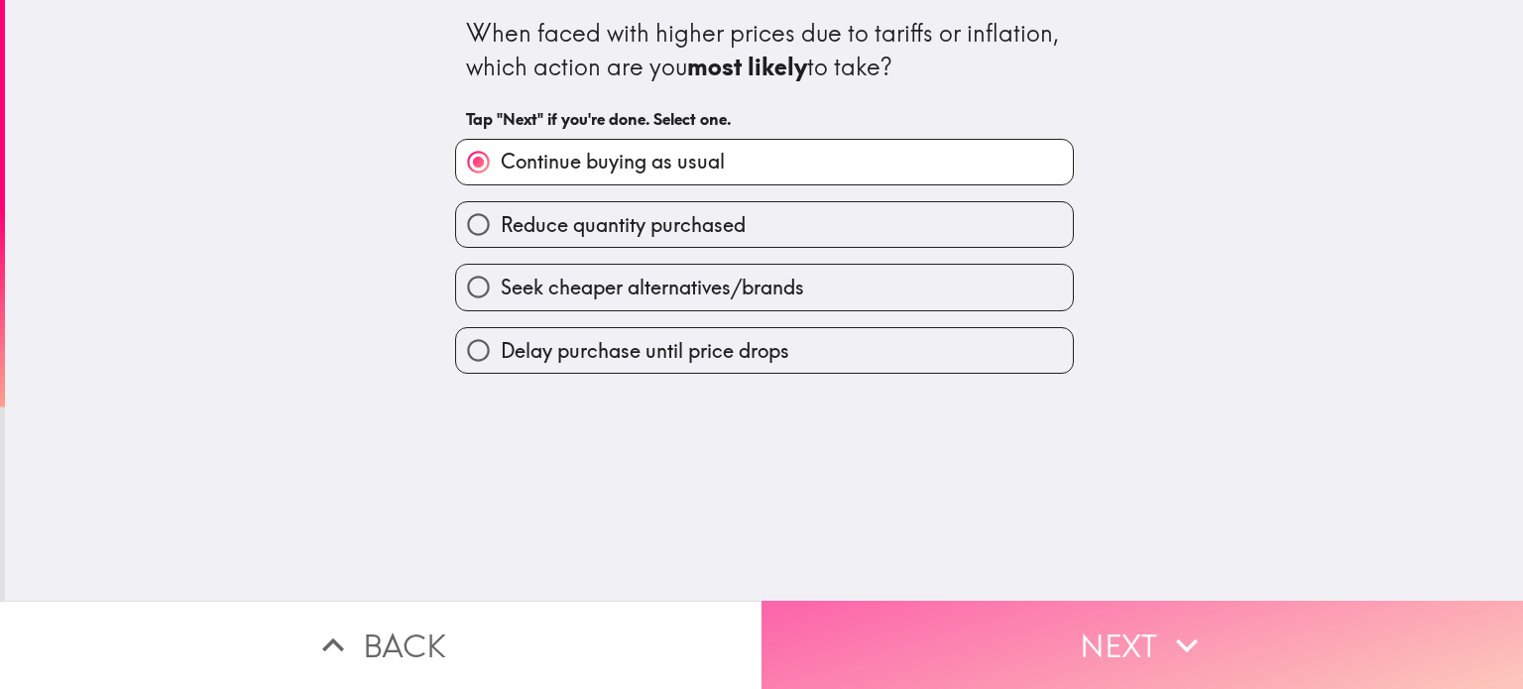
click at [1094, 630] on button "Next" at bounding box center [1143, 645] width 762 height 88
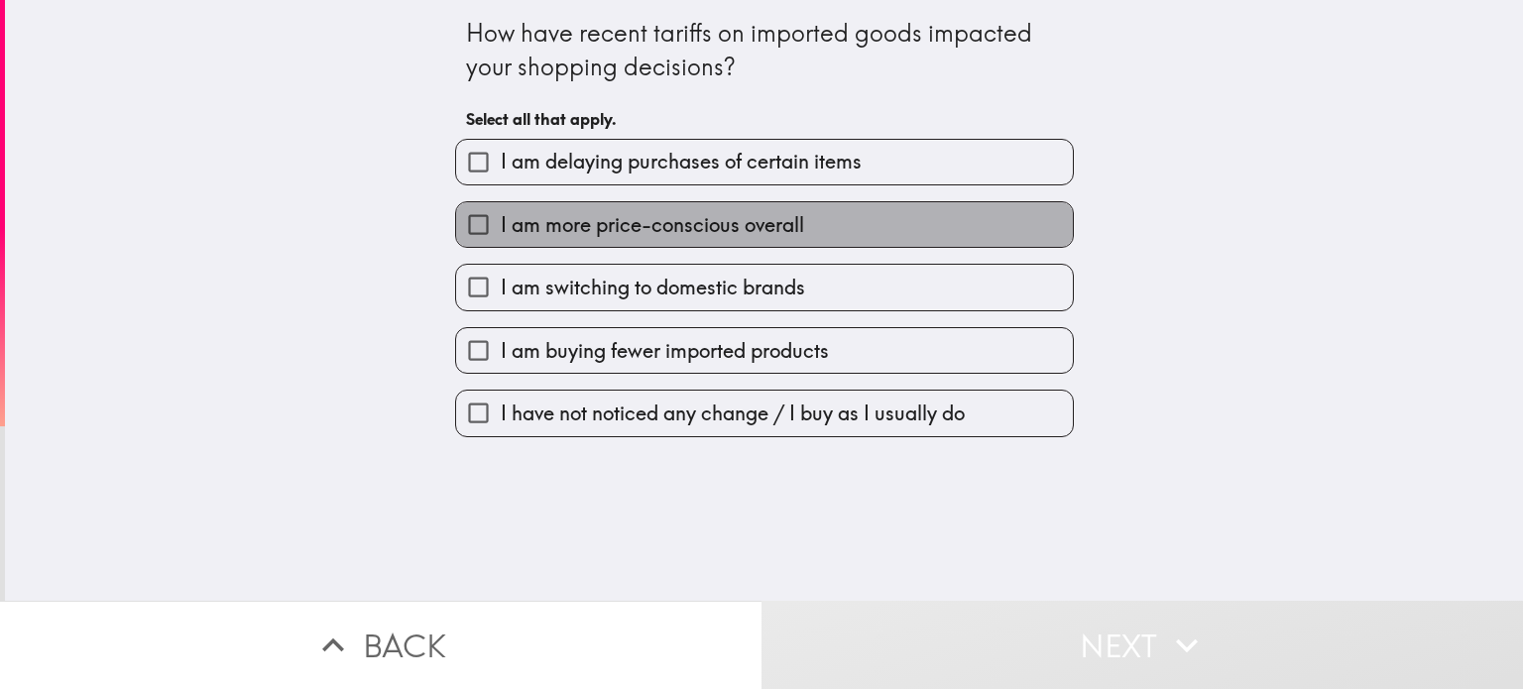
click at [602, 231] on span "I am more price-conscious overall" at bounding box center [652, 225] width 303 height 28
click at [501, 231] on input "I am more price-conscious overall" at bounding box center [478, 224] width 45 height 45
checkbox input "true"
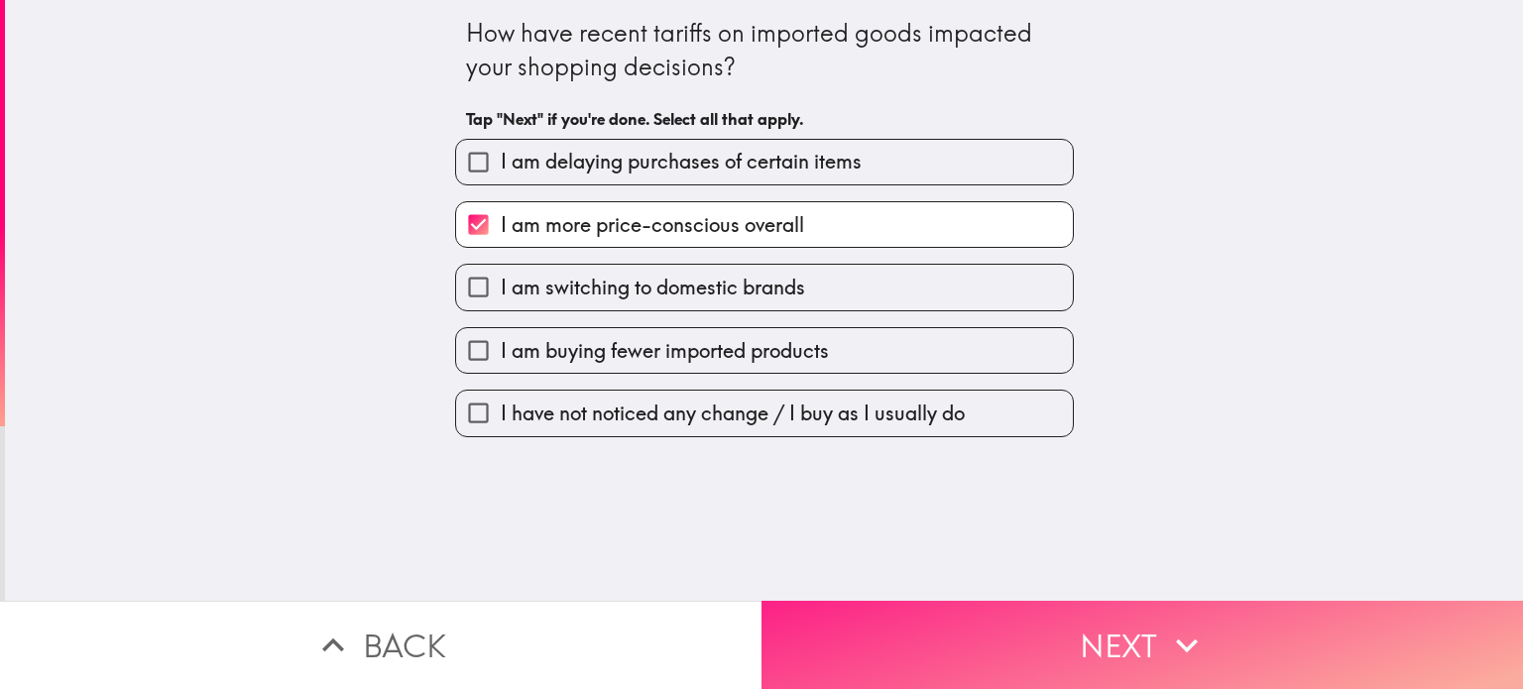
click at [1094, 616] on button "Next" at bounding box center [1143, 645] width 762 height 88
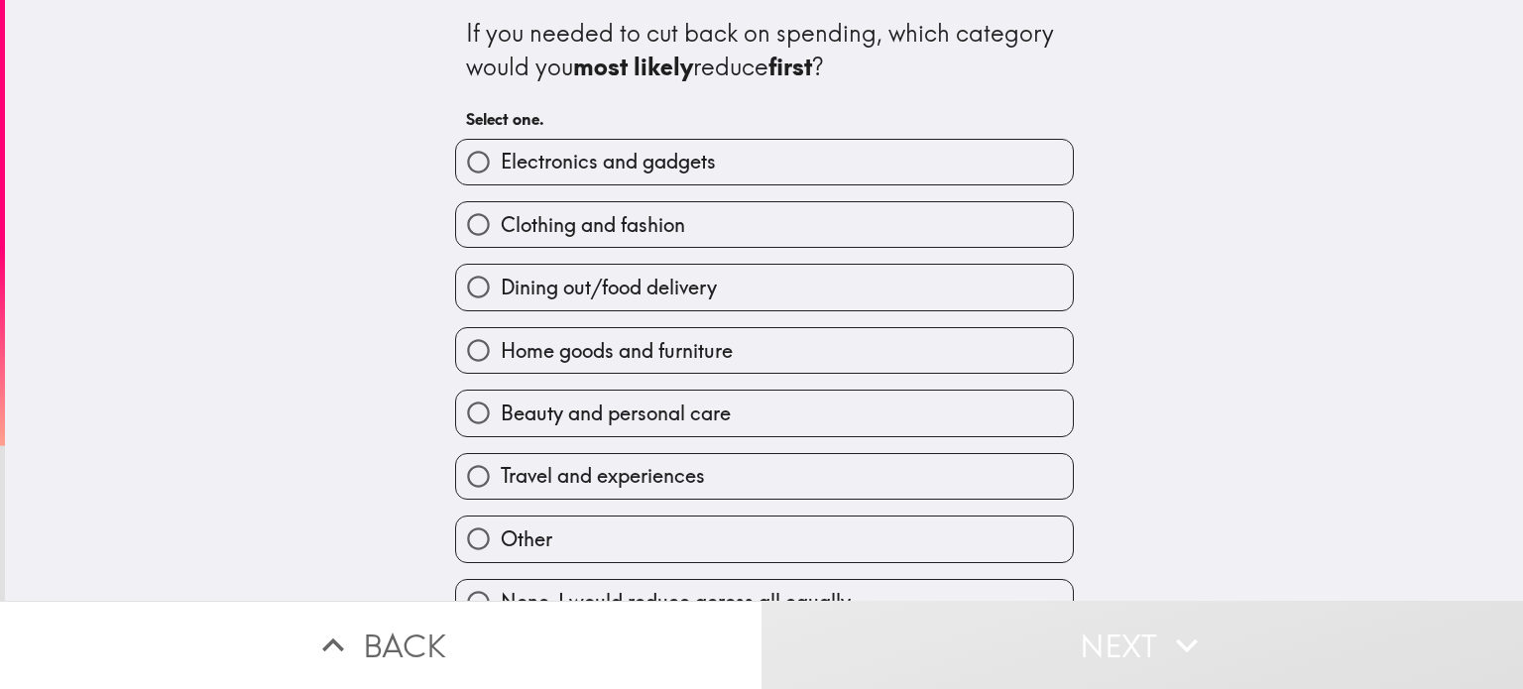
click at [559, 406] on span "Beauty and personal care" at bounding box center [616, 414] width 230 height 28
click at [501, 406] on input "Beauty and personal care" at bounding box center [478, 413] width 45 height 45
radio input "true"
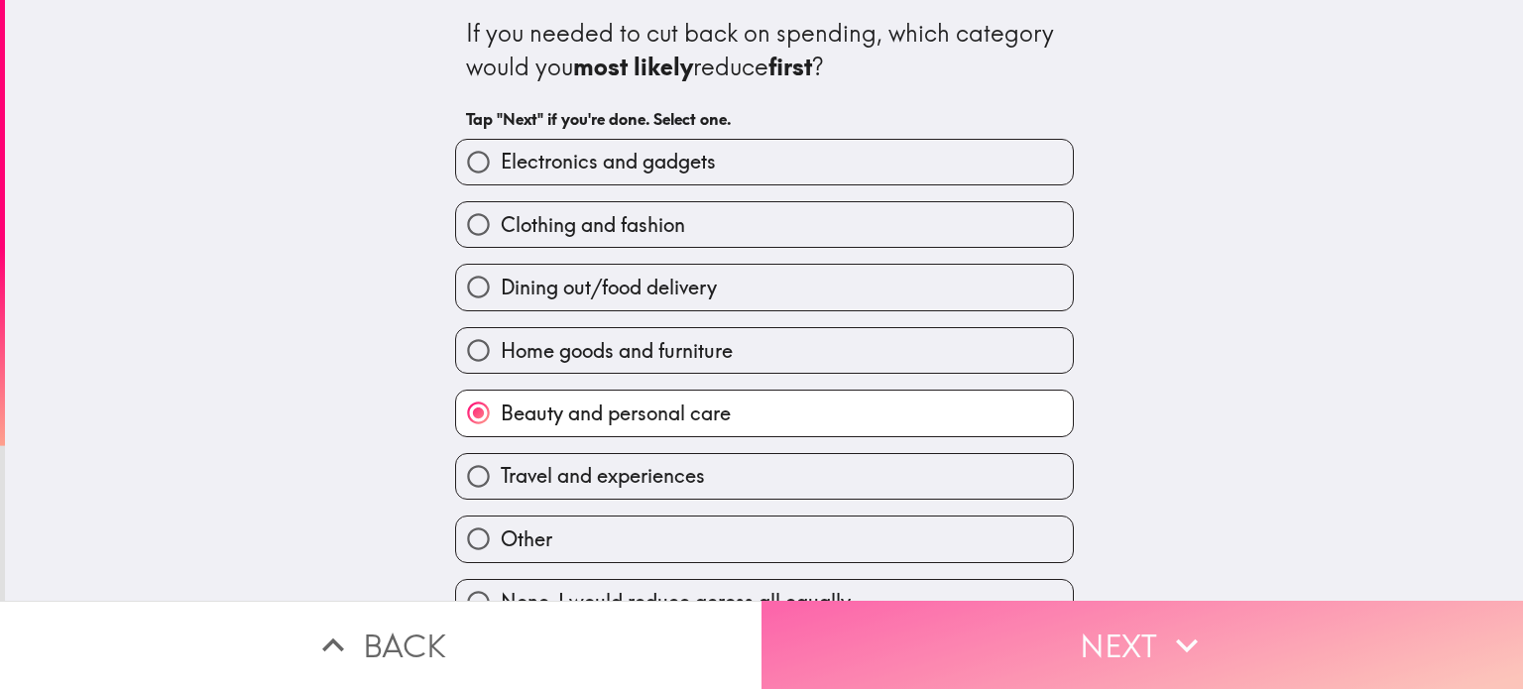
click at [1077, 615] on button "Next" at bounding box center [1143, 645] width 762 height 88
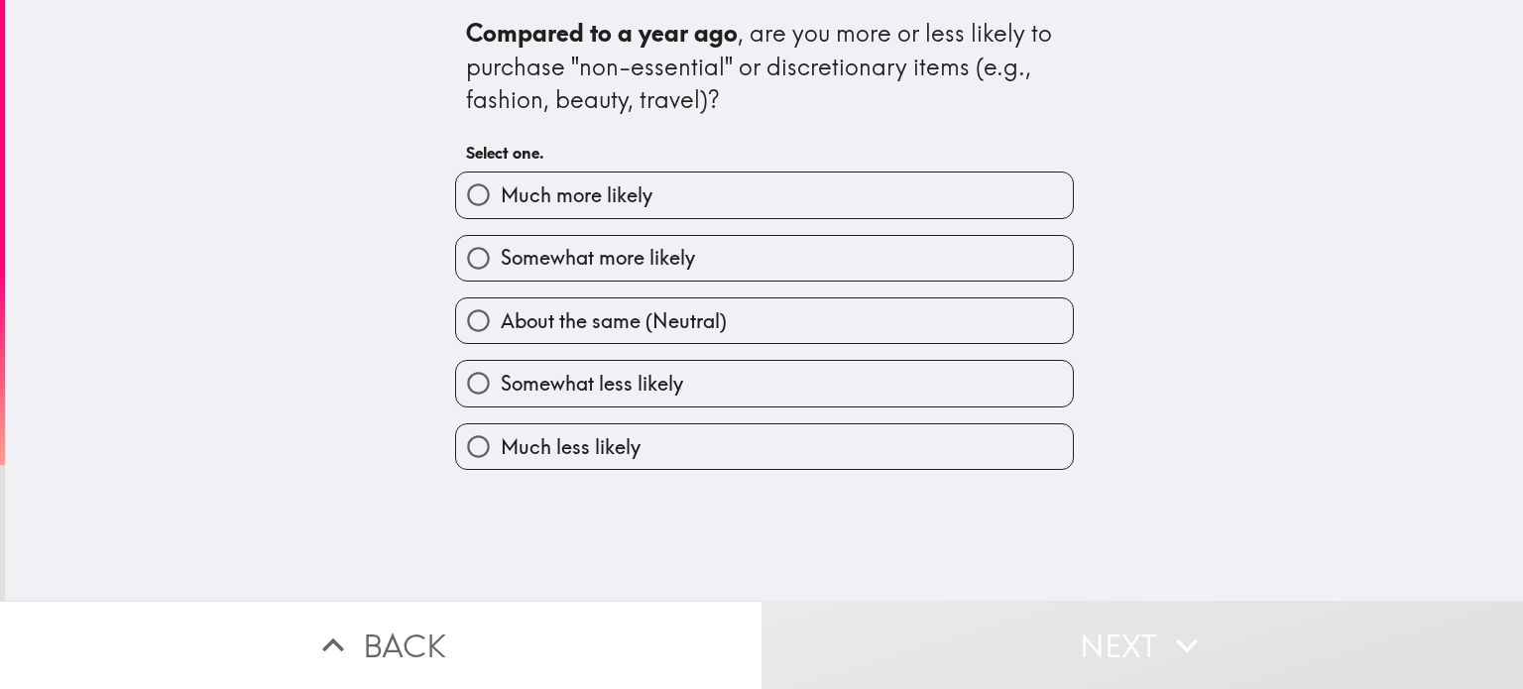
click at [568, 260] on span "Somewhat more likely" at bounding box center [598, 258] width 194 height 28
click at [501, 260] on input "Somewhat more likely" at bounding box center [478, 258] width 45 height 45
radio input "true"
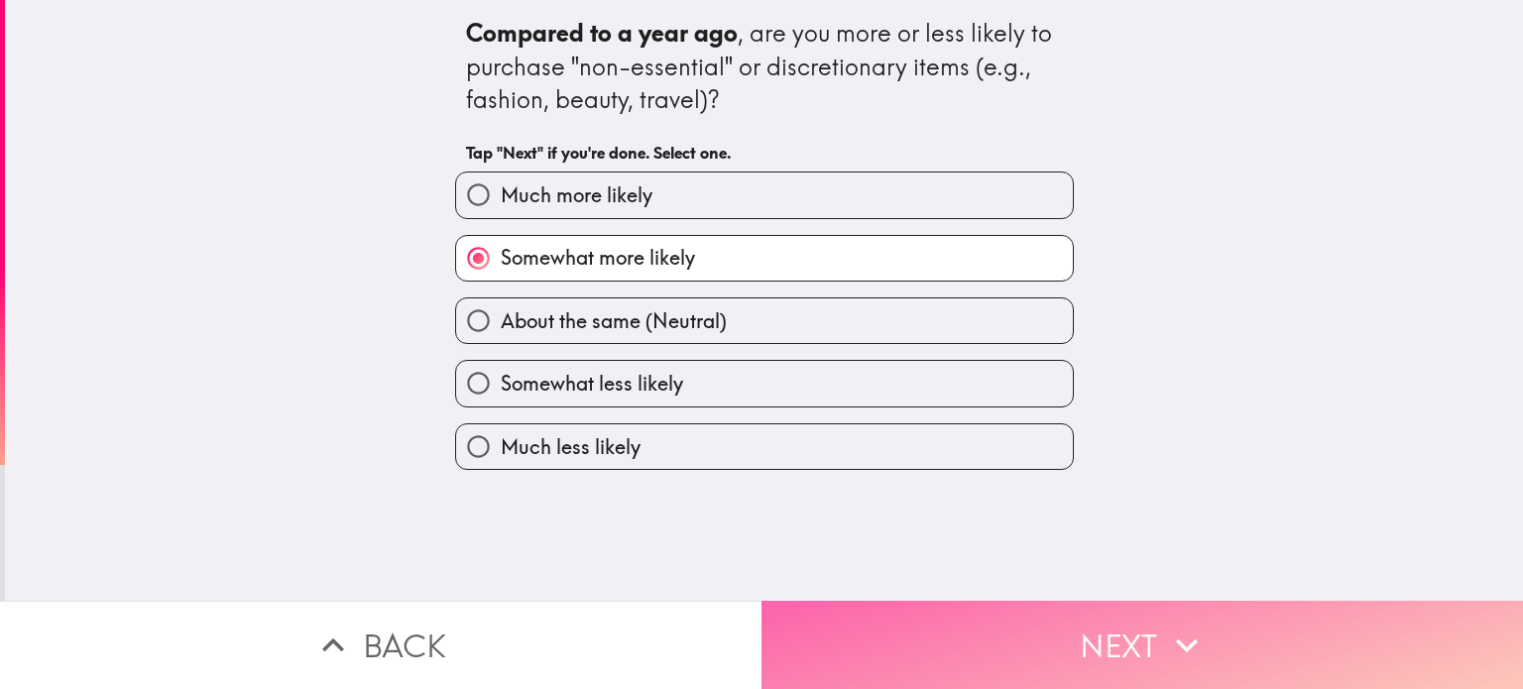
click at [1103, 614] on button "Next" at bounding box center [1143, 645] width 762 height 88
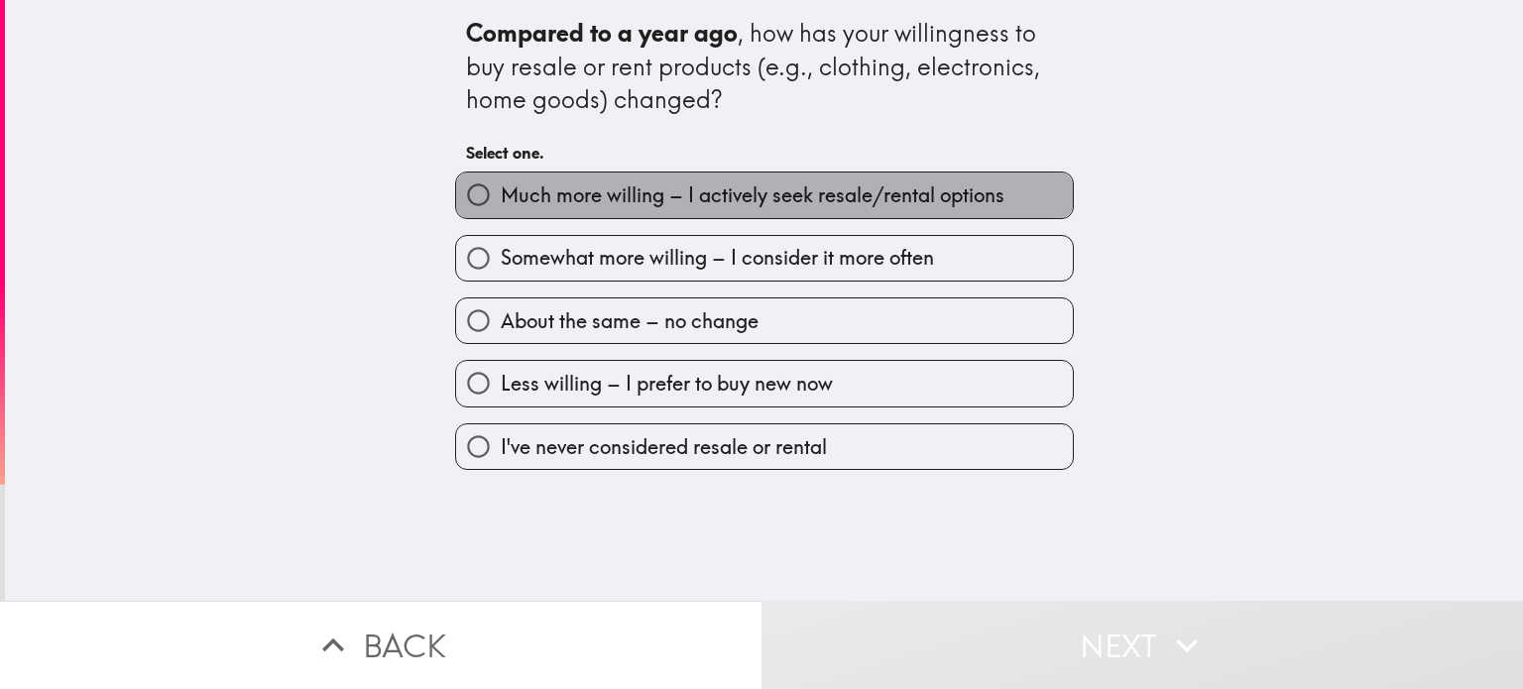
click at [566, 201] on span "Much more willing – I actively seek resale/rental options" at bounding box center [753, 195] width 504 height 28
click at [501, 201] on input "Much more willing – I actively seek resale/rental options" at bounding box center [478, 195] width 45 height 45
radio input "true"
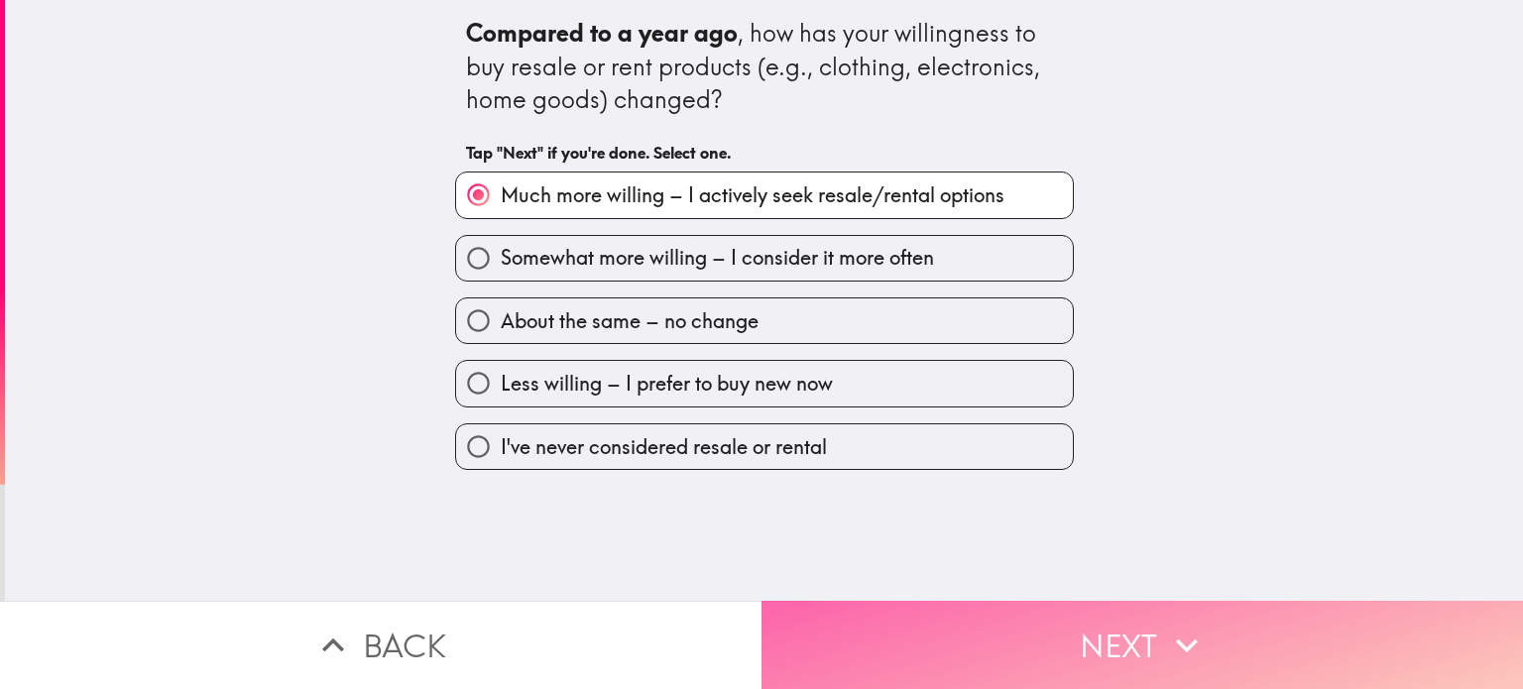
click at [1111, 623] on button "Next" at bounding box center [1143, 645] width 762 height 88
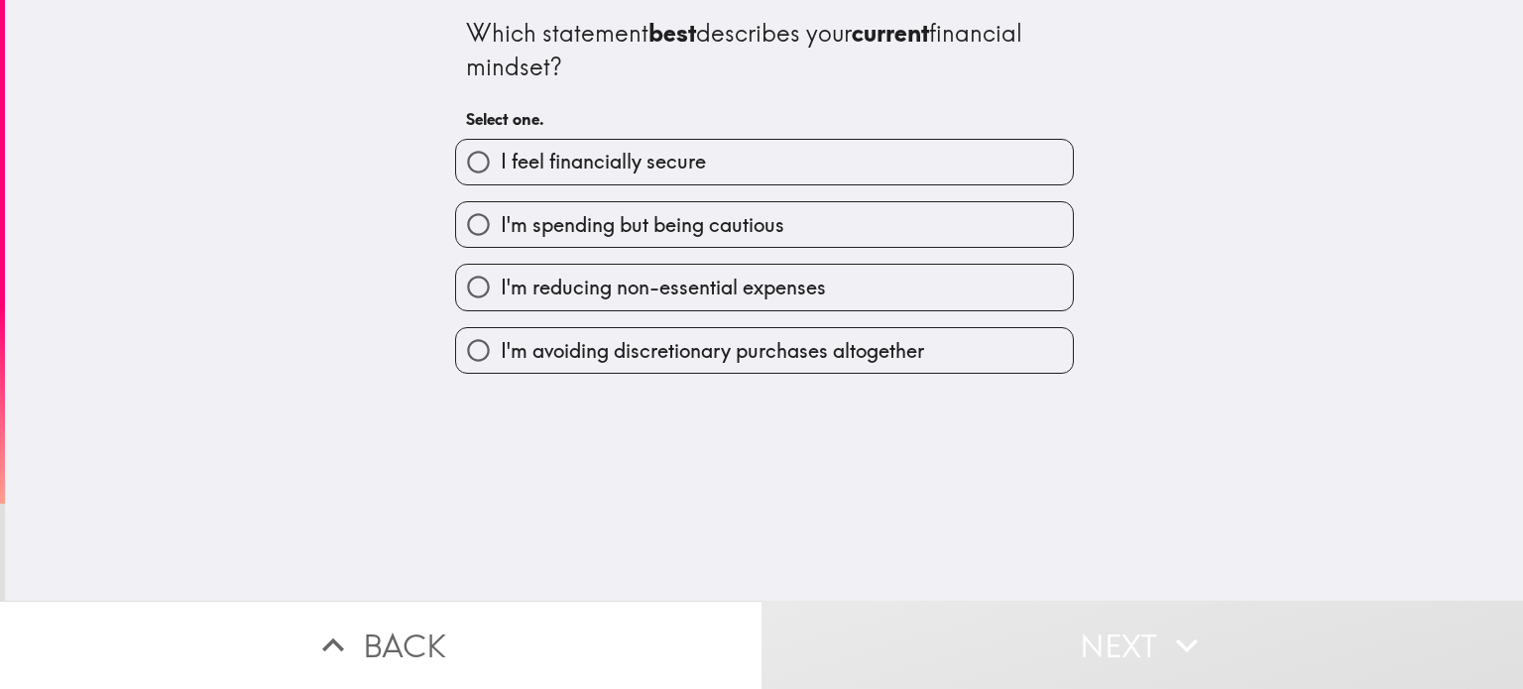
click at [576, 221] on span "I'm spending but being cautious" at bounding box center [643, 225] width 284 height 28
click at [501, 221] on input "I'm spending but being cautious" at bounding box center [478, 224] width 45 height 45
radio input "true"
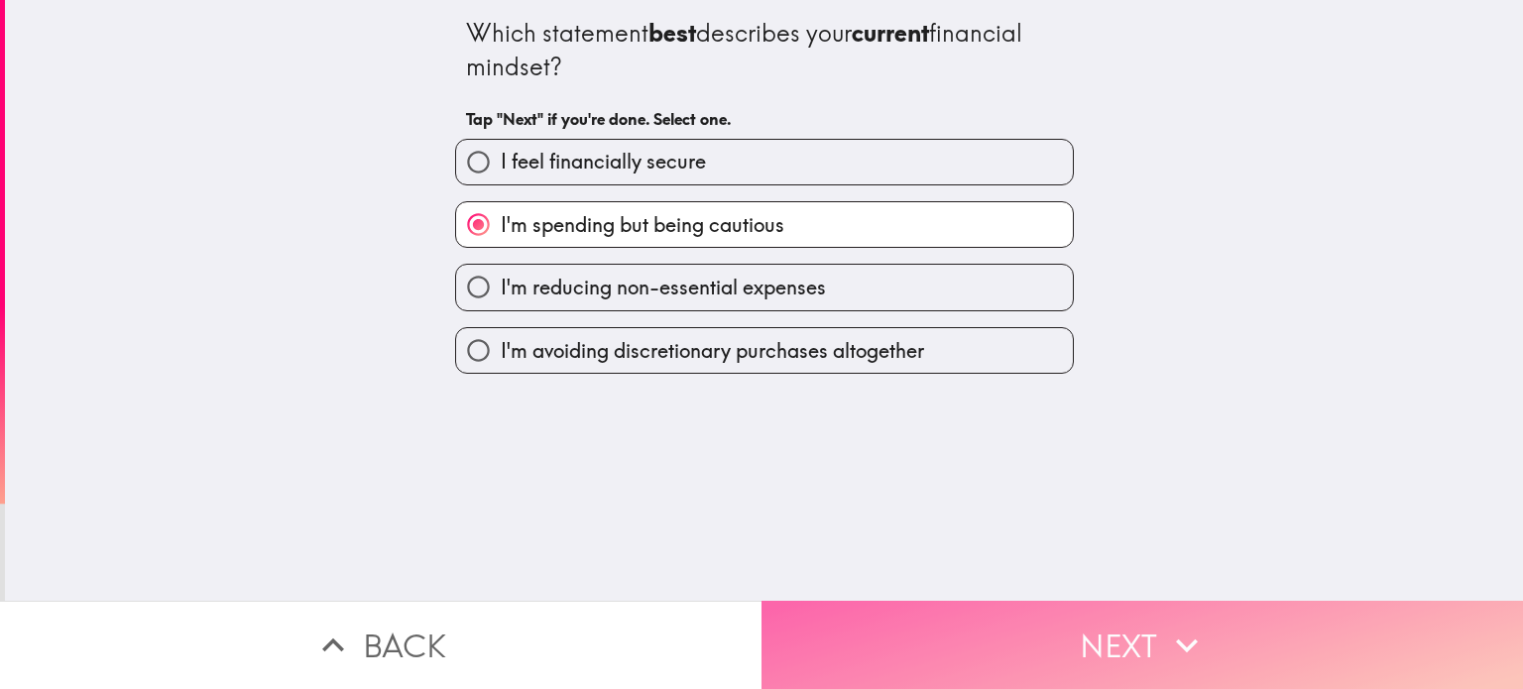
click at [1088, 623] on button "Next" at bounding box center [1143, 645] width 762 height 88
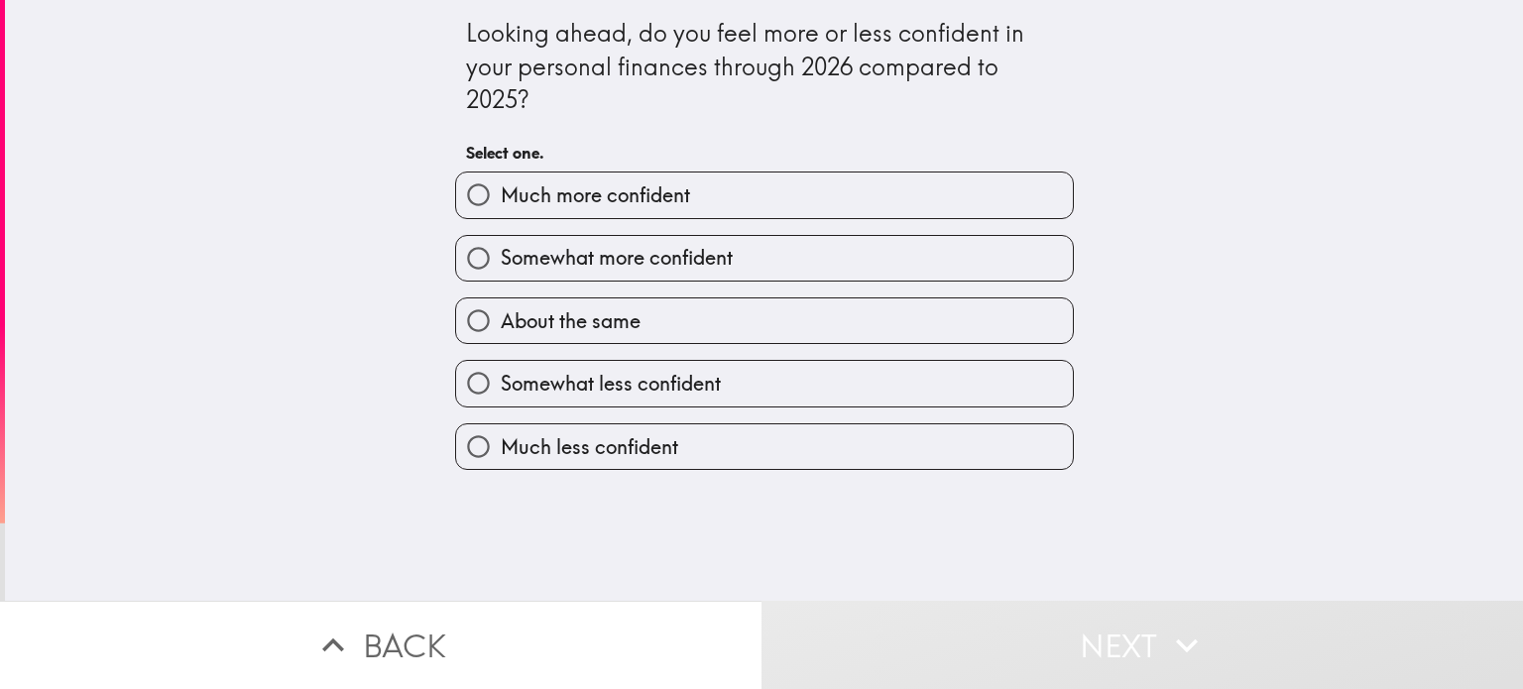
click at [577, 269] on span "Somewhat more confident" at bounding box center [617, 258] width 232 height 28
click at [501, 269] on input "Somewhat more confident" at bounding box center [478, 258] width 45 height 45
radio input "true"
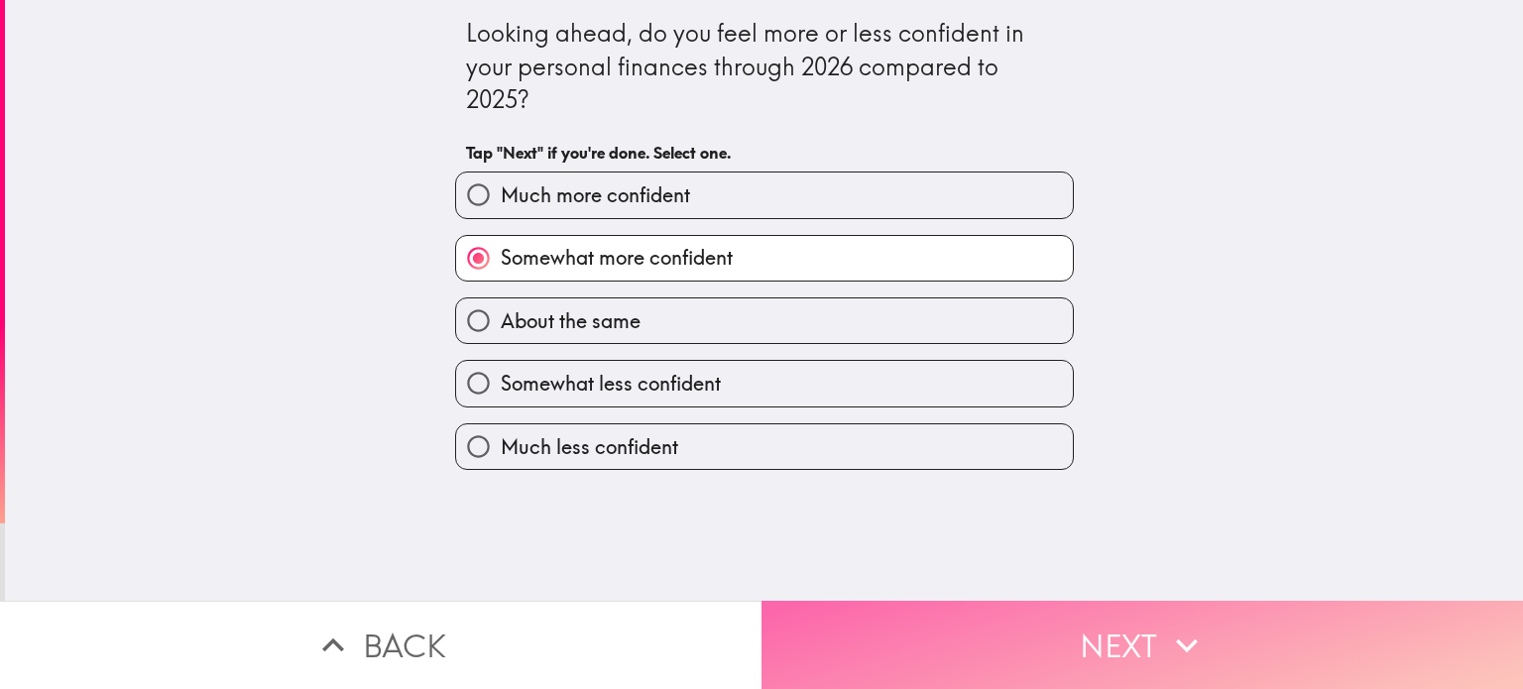
click at [1071, 618] on button "Next" at bounding box center [1143, 645] width 762 height 88
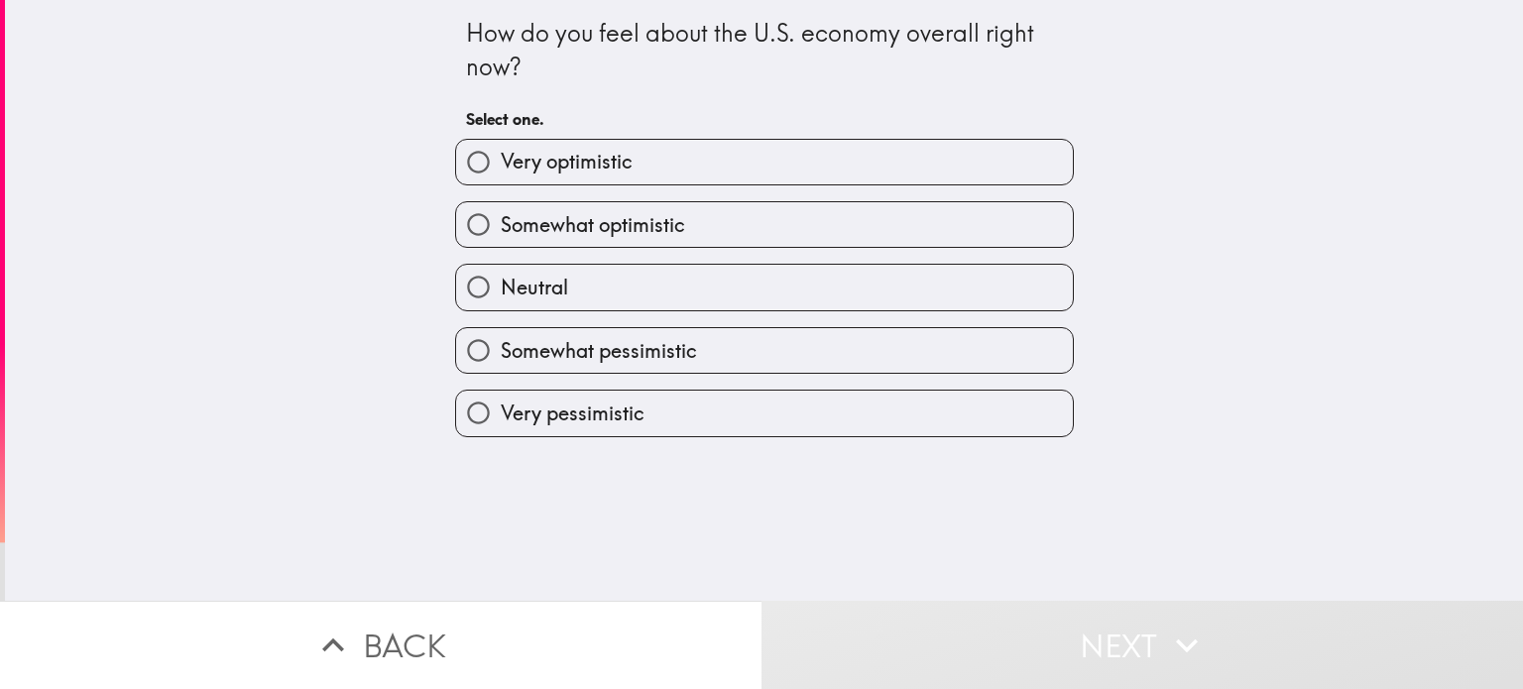
click at [585, 170] on span "Very optimistic" at bounding box center [567, 162] width 132 height 28
click at [501, 170] on input "Very optimistic" at bounding box center [478, 162] width 45 height 45
radio input "true"
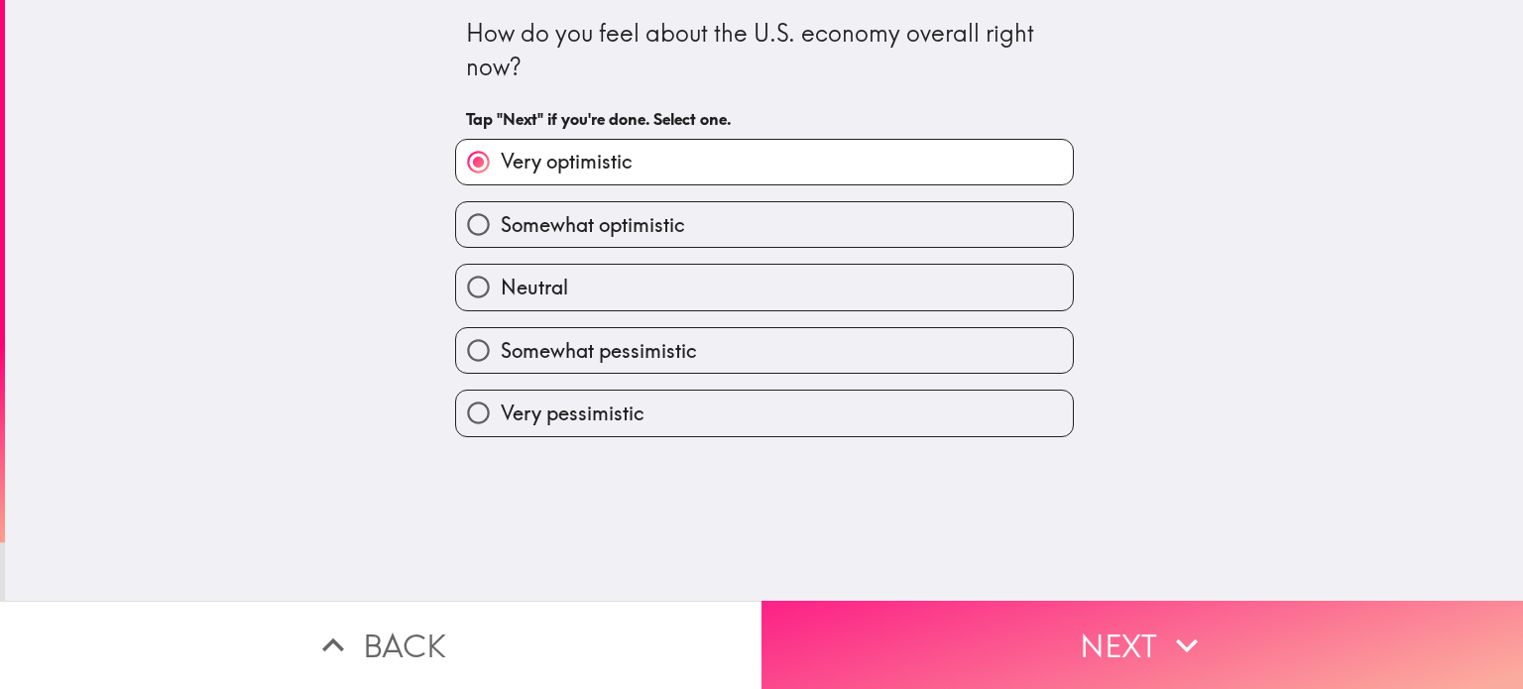
click at [1079, 616] on button "Next" at bounding box center [1143, 645] width 762 height 88
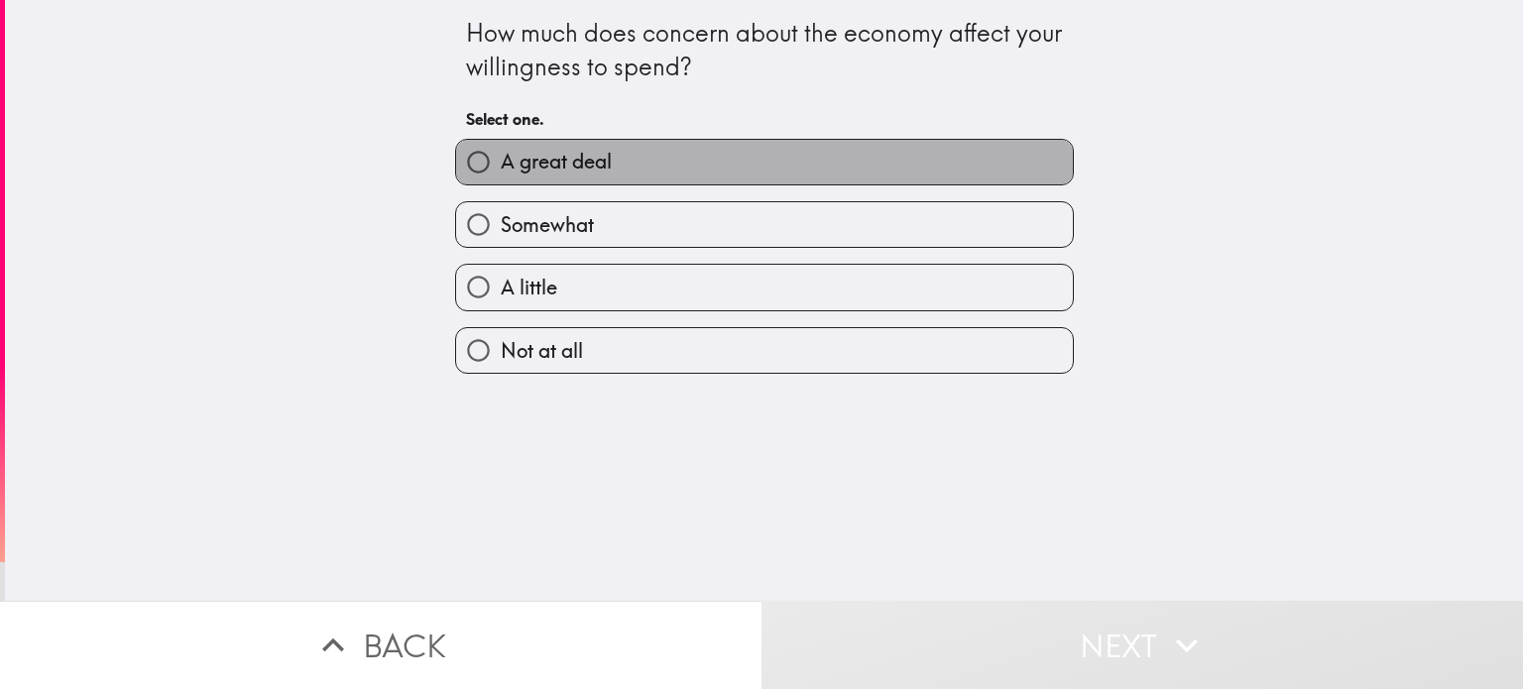
click at [564, 158] on span "A great deal" at bounding box center [556, 162] width 111 height 28
click at [501, 158] on input "A great deal" at bounding box center [478, 162] width 45 height 45
radio input "true"
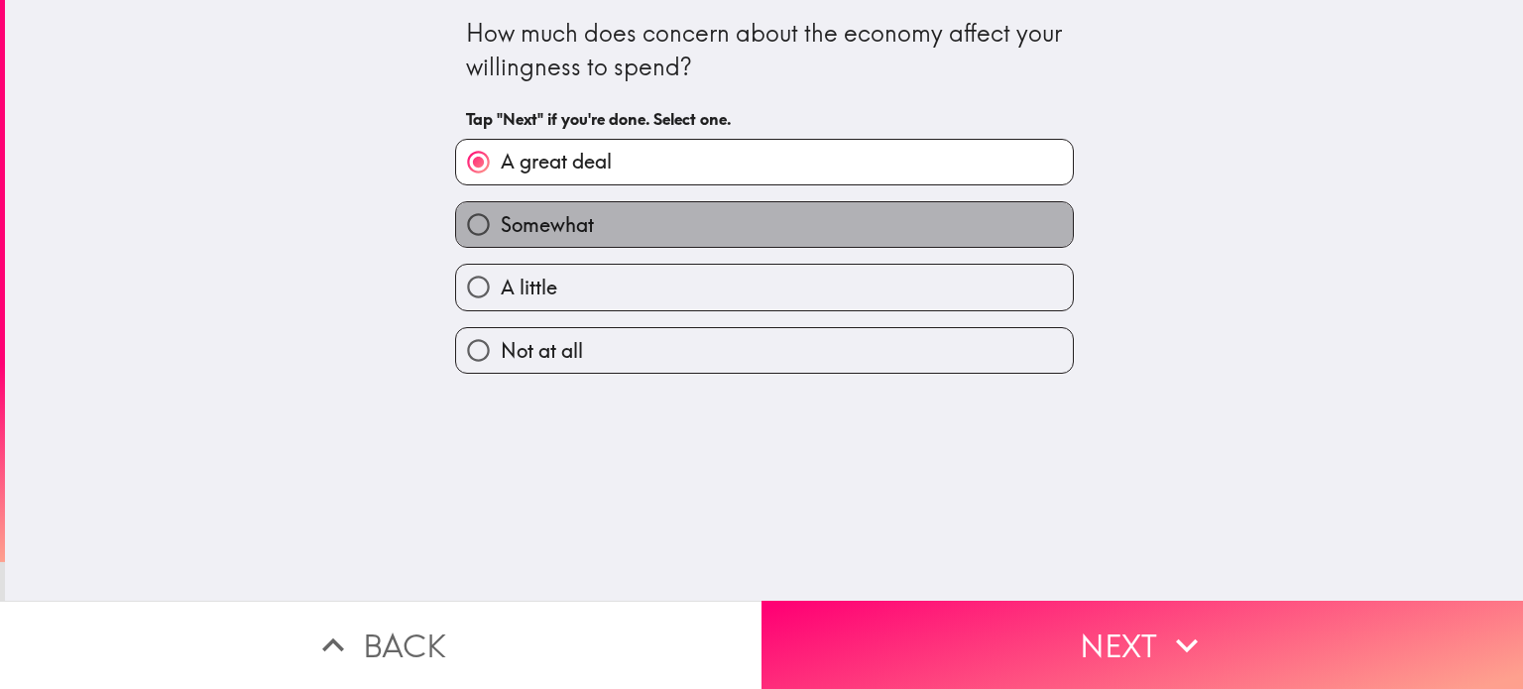
click at [608, 228] on label "Somewhat" at bounding box center [764, 224] width 617 height 45
click at [501, 228] on input "Somewhat" at bounding box center [478, 224] width 45 height 45
radio input "true"
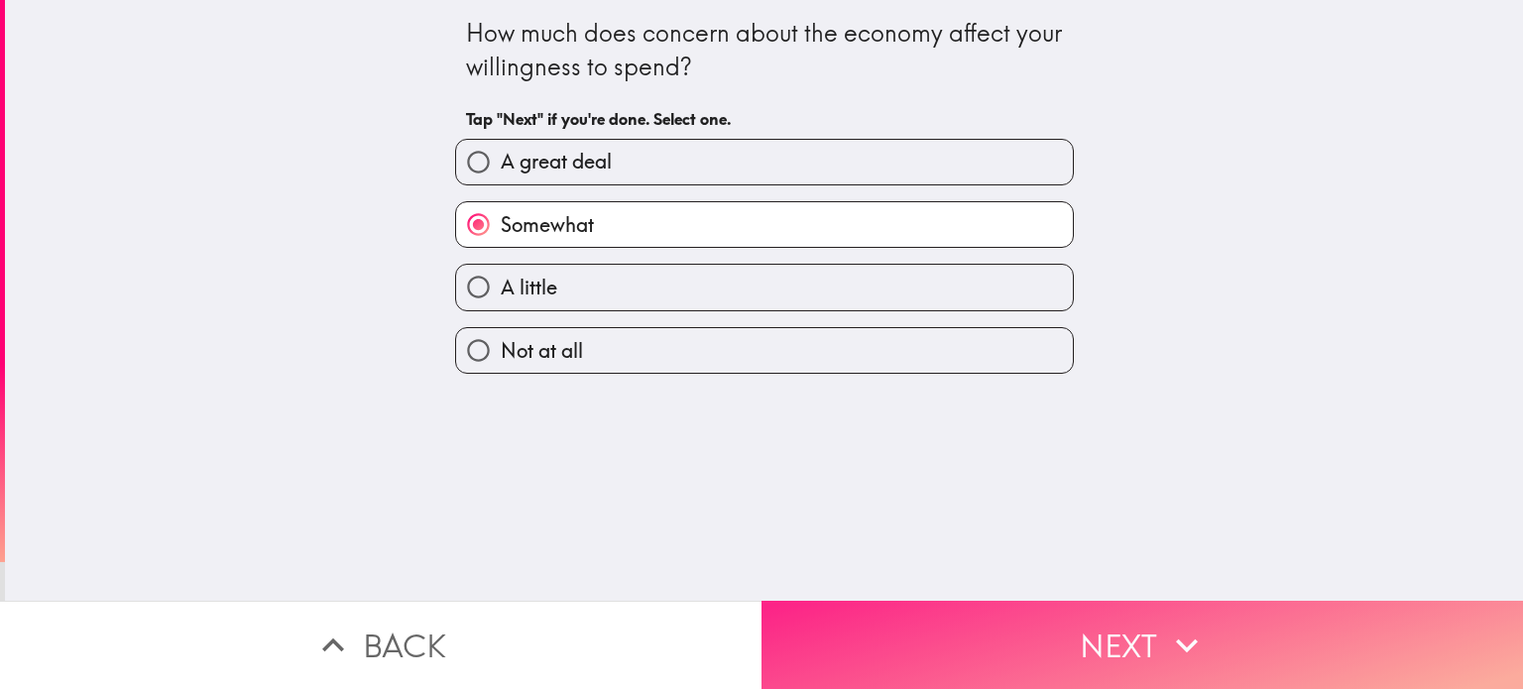
click at [1066, 627] on button "Next" at bounding box center [1143, 645] width 762 height 88
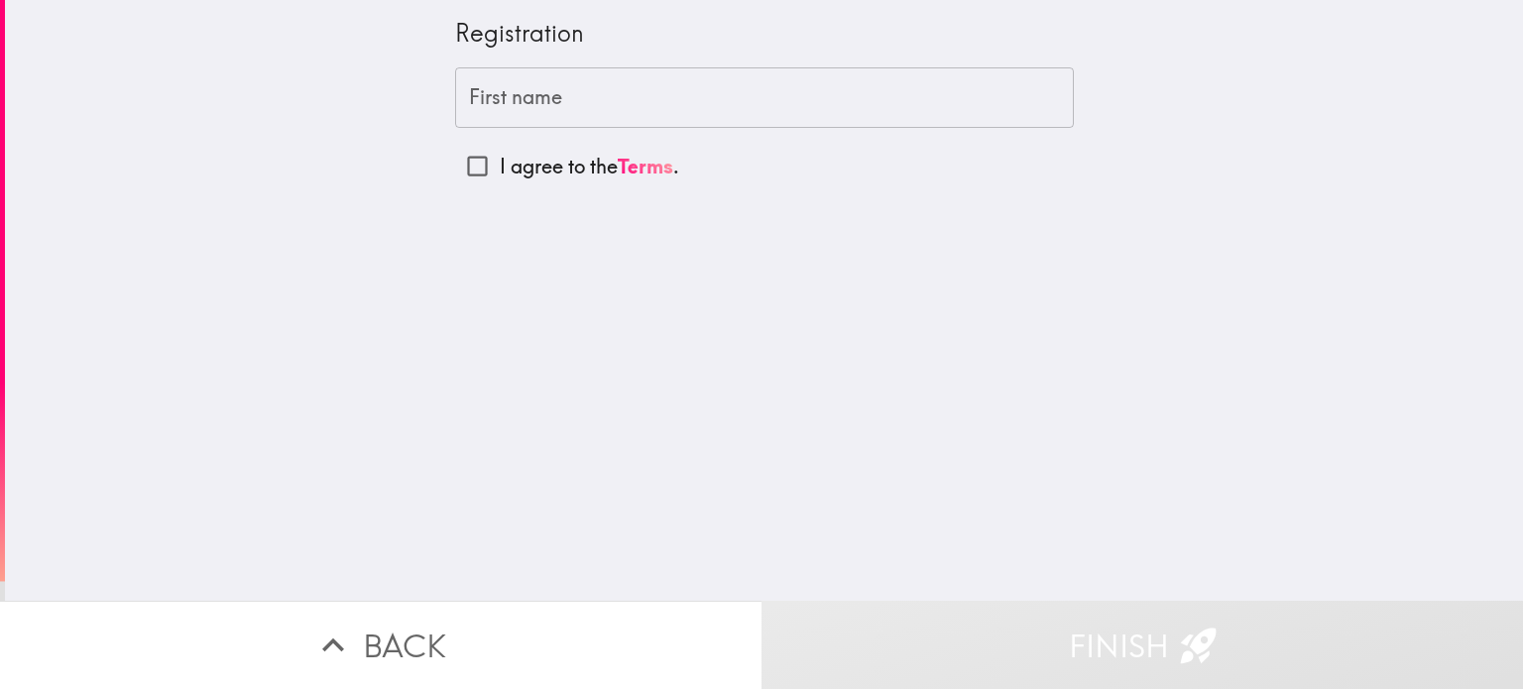
click at [595, 102] on input "First name" at bounding box center [764, 97] width 619 height 61
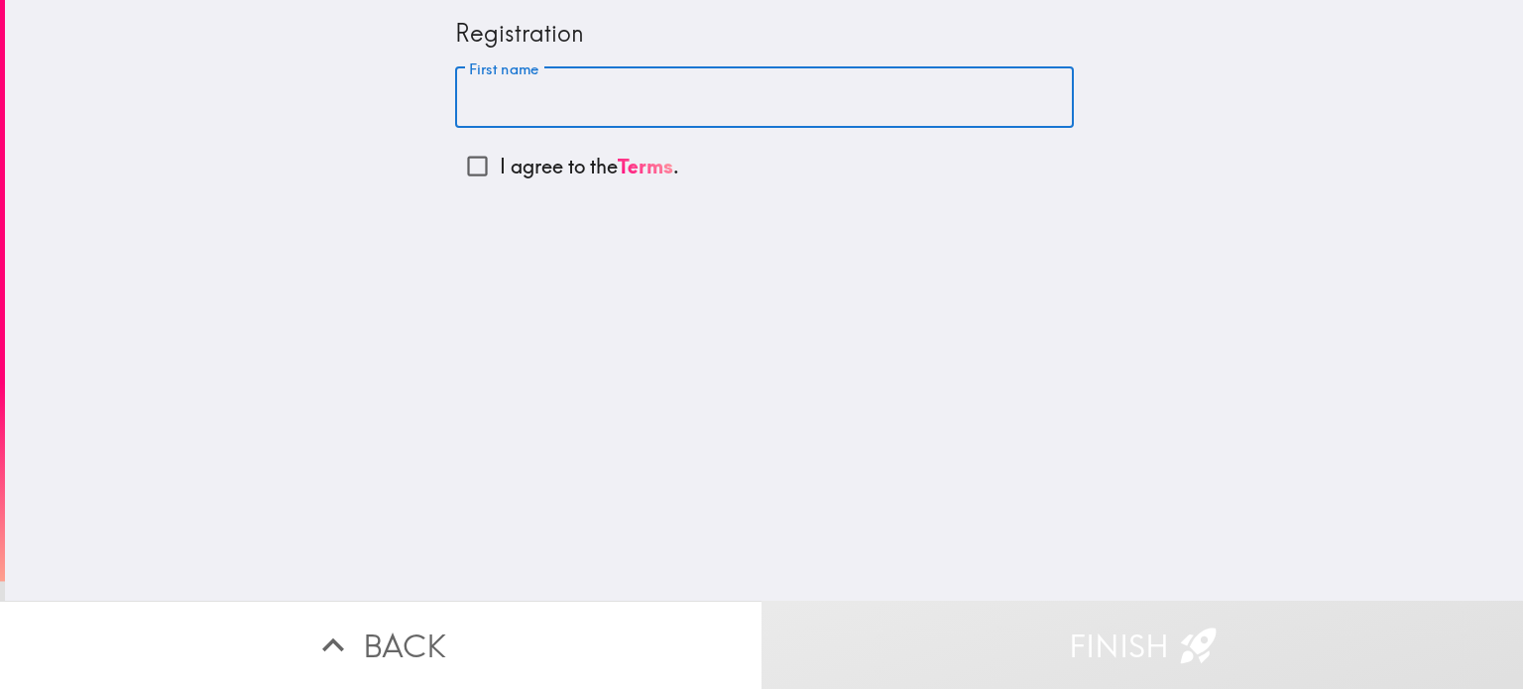
paste input "[PERSON_NAME]"
type input "[PERSON_NAME]"
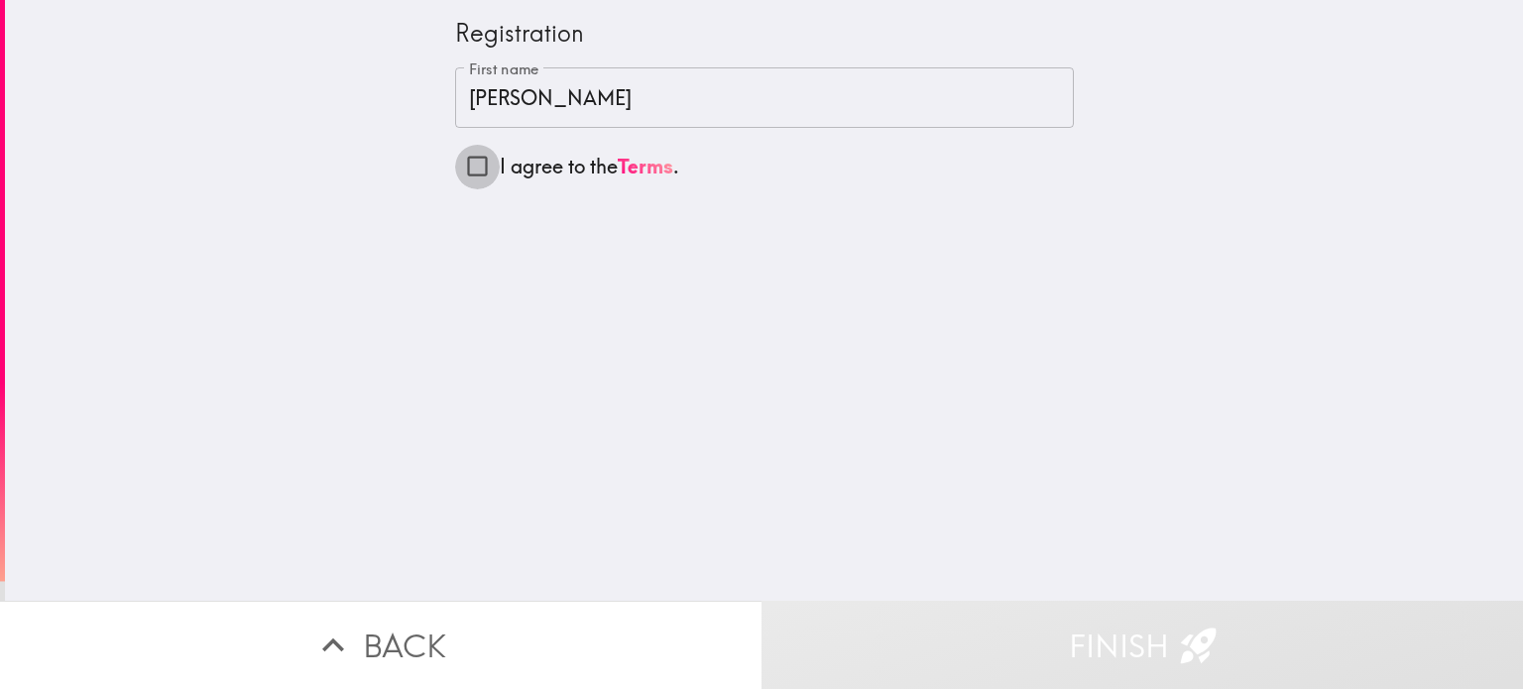
click at [469, 167] on input "I agree to the Terms ." at bounding box center [477, 166] width 45 height 45
checkbox input "true"
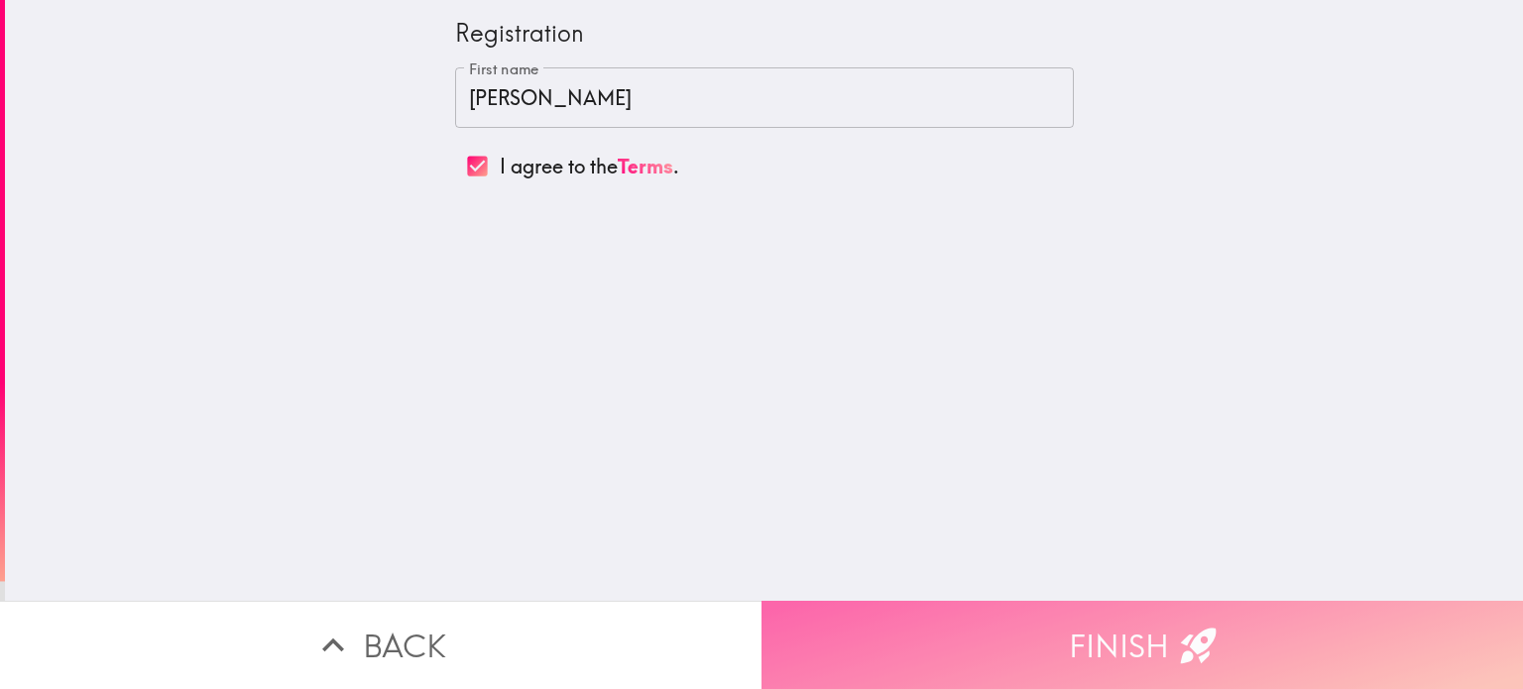
click at [1104, 623] on button "Finish" at bounding box center [1143, 645] width 762 height 88
